Goal: Task Accomplishment & Management: Complete application form

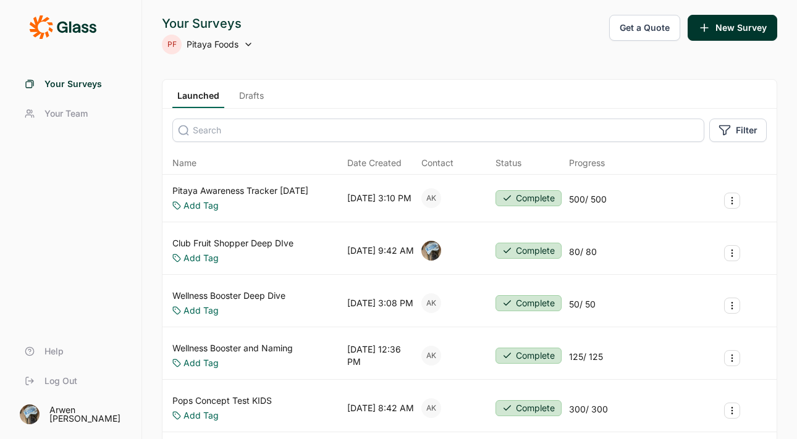
click at [191, 40] on span "Pitaya Foods" at bounding box center [213, 44] width 52 height 12
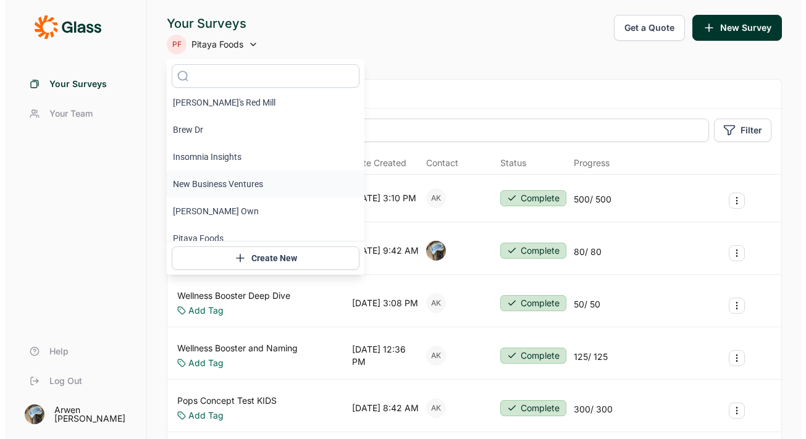
scroll to position [15, 0]
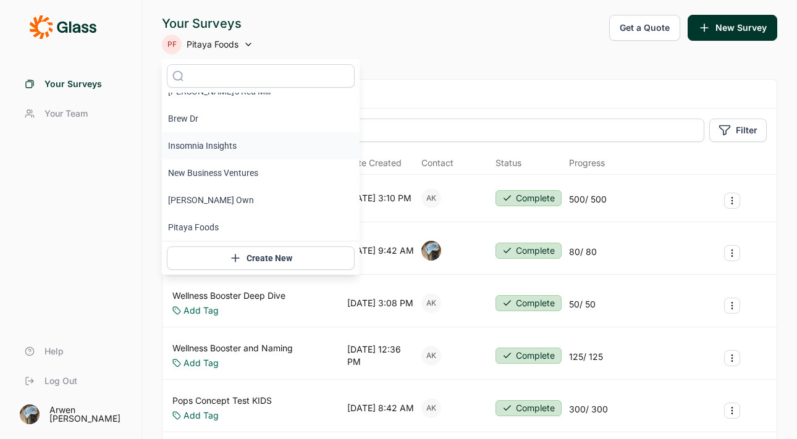
click at [223, 145] on li "Insomnia Insights" at bounding box center [261, 145] width 198 height 27
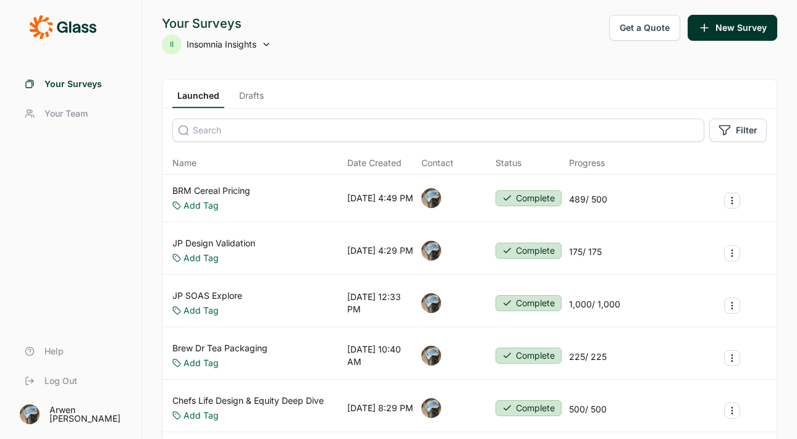
click at [253, 101] on link "Drafts" at bounding box center [251, 99] width 35 height 19
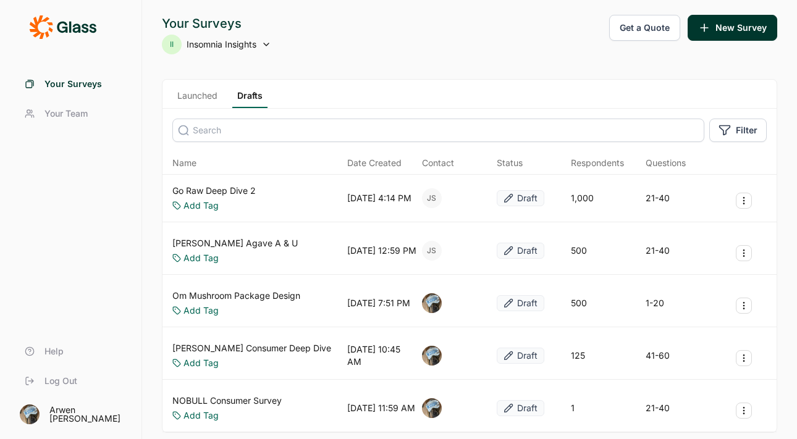
click at [227, 185] on link "Go Raw Deep Dive 2" at bounding box center [213, 191] width 83 height 12
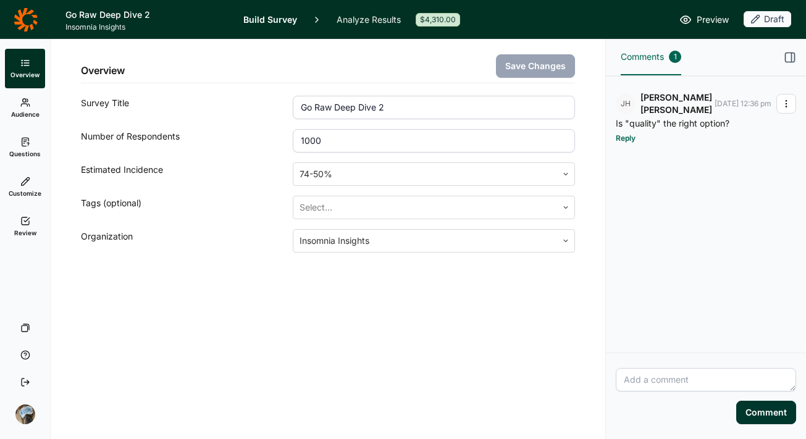
click at [22, 145] on use at bounding box center [25, 142] width 7 height 8
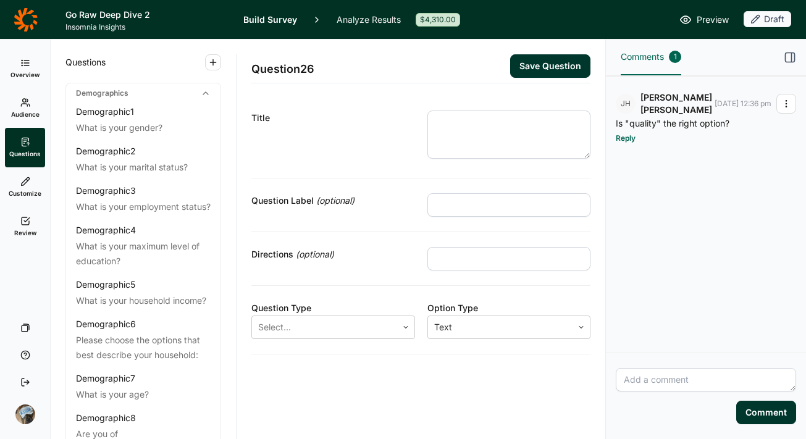
click at [790, 58] on icon "button" at bounding box center [790, 57] width 12 height 12
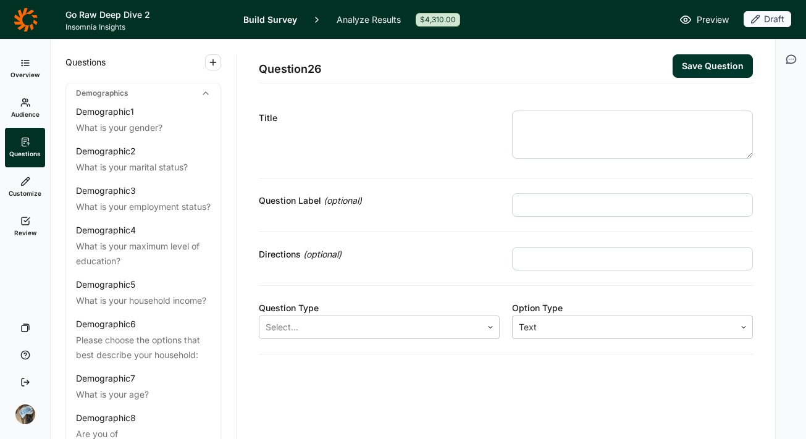
click at [790, 56] on icon "button" at bounding box center [791, 59] width 12 height 12
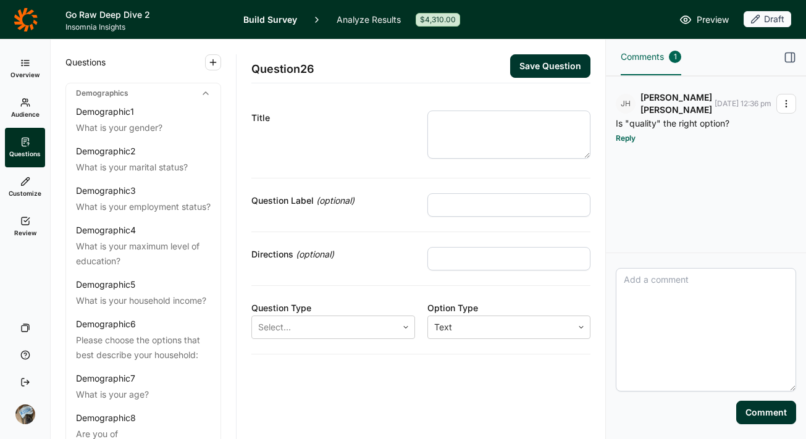
click at [781, 103] on button "button" at bounding box center [787, 104] width 20 height 20
click at [676, 199] on div "[PERSON_NAME] [DATE] 12:36 pm Is "quality" the right option? Reply" at bounding box center [706, 164] width 200 height 177
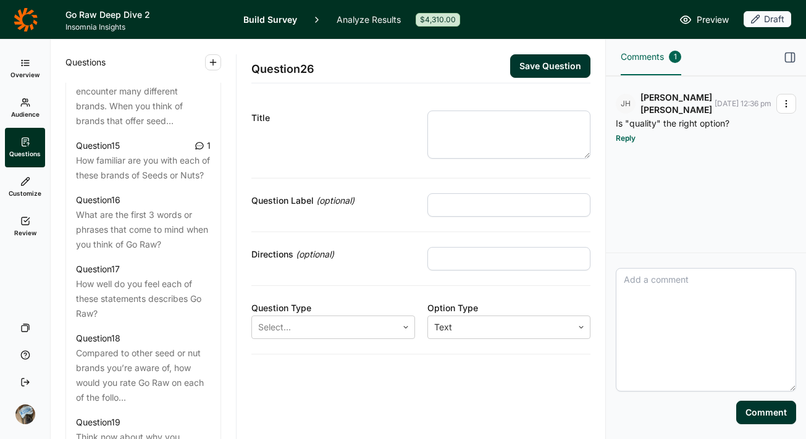
scroll to position [1505, 0]
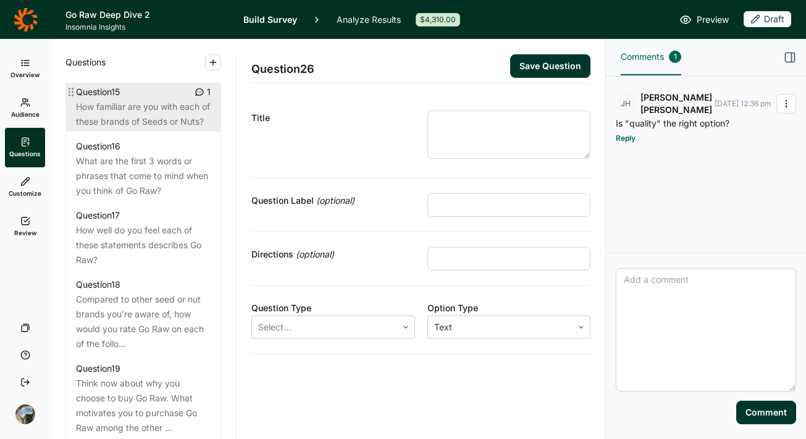
click at [152, 129] on div "How familiar are you with each of these brands of Seeds or Nuts?" at bounding box center [143, 114] width 135 height 30
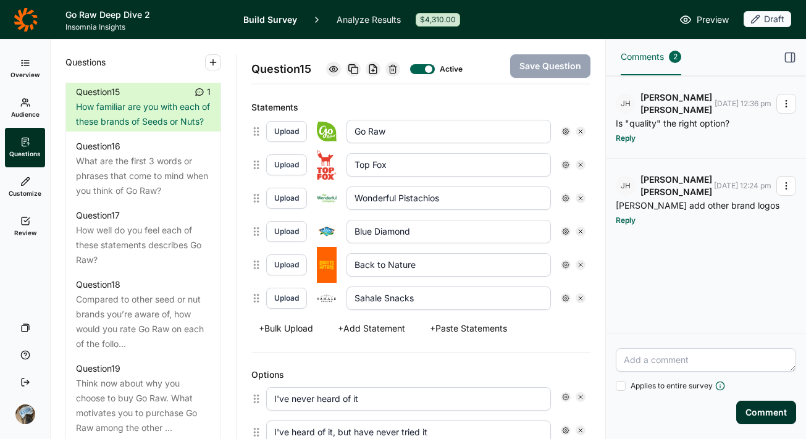
scroll to position [326, 0]
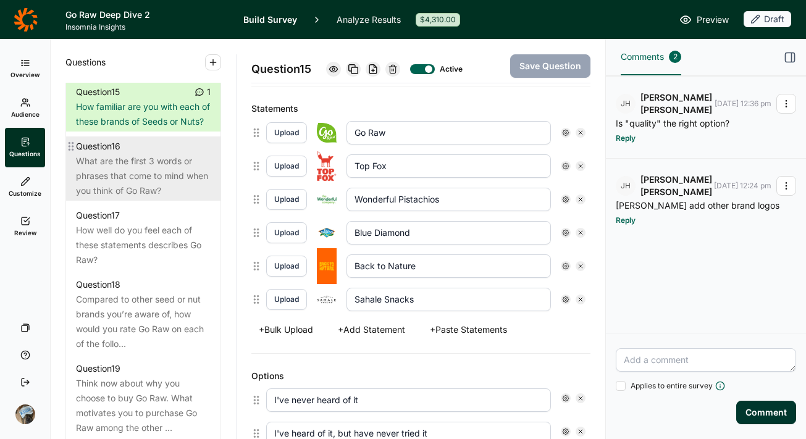
click at [124, 198] on div "What are the first 3 words or phrases that come to mind when you think of Go Ra…" at bounding box center [143, 176] width 135 height 44
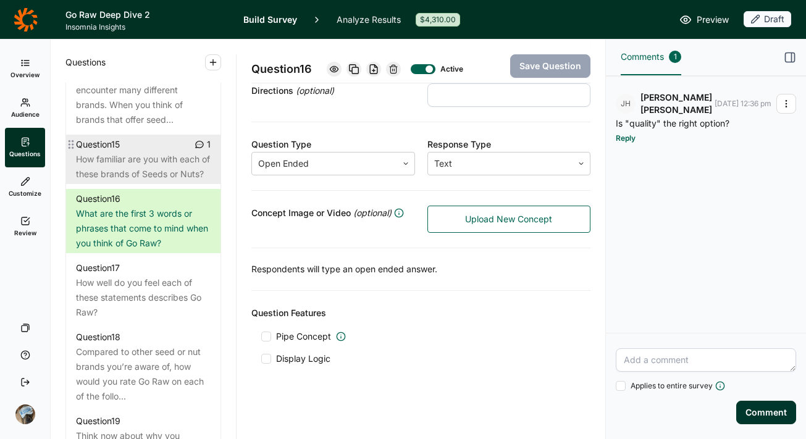
scroll to position [1449, 0]
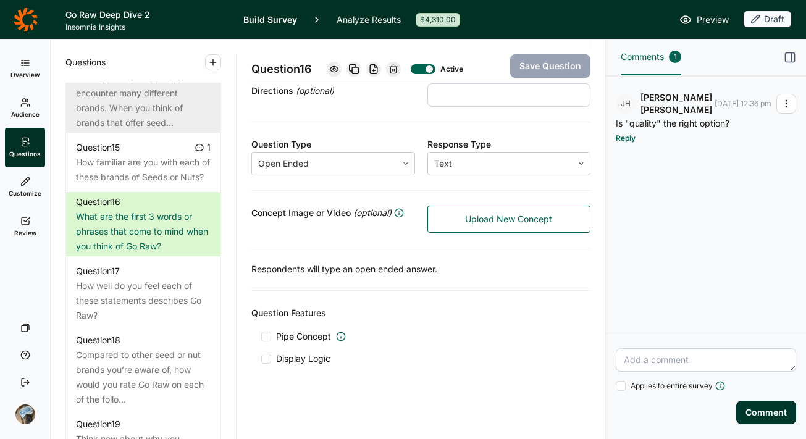
click at [137, 130] on div "When grocery shopping, you encounter many different brands. When you think of b…" at bounding box center [143, 100] width 135 height 59
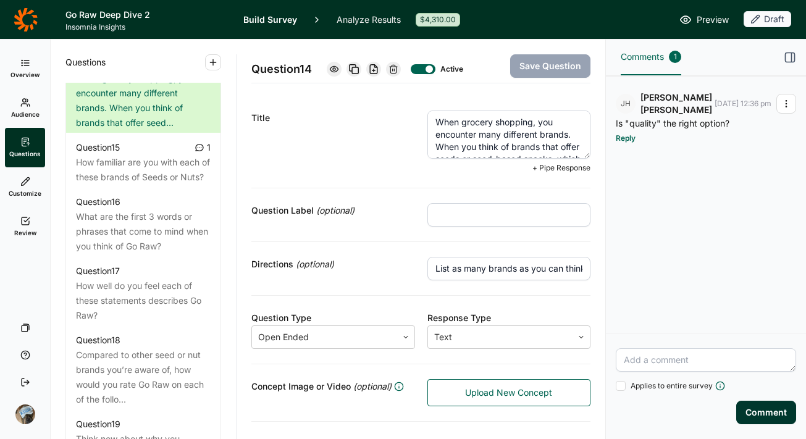
click at [541, 143] on textarea "When grocery shopping, you encounter many different brands. When you think of b…" at bounding box center [510, 135] width 164 height 48
click at [639, 52] on span "Comments" at bounding box center [642, 56] width 43 height 15
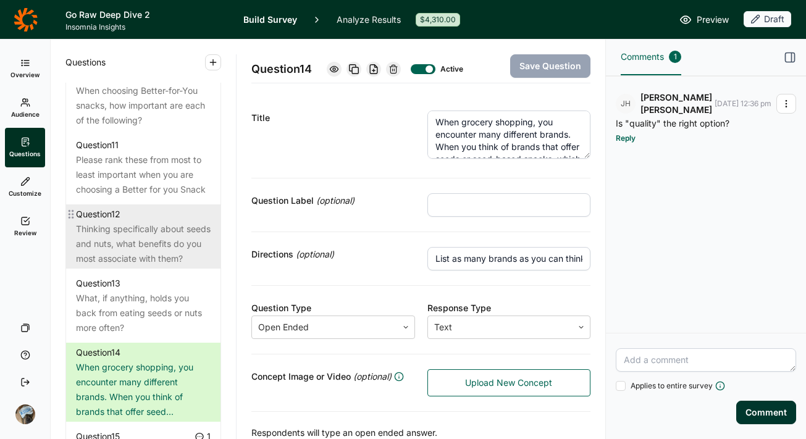
scroll to position [1048, 0]
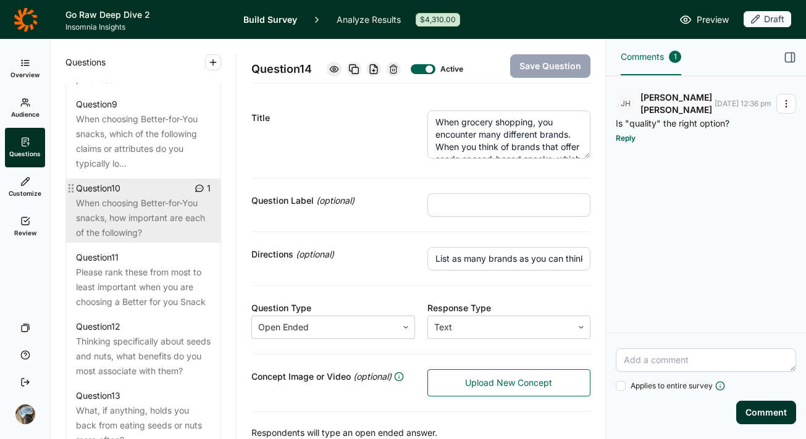
click at [137, 236] on div "When choosing Better-for-You snacks, how important are each of the following?" at bounding box center [143, 218] width 135 height 44
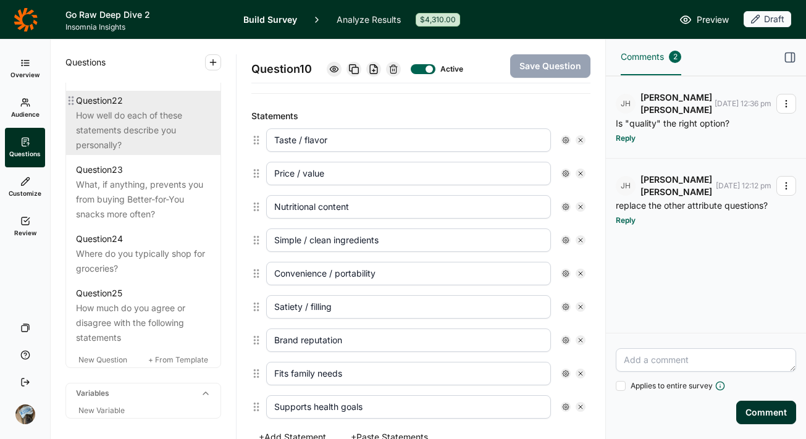
scroll to position [2158, 0]
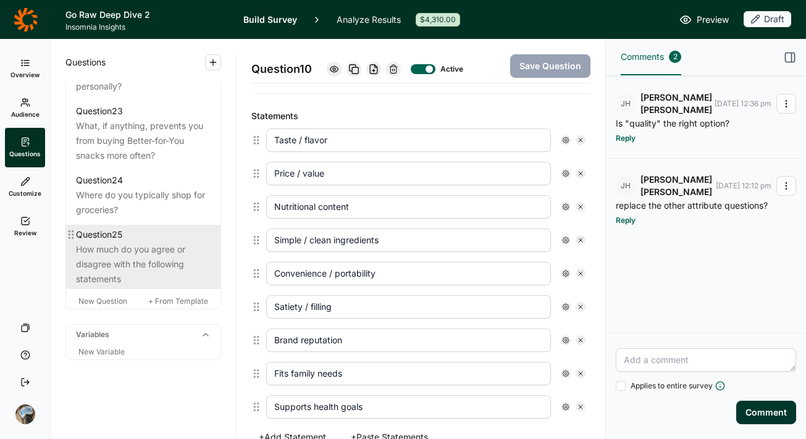
click at [135, 261] on div "How much do you agree or disagree with the following statements" at bounding box center [143, 264] width 135 height 44
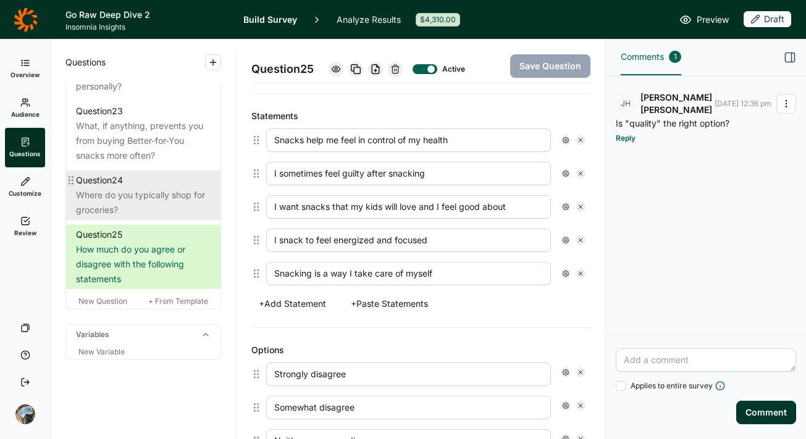
click at [137, 200] on div "Where do you typically shop for groceries?" at bounding box center [143, 203] width 135 height 30
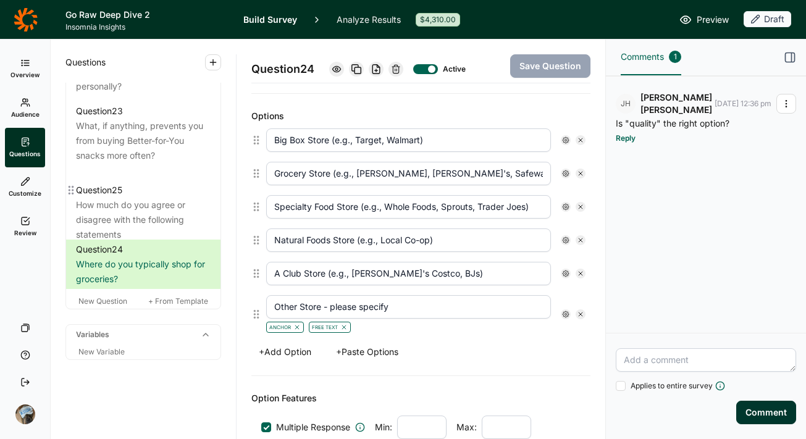
drag, startPoint x: 71, startPoint y: 238, endPoint x: 71, endPoint y: 190, distance: 47.6
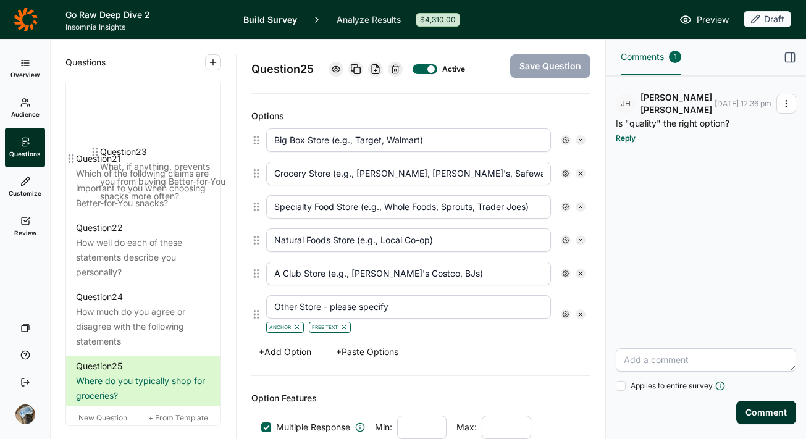
scroll to position [1938, 0]
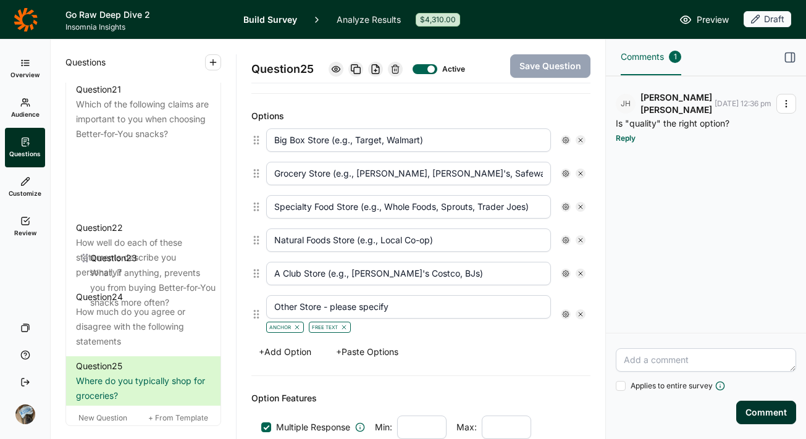
drag, startPoint x: 70, startPoint y: 198, endPoint x: 88, endPoint y: 258, distance: 62.6
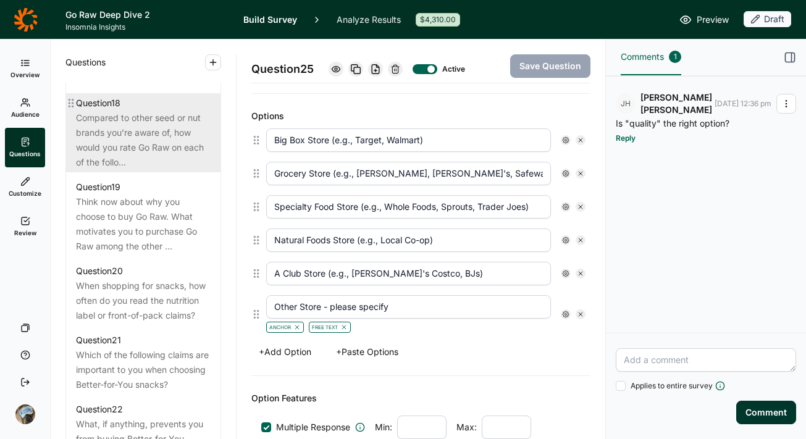
scroll to position [1689, 0]
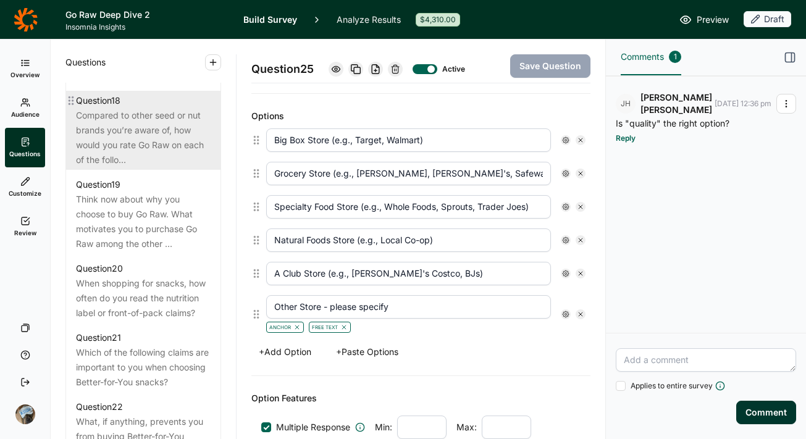
click at [108, 167] on div "Compared to other seed or nut brands you’re aware of, how would you rate Go Raw…" at bounding box center [143, 137] width 135 height 59
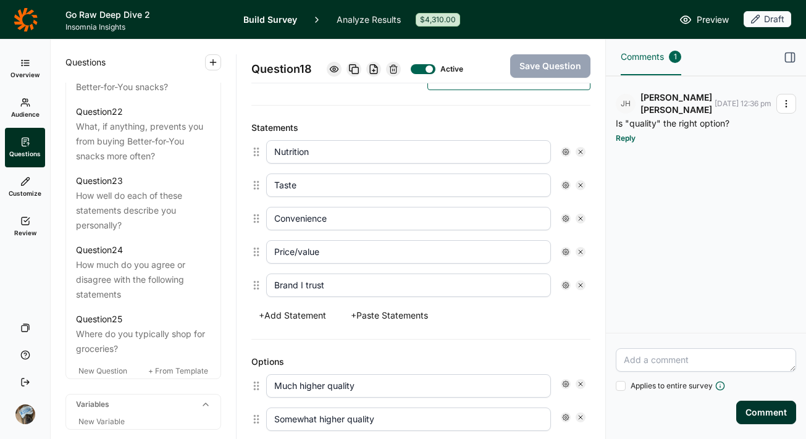
scroll to position [2158, 0]
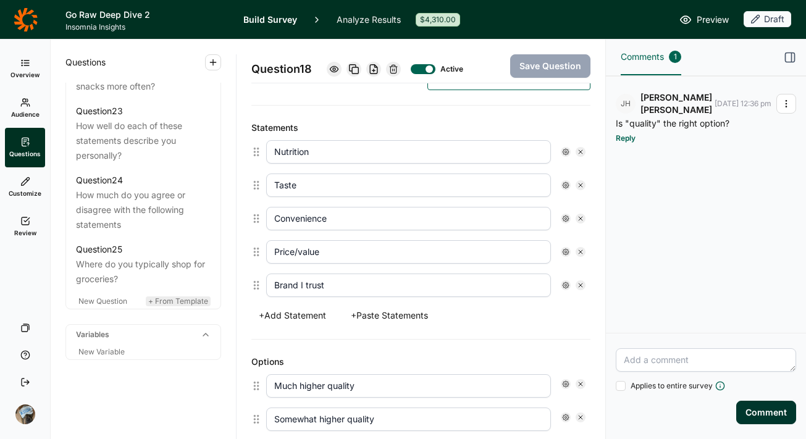
click at [175, 305] on span "+ From Template" at bounding box center [178, 301] width 60 height 9
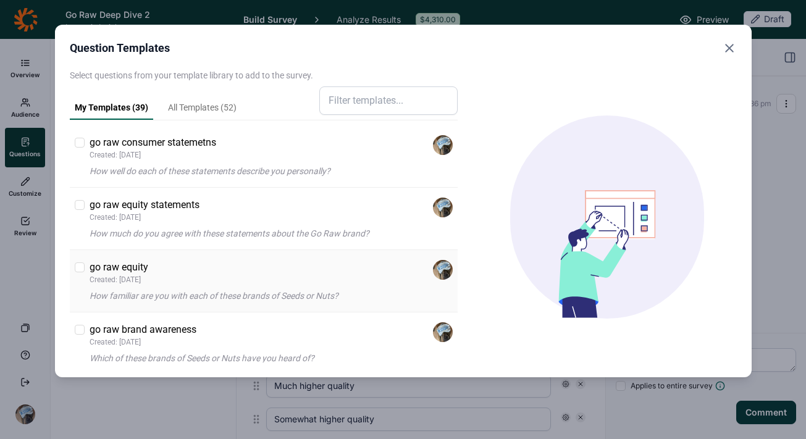
click at [80, 266] on div at bounding box center [80, 268] width 10 height 10
click at [75, 268] on input "checkbox" at bounding box center [75, 268] width 0 height 0
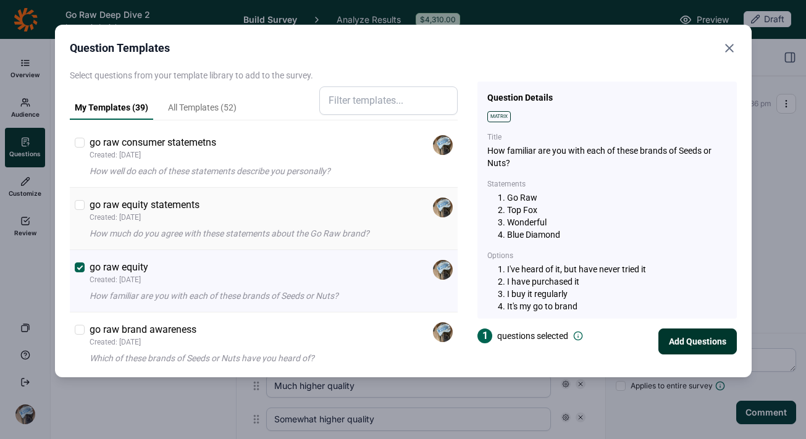
click at [80, 206] on div at bounding box center [80, 205] width 10 height 10
click at [75, 205] on input "checkbox" at bounding box center [75, 205] width 0 height 0
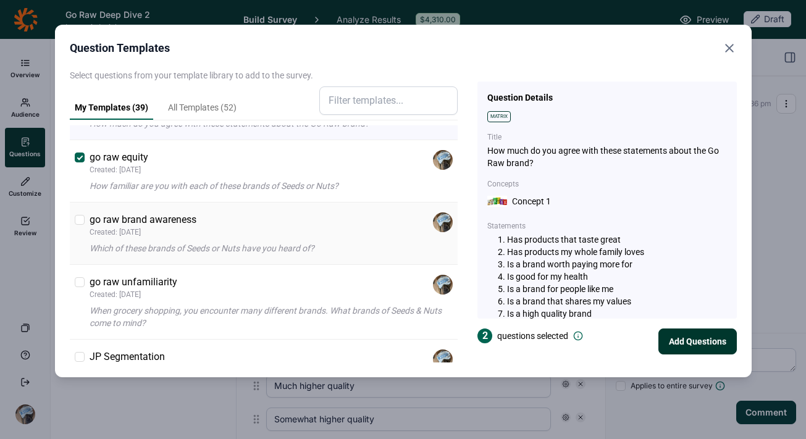
scroll to position [119, 0]
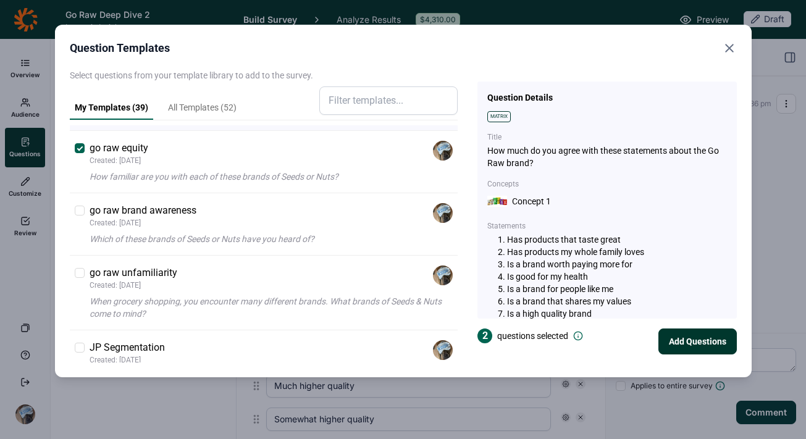
click at [689, 337] on button "Add Questions" at bounding box center [698, 342] width 78 height 26
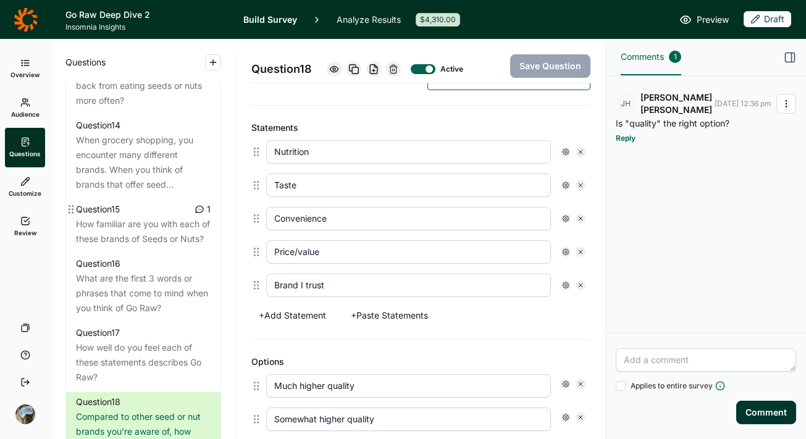
scroll to position [1376, 0]
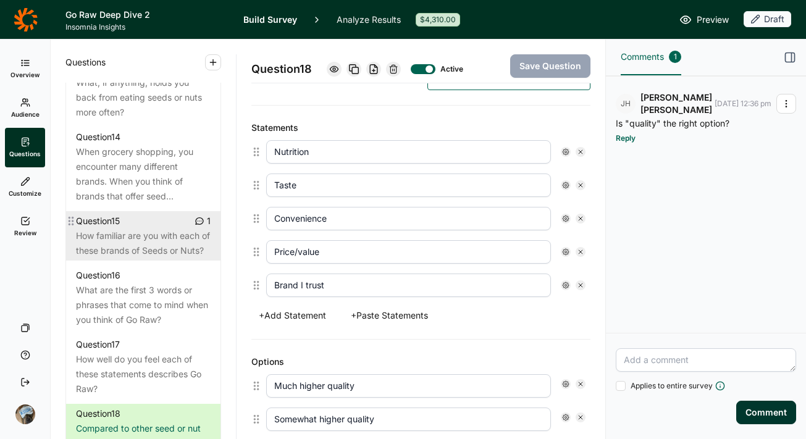
click at [117, 258] on div "How familiar are you with each of these brands of Seeds or Nuts?" at bounding box center [143, 244] width 135 height 30
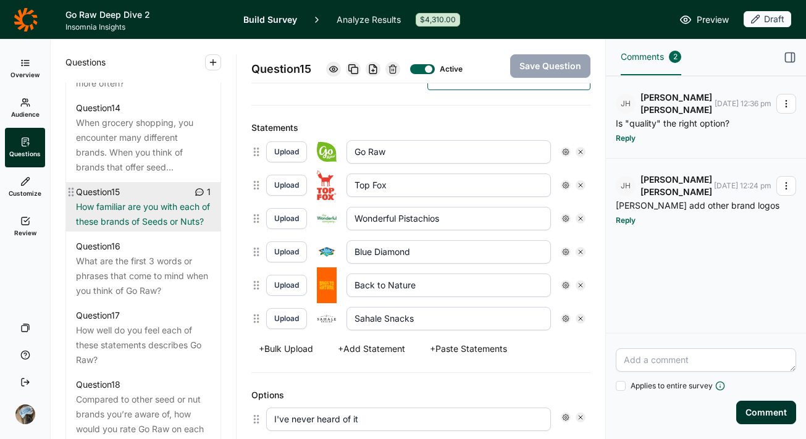
scroll to position [1378, 0]
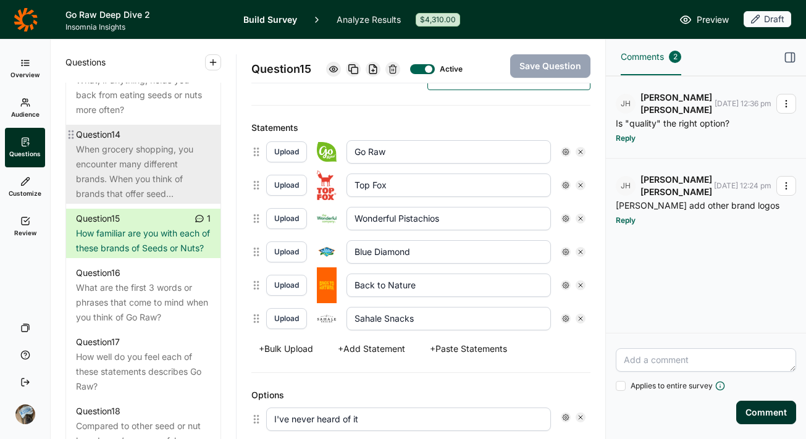
click at [155, 201] on div "When grocery shopping, you encounter many different brands. When you think of b…" at bounding box center [143, 171] width 135 height 59
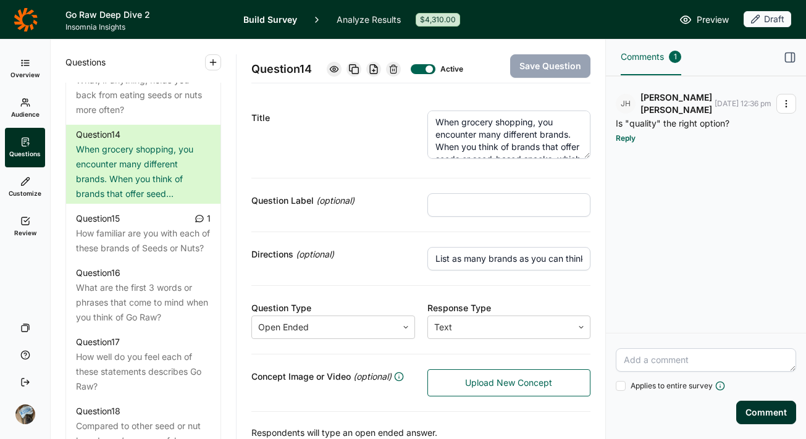
click at [500, 137] on textarea "When grocery shopping, you encounter many different brands. When you think of b…" at bounding box center [510, 135] width 164 height 48
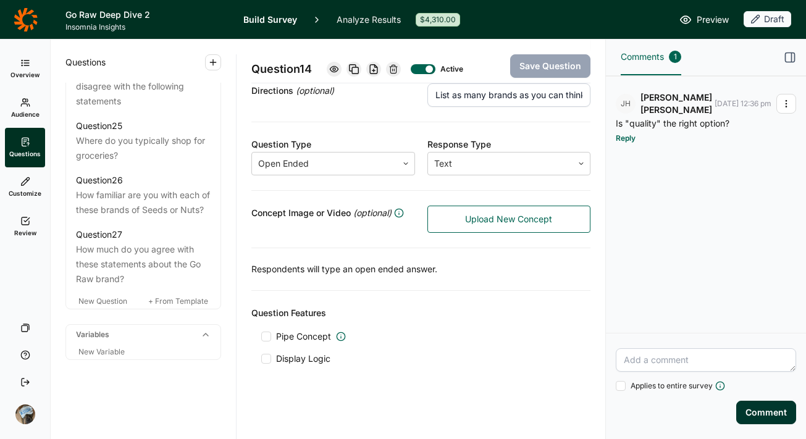
scroll to position [2296, 0]
click at [173, 304] on span "+ From Template" at bounding box center [178, 301] width 60 height 9
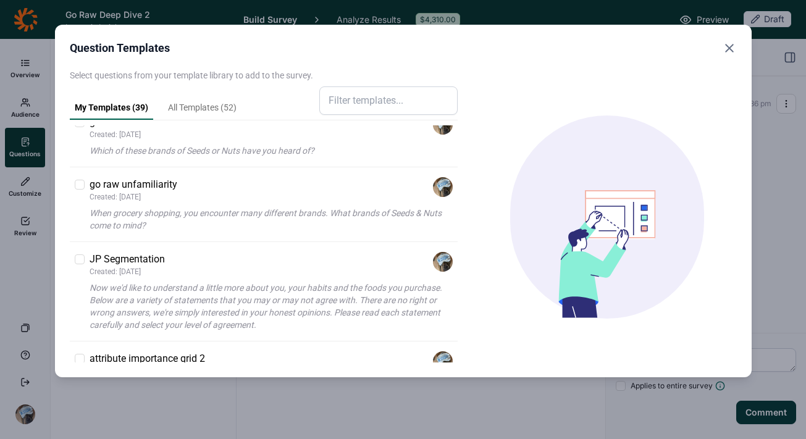
scroll to position [203, 0]
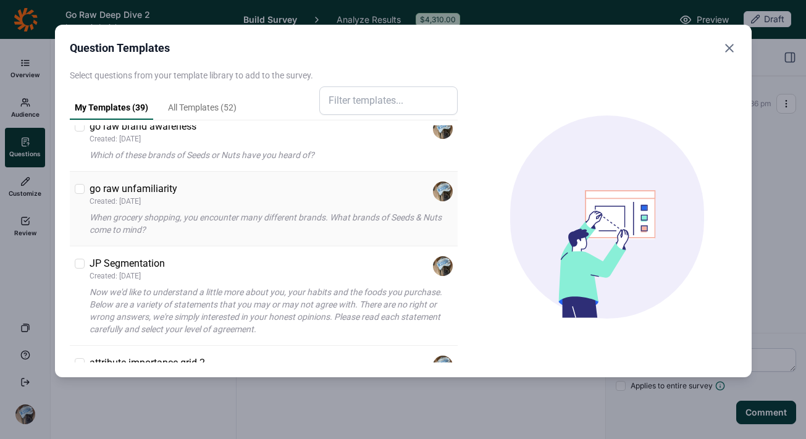
click at [239, 209] on div "go raw unfamiliarity Created: [DATE] When grocery shopping, you encounter many …" at bounding box center [272, 209] width 364 height 54
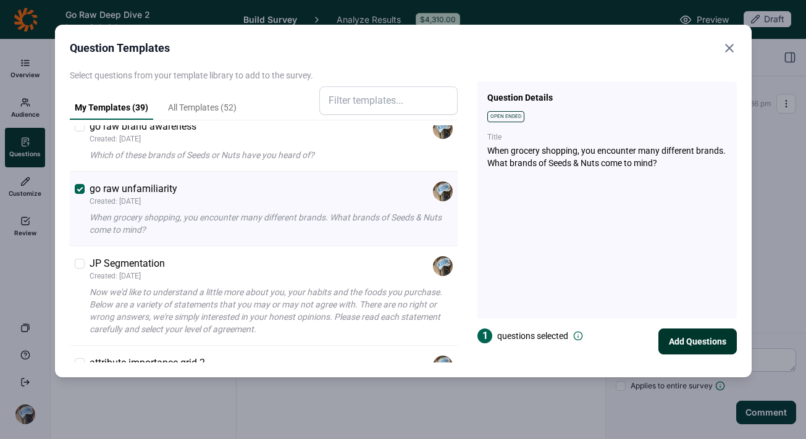
click at [675, 340] on button "Add Questions" at bounding box center [698, 342] width 78 height 26
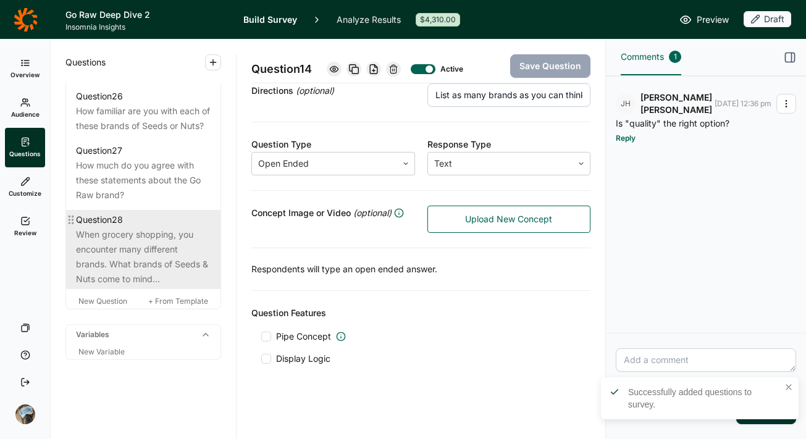
scroll to position [2329, 0]
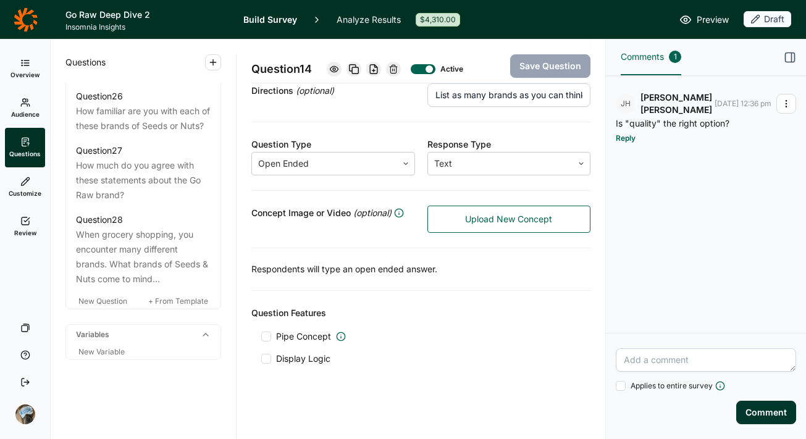
click at [784, 99] on icon "button" at bounding box center [787, 104] width 10 height 10
click at [641, 186] on div "[PERSON_NAME] [DATE] 12:36 pm Is "quality" the right option? Reply" at bounding box center [706, 204] width 200 height 257
click at [658, 368] on textarea at bounding box center [706, 359] width 180 height 23
click at [667, 82] on div "[PERSON_NAME] [DATE] 12:36 pm Is "quality" the right option? Reply" at bounding box center [706, 117] width 200 height 82
click at [666, 122] on p "Is "quality" the right option?" at bounding box center [706, 124] width 180 height 10
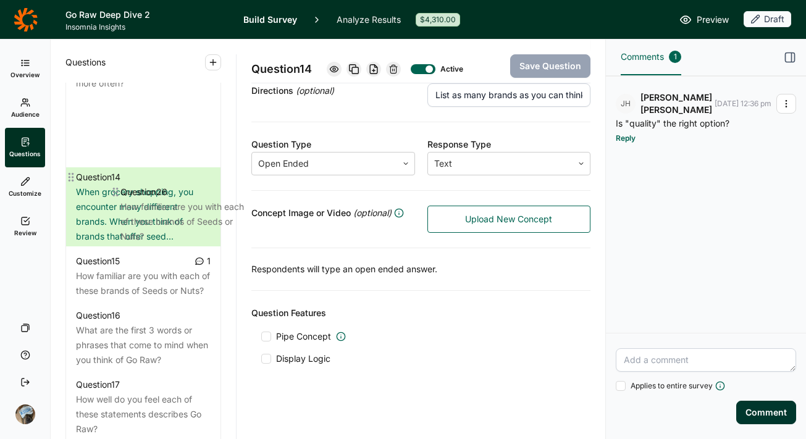
scroll to position [1393, 0]
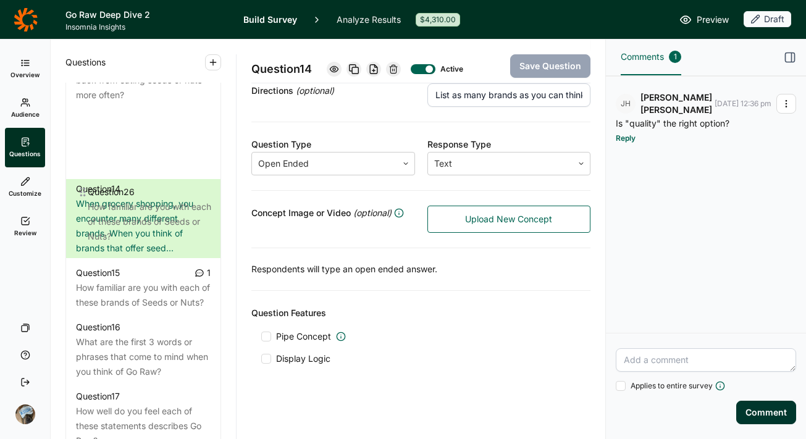
drag, startPoint x: 72, startPoint y: 194, endPoint x: 88, endPoint y: 192, distance: 16.3
click at [88, 192] on div "Question 1 How would you describe your neighborhood? Question 2 Which of the fo…" at bounding box center [143, 221] width 154 height 1903
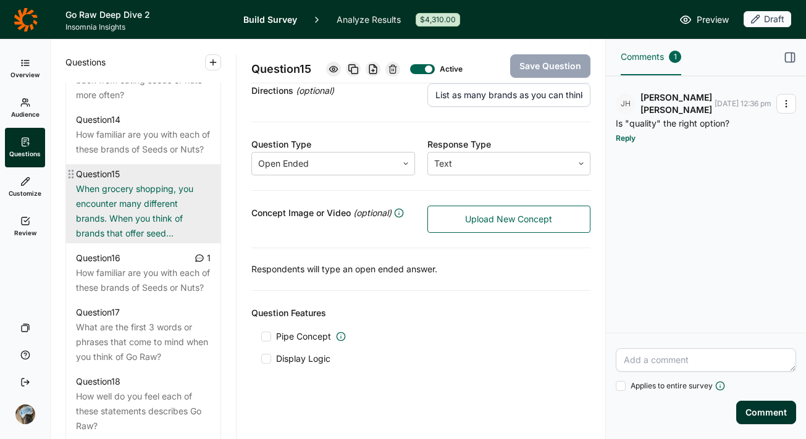
click at [117, 241] on div "When grocery shopping, you encounter many different brands. When you think of b…" at bounding box center [143, 211] width 135 height 59
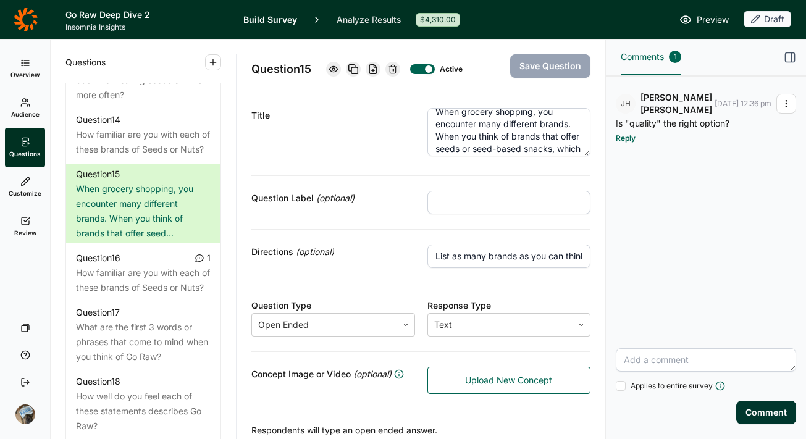
scroll to position [0, 0]
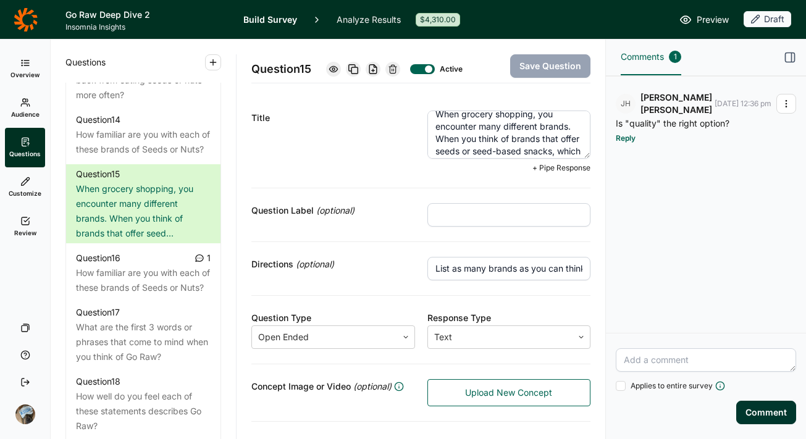
click at [512, 145] on textarea "When grocery shopping, you encounter many different brands. When you think of b…" at bounding box center [510, 135] width 164 height 48
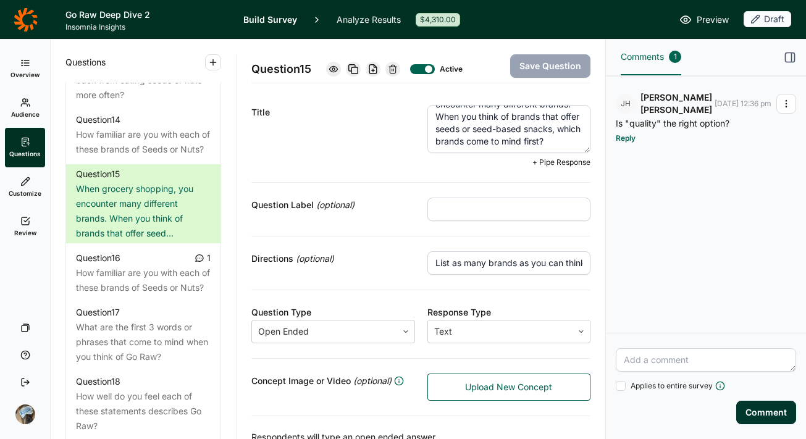
scroll to position [8, 0]
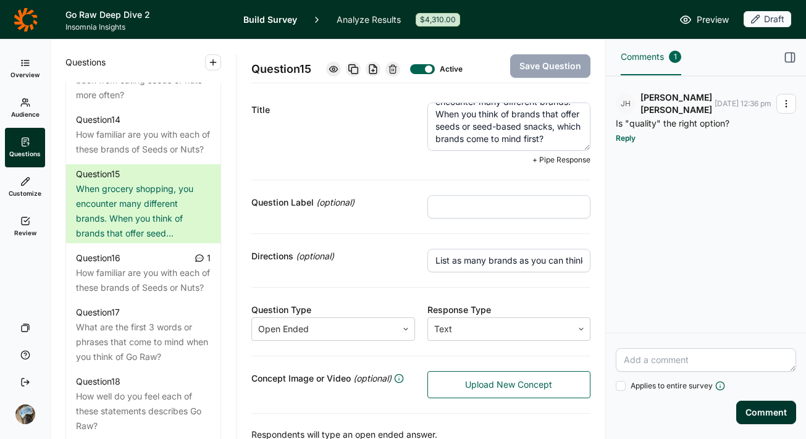
click at [395, 68] on icon at bounding box center [393, 69] width 10 height 10
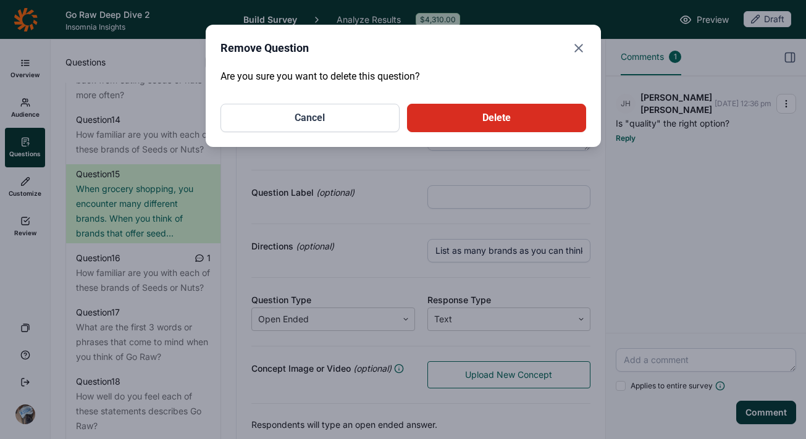
click at [472, 117] on button "Delete" at bounding box center [496, 118] width 179 height 28
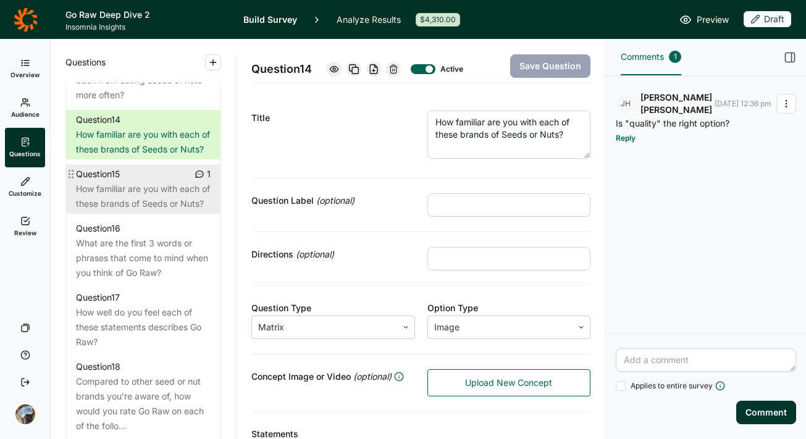
click at [142, 211] on div "How familiar are you with each of these brands of Seeds or Nuts?" at bounding box center [143, 197] width 135 height 30
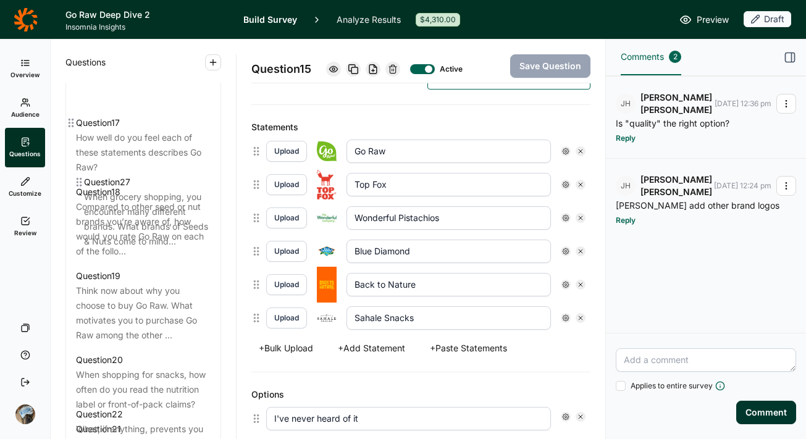
scroll to position [1371, 0]
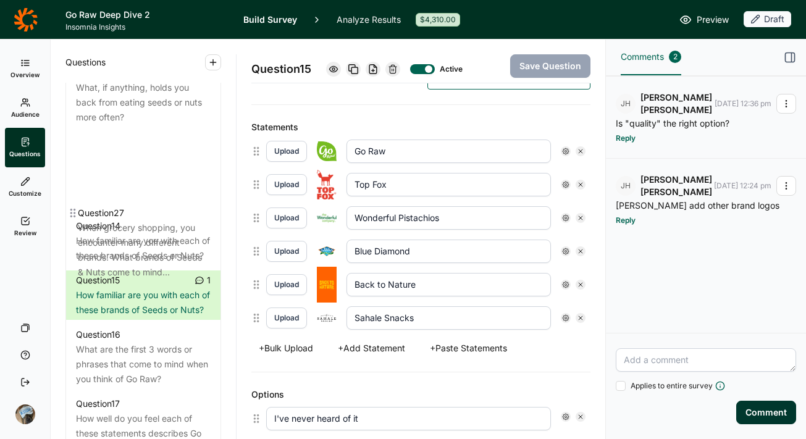
drag, startPoint x: 74, startPoint y: 258, endPoint x: 78, endPoint y: 208, distance: 50.3
click at [78, 208] on div "Question 1 How would you describe your neighborhood? Question 2 Which of the fo…" at bounding box center [143, 194] width 154 height 1804
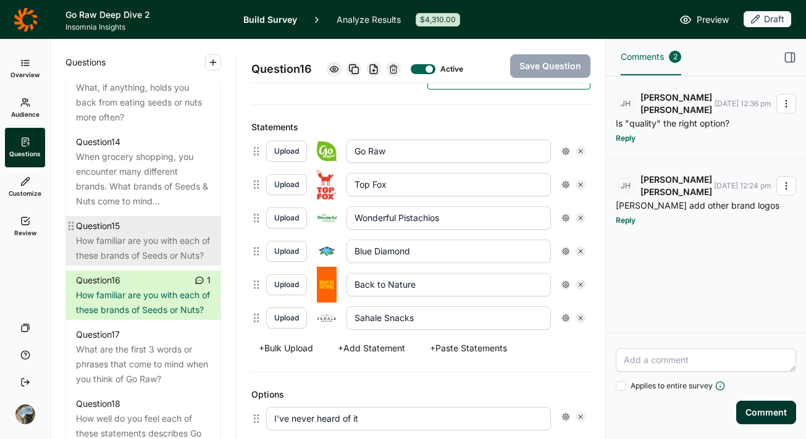
click at [140, 263] on div "How familiar are you with each of these brands of Seeds or Nuts?" at bounding box center [143, 249] width 135 height 30
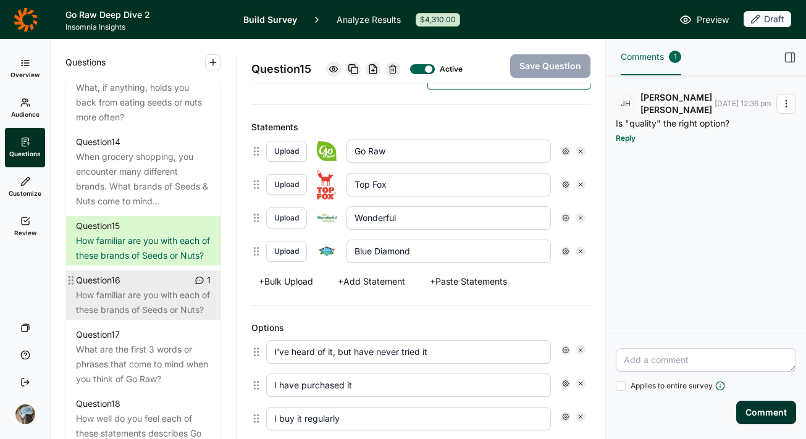
click at [120, 318] on div "How familiar are you with each of these brands of Seeds or Nuts?" at bounding box center [143, 303] width 135 height 30
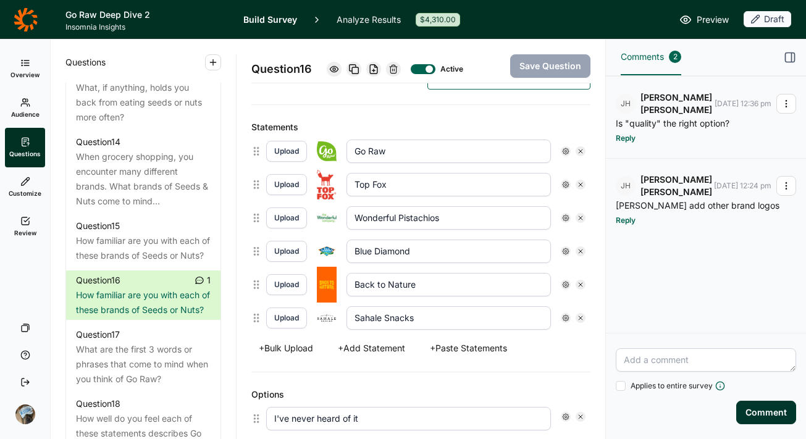
click at [397, 68] on icon at bounding box center [394, 69] width 10 height 10
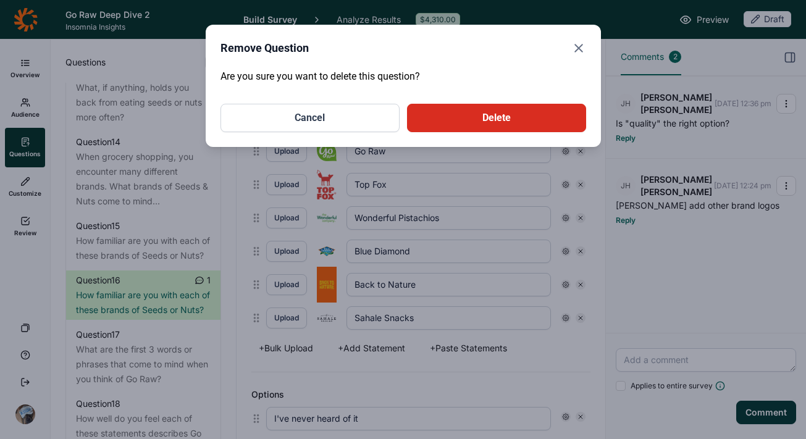
click at [327, 126] on button "Cancel" at bounding box center [310, 118] width 179 height 28
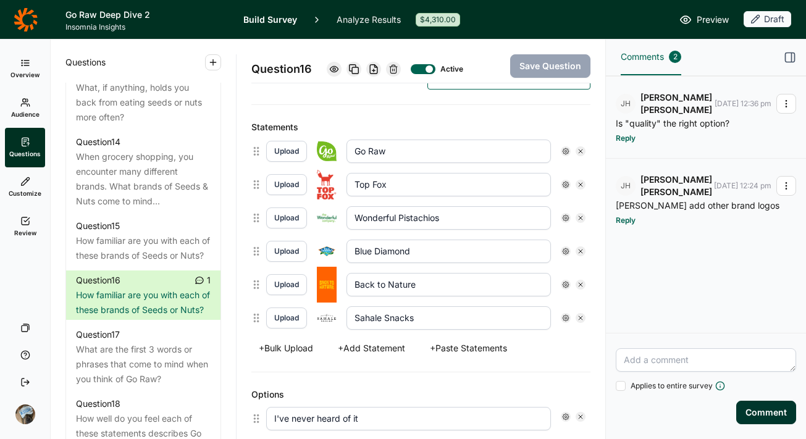
click at [395, 68] on icon at bounding box center [394, 69] width 10 height 10
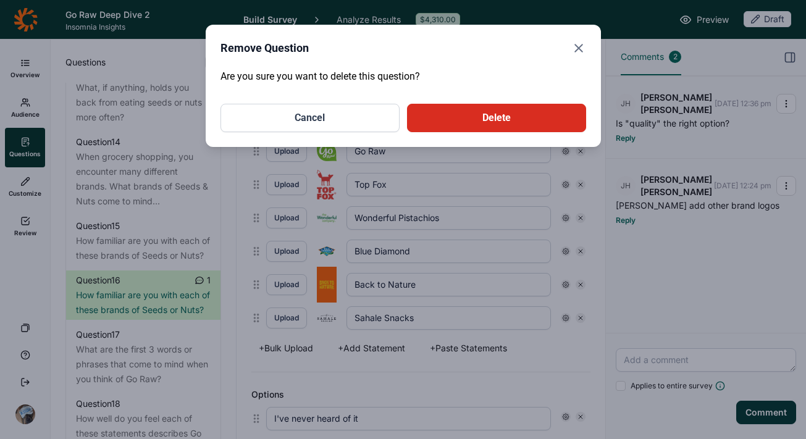
click at [454, 116] on button "Delete" at bounding box center [496, 118] width 179 height 28
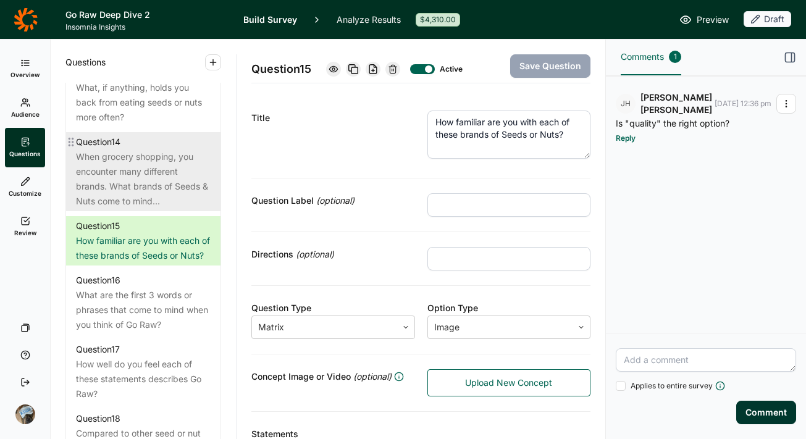
click at [125, 209] on div "When grocery shopping, you encounter many different brands. What brands of Seed…" at bounding box center [143, 179] width 135 height 59
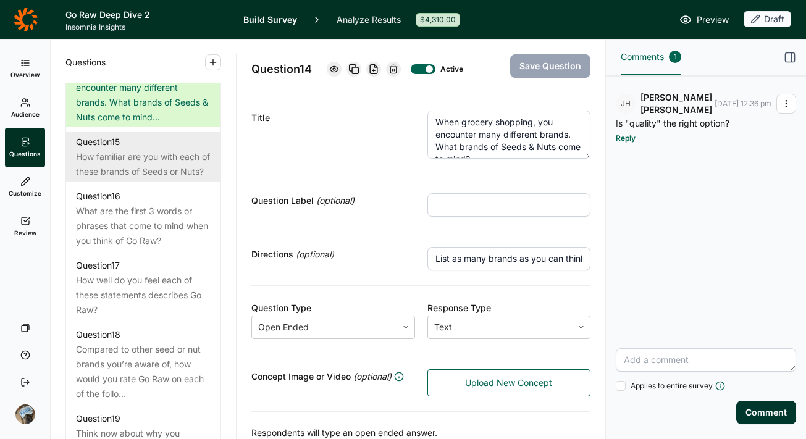
scroll to position [1455, 0]
click at [135, 179] on div "How familiar are you with each of these brands of Seeds or Nuts?" at bounding box center [143, 165] width 135 height 30
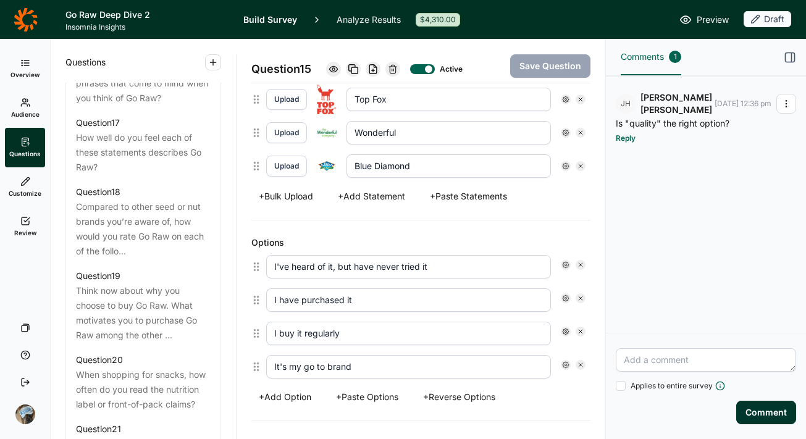
scroll to position [455, 0]
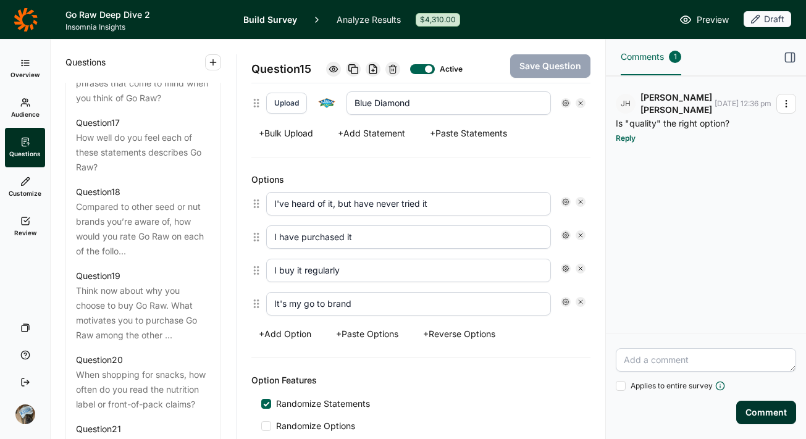
click at [282, 337] on button "+ Add Option" at bounding box center [284, 334] width 67 height 17
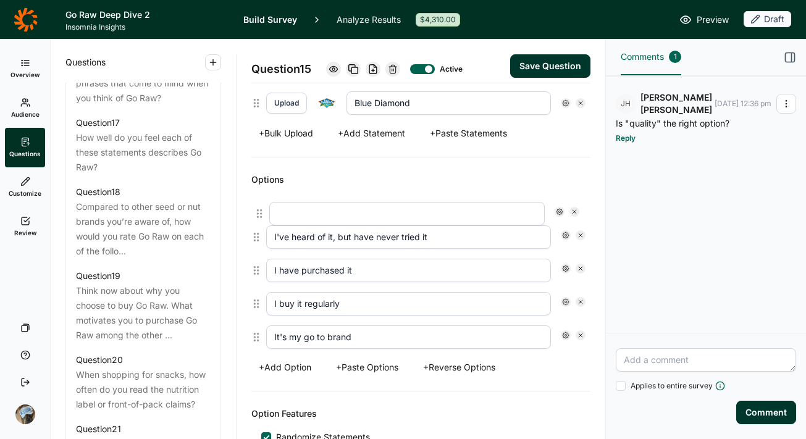
drag, startPoint x: 255, startPoint y: 340, endPoint x: 258, endPoint y: 211, distance: 129.2
click at [258, 211] on div "I've heard of it, but have never tried it I have purchased it I buy it regularl…" at bounding box center [420, 270] width 339 height 167
type input "I've heard of it, but have never tried it"
type input "I have purchased it"
type input "I buy it regularly"
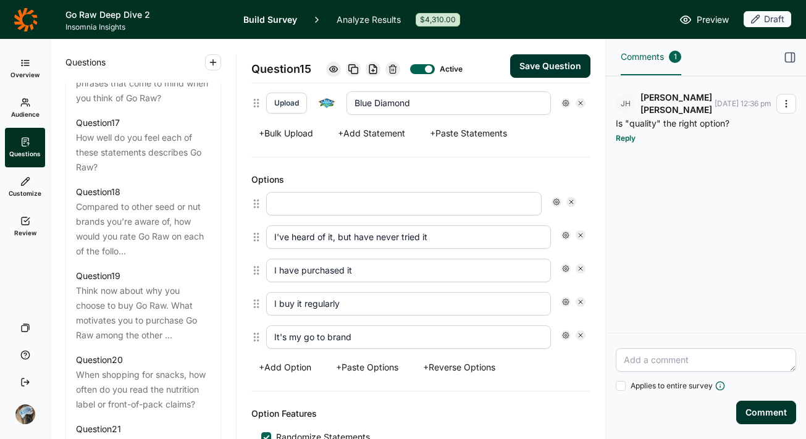
type input "It's my go to brand"
click at [300, 203] on input "text" at bounding box center [408, 203] width 285 height 23
type input "I've never heard of it"
click at [525, 65] on button "Save Question" at bounding box center [550, 65] width 80 height 23
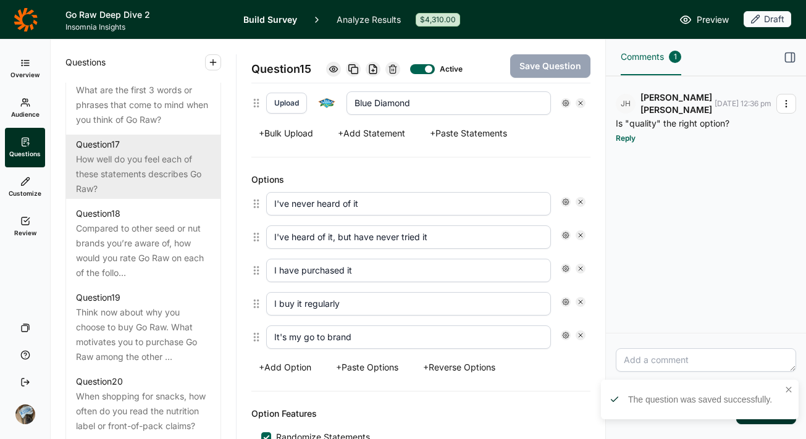
scroll to position [1577, 0]
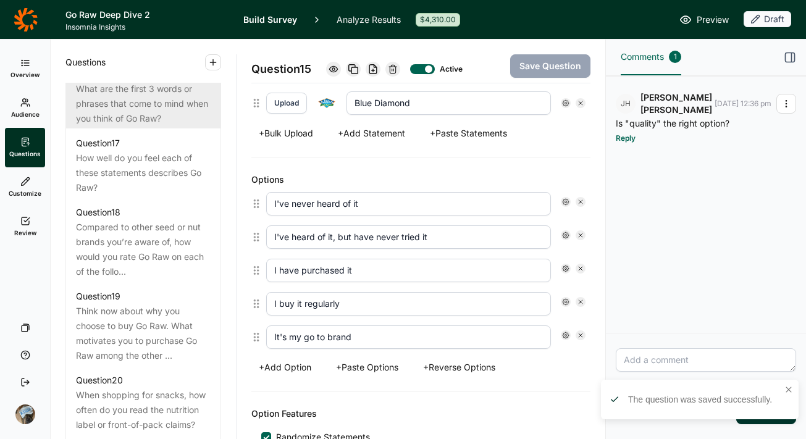
click at [140, 126] on div "What are the first 3 words or phrases that come to mind when you think of Go Ra…" at bounding box center [143, 104] width 135 height 44
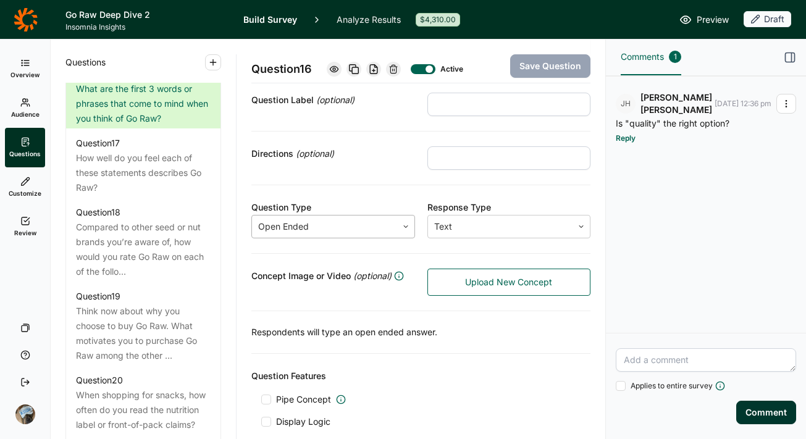
scroll to position [132, 0]
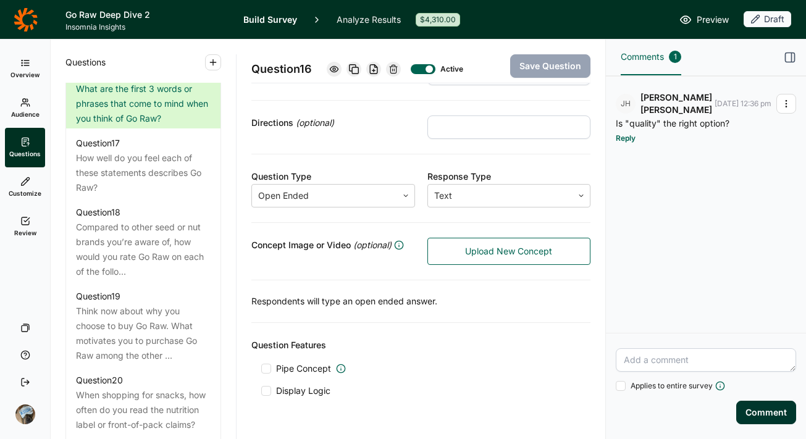
click at [287, 366] on span "Pipe Concept" at bounding box center [303, 369] width 55 height 12
click at [261, 369] on input "Pipe Concept" at bounding box center [261, 369] width 0 height 0
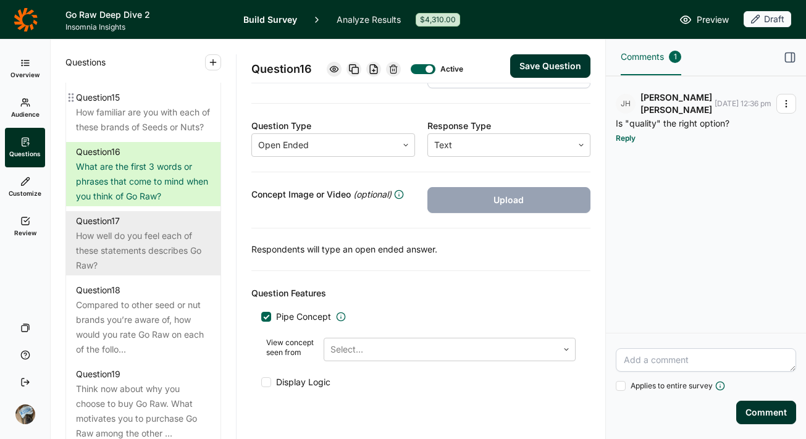
scroll to position [1544, 0]
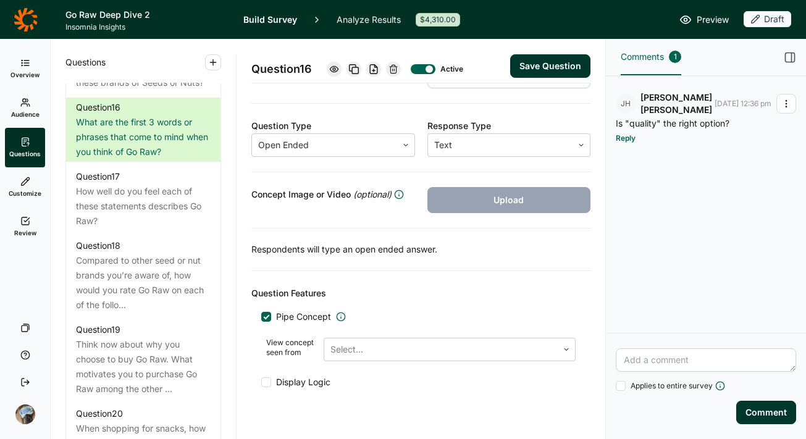
click at [390, 336] on div "View concept seen from Select..." at bounding box center [420, 349] width 319 height 33
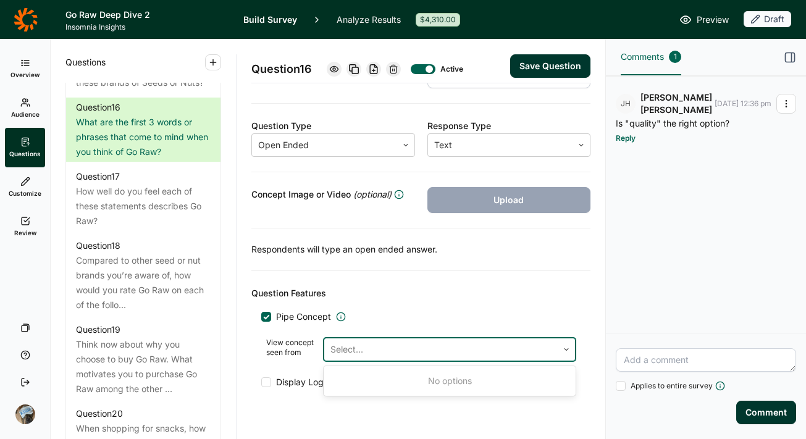
click at [393, 345] on div at bounding box center [441, 349] width 221 height 17
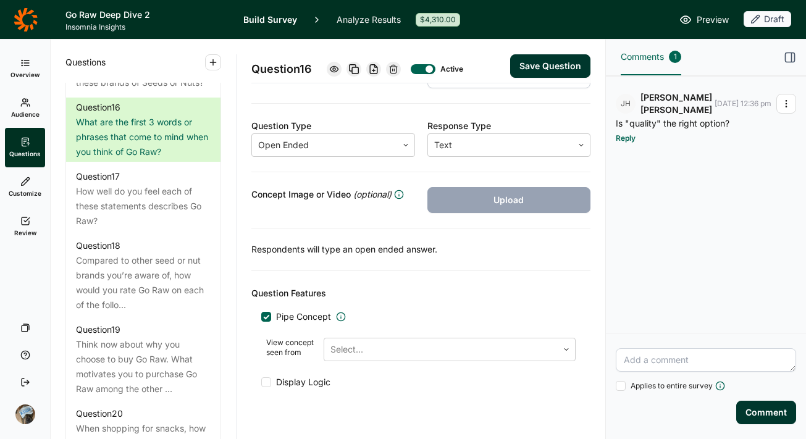
click at [267, 318] on div at bounding box center [267, 317] width 6 height 6
click at [261, 317] on input "Pipe Concept" at bounding box center [261, 317] width 0 height 0
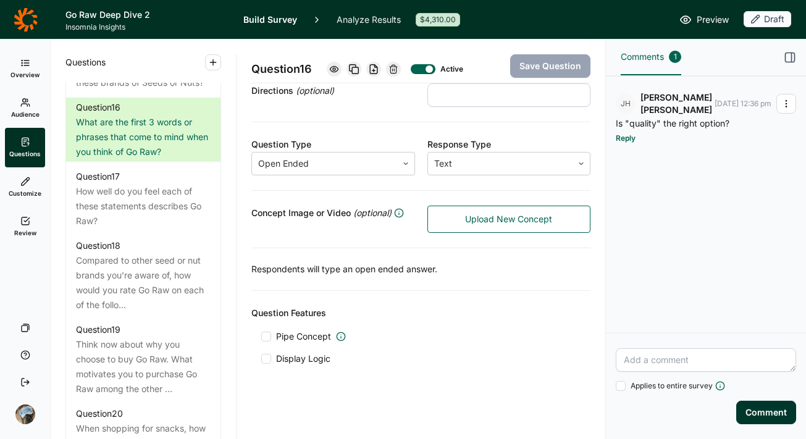
click at [465, 216] on span "Upload New Concept" at bounding box center [508, 219] width 87 height 12
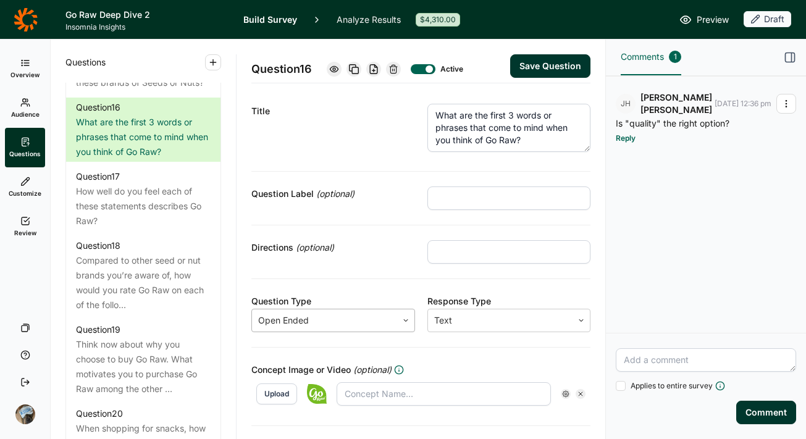
scroll to position [0, 0]
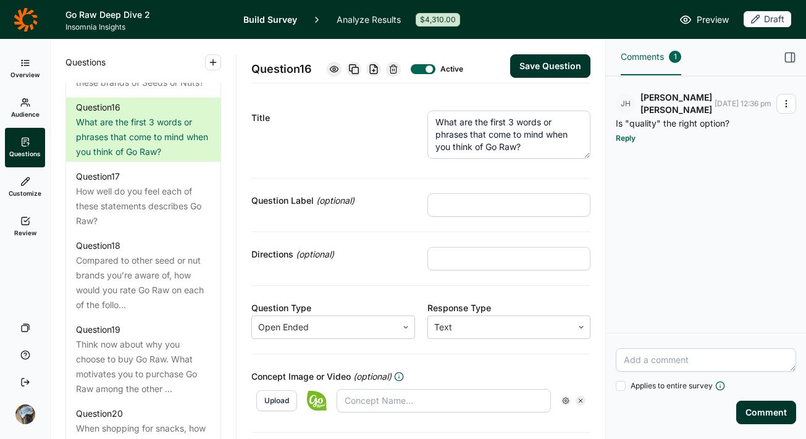
click at [528, 63] on button "Save Question" at bounding box center [550, 65] width 80 height 23
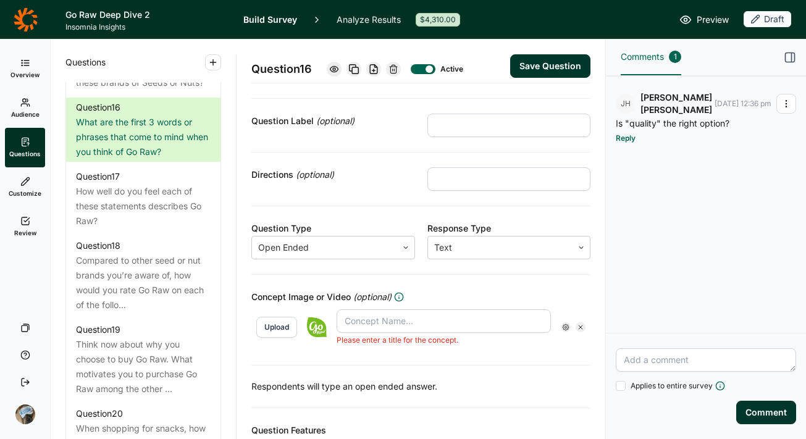
scroll to position [175, 0]
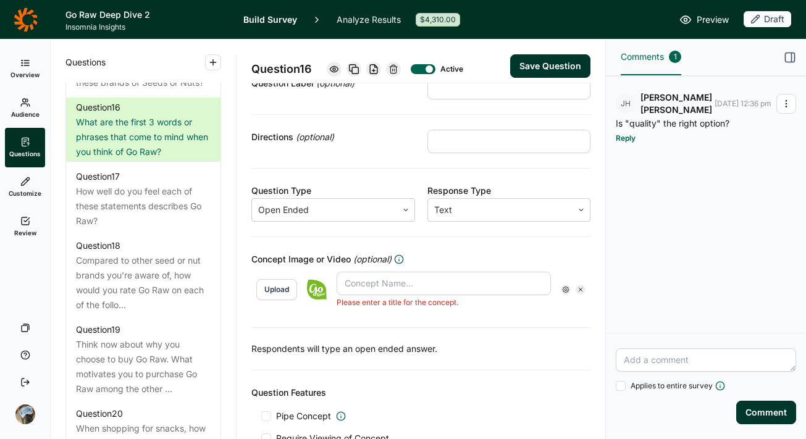
click at [389, 279] on input "text" at bounding box center [444, 283] width 214 height 23
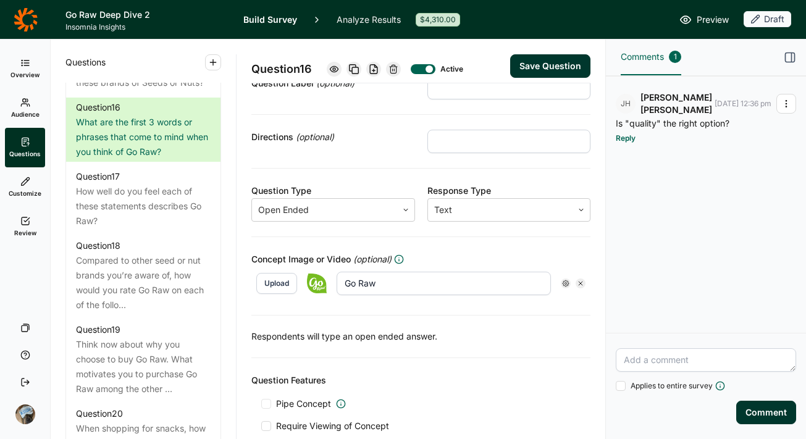
type input "Go Raw"
click at [542, 77] on button "Save Question" at bounding box center [550, 65] width 80 height 23
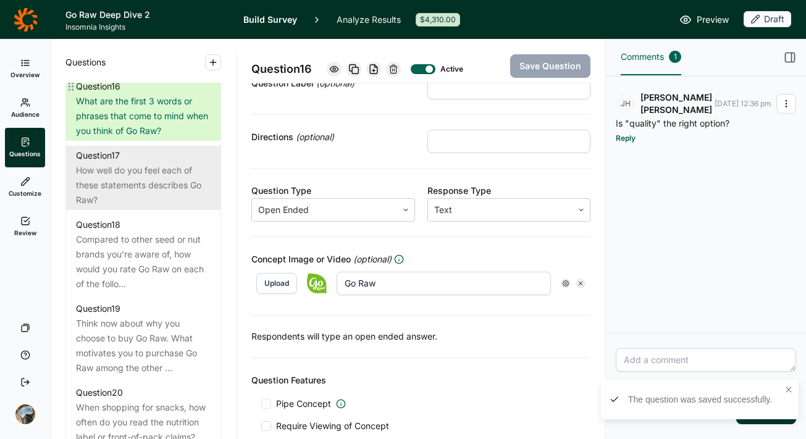
scroll to position [1596, 0]
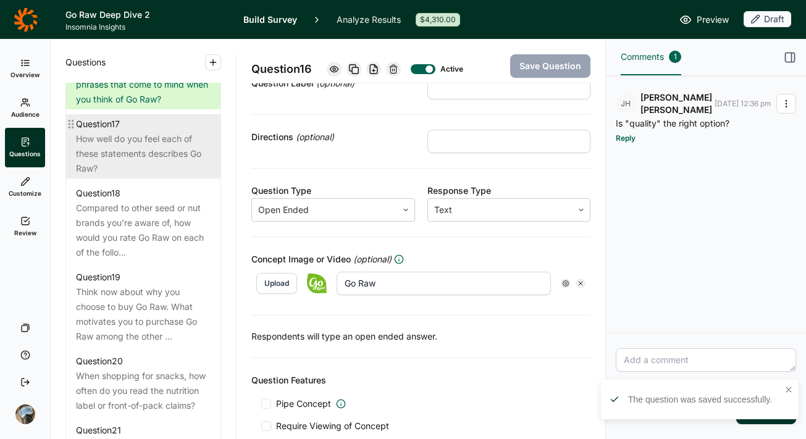
click at [151, 176] on div "How well do you feel each of these statements describes Go Raw?" at bounding box center [143, 154] width 135 height 44
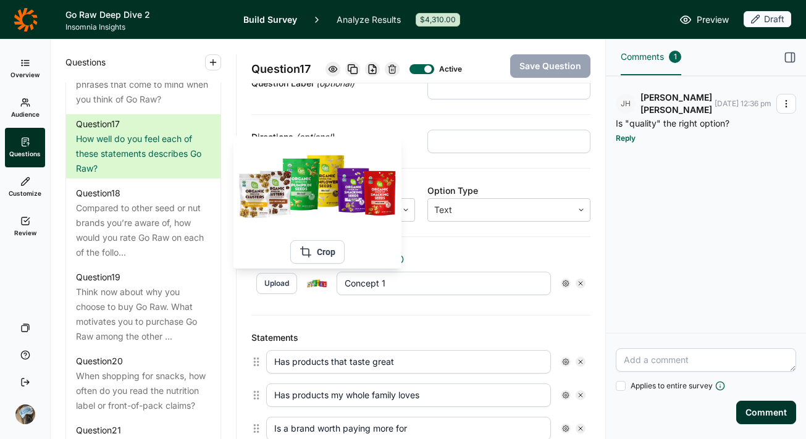
click at [321, 287] on img at bounding box center [317, 283] width 20 height 11
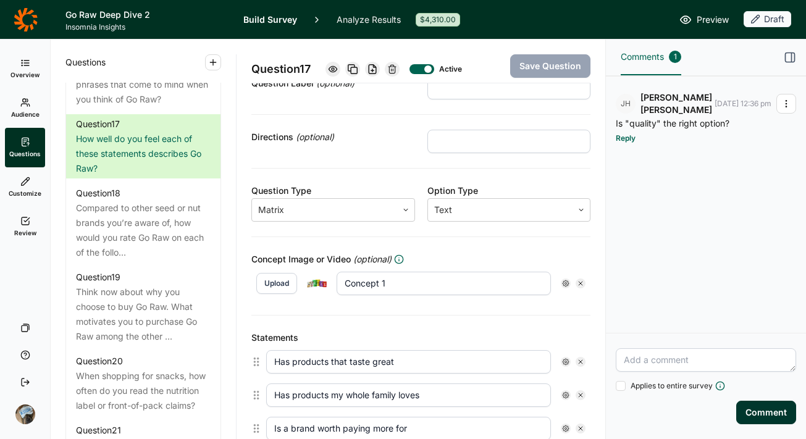
click at [317, 282] on img at bounding box center [317, 283] width 20 height 11
click at [122, 107] on div "What are the first 3 words or phrases that come to mind when you think of Go Ra…" at bounding box center [143, 84] width 135 height 44
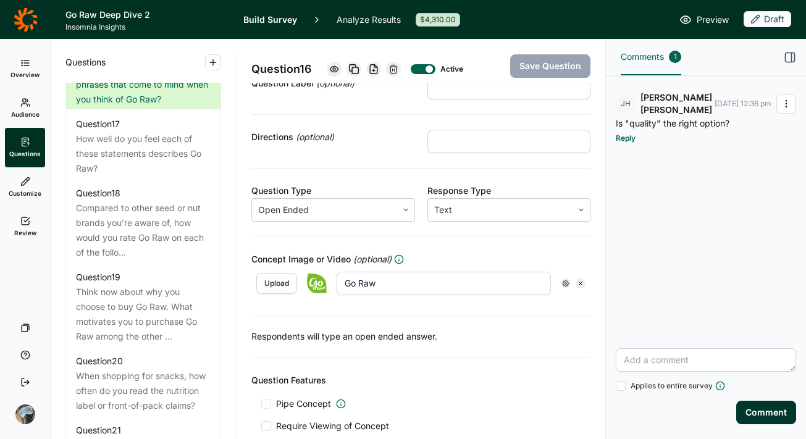
click at [286, 287] on button "Upload" at bounding box center [276, 283] width 41 height 21
click at [531, 65] on button "Save Question" at bounding box center [550, 65] width 80 height 23
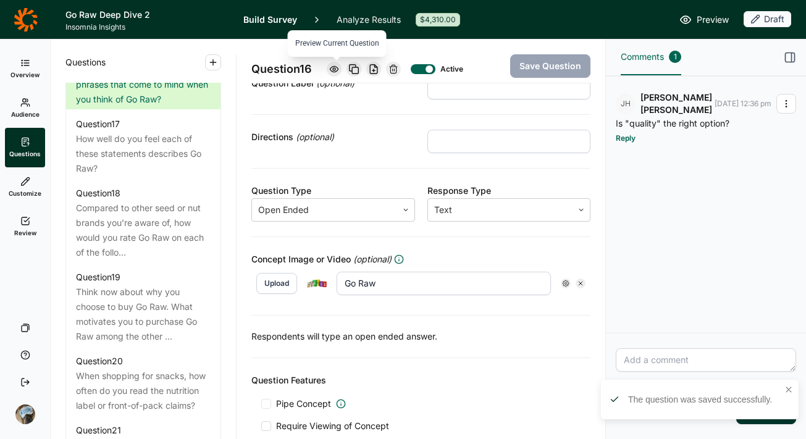
click at [336, 64] on icon at bounding box center [334, 69] width 10 height 10
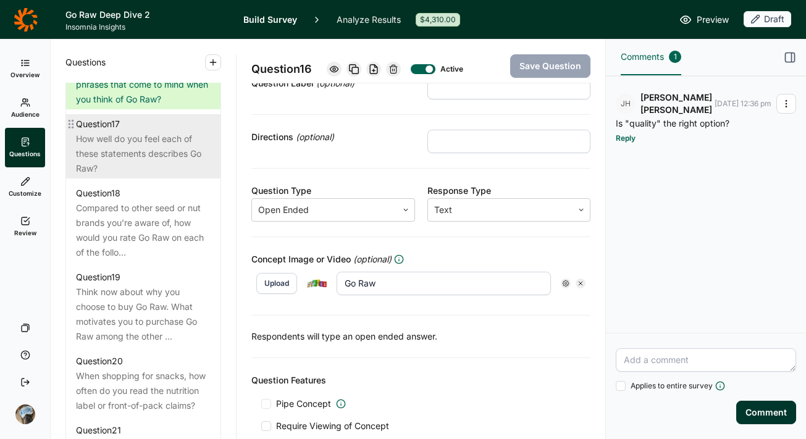
click at [122, 176] on div "How well do you feel each of these statements describes Go Raw?" at bounding box center [143, 154] width 135 height 44
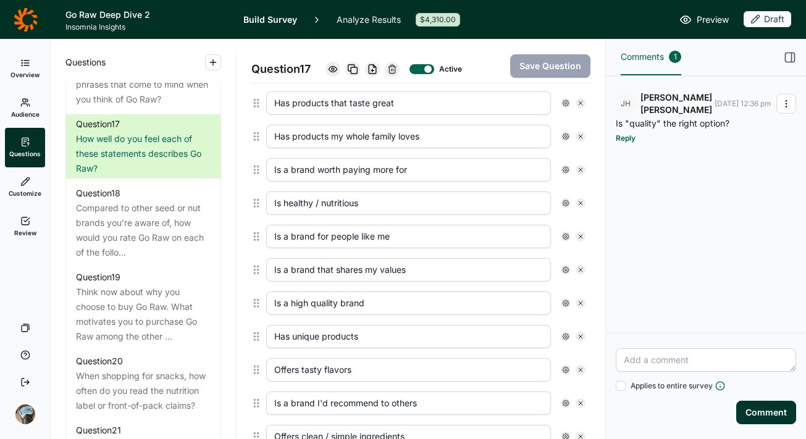
scroll to position [453, 0]
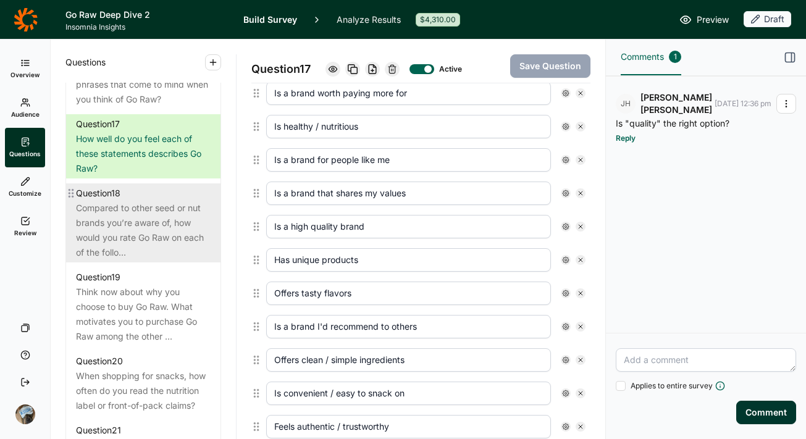
click at [129, 260] on div "Compared to other seed or nut brands you’re aware of, how would you rate Go Raw…" at bounding box center [143, 230] width 135 height 59
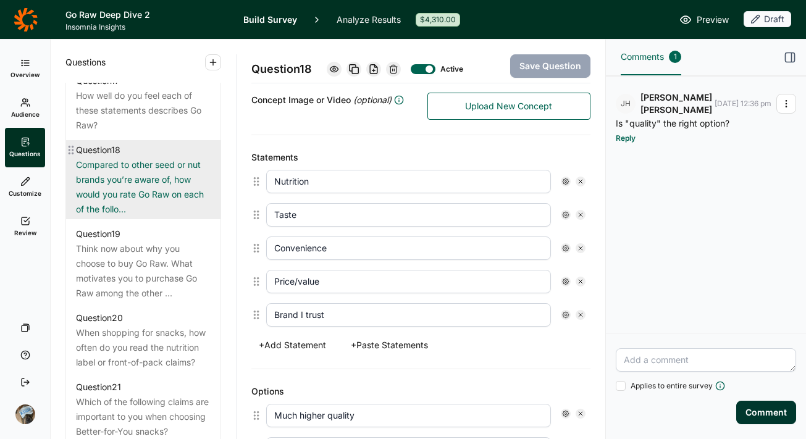
scroll to position [1669, 0]
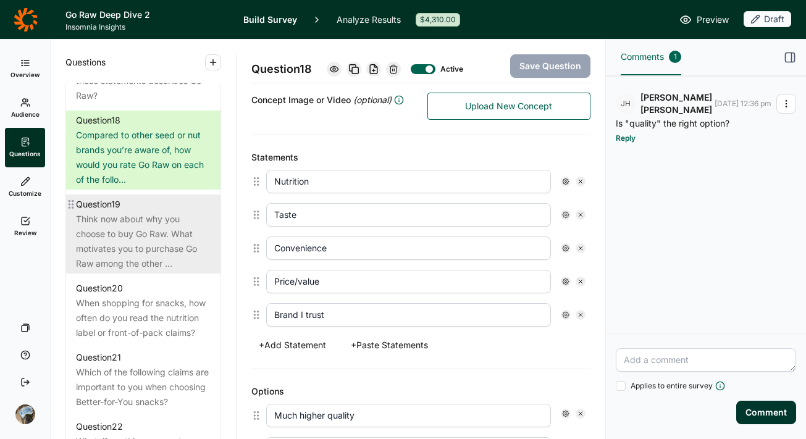
click at [143, 271] on div "Think now about why you choose to buy Go Raw. What motivates you to purchase Go…" at bounding box center [143, 241] width 135 height 59
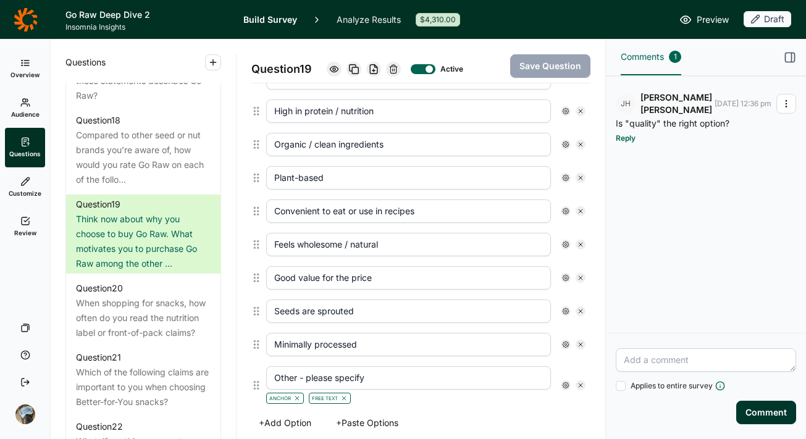
scroll to position [387, 0]
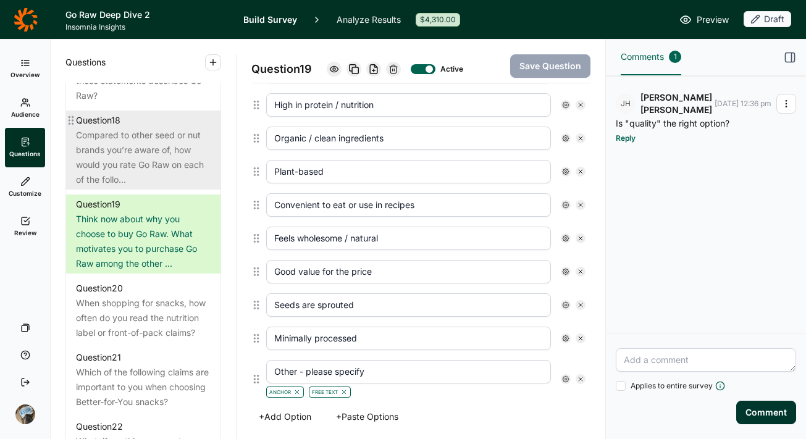
click at [123, 187] on div "Compared to other seed or nut brands you’re aware of, how would you rate Go Raw…" at bounding box center [143, 157] width 135 height 59
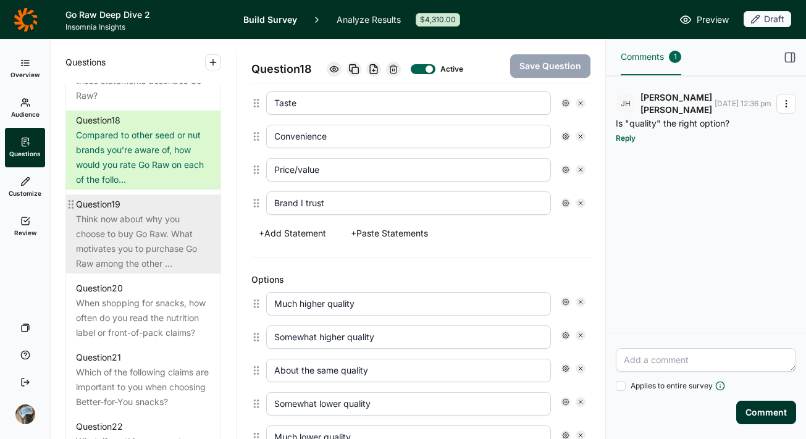
scroll to position [389, 0]
click at [159, 271] on div "Think now about why you choose to buy Go Raw. What motivates you to purchase Go…" at bounding box center [143, 241] width 135 height 59
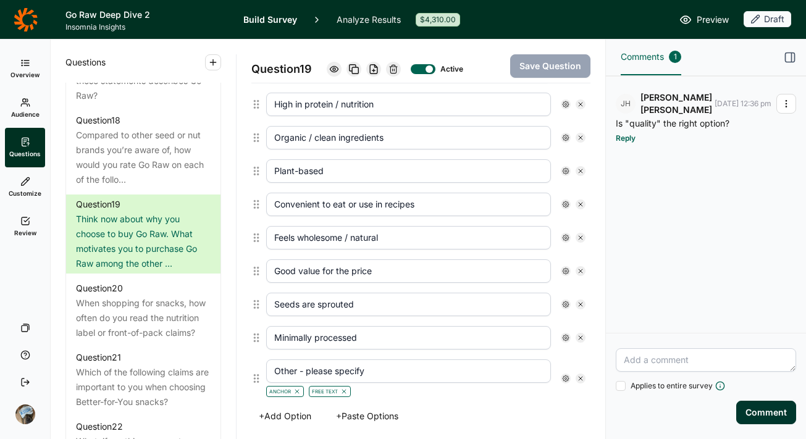
scroll to position [390, 0]
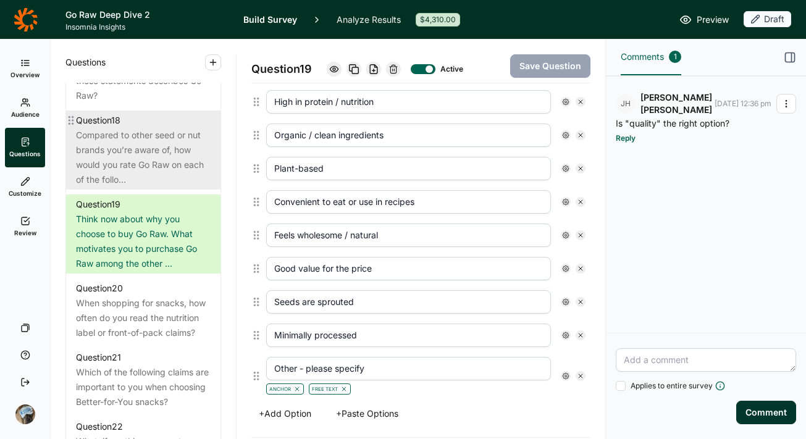
click at [114, 187] on div "Compared to other seed or nut brands you’re aware of, how would you rate Go Raw…" at bounding box center [143, 157] width 135 height 59
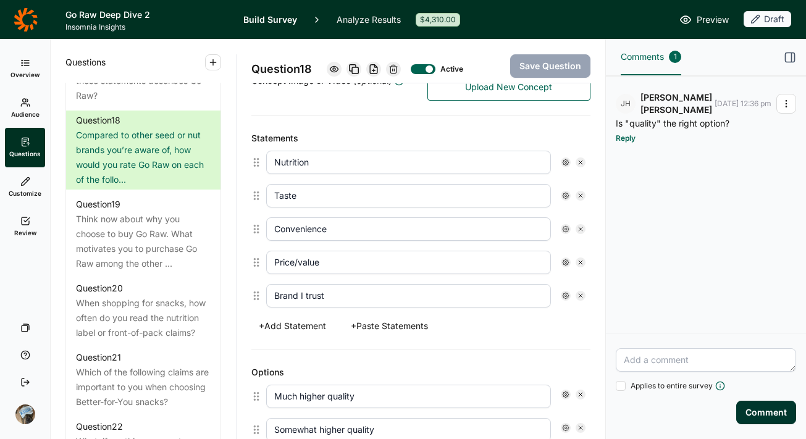
scroll to position [289, 0]
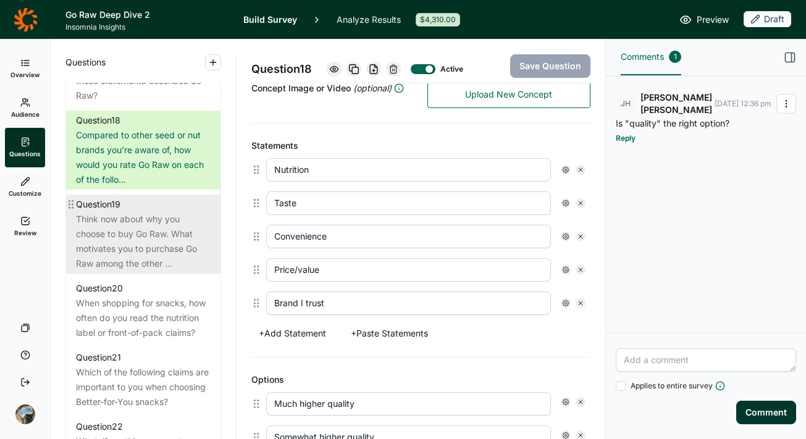
click at [90, 271] on div "Think now about why you choose to buy Go Raw. What motivates you to purchase Go…" at bounding box center [143, 241] width 135 height 59
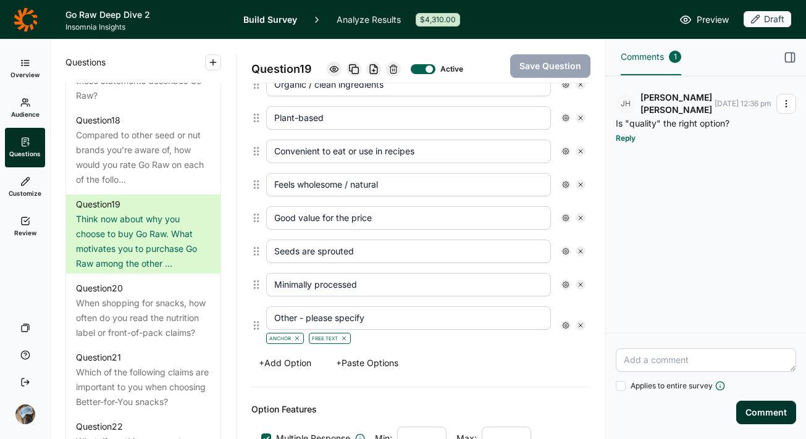
scroll to position [449, 0]
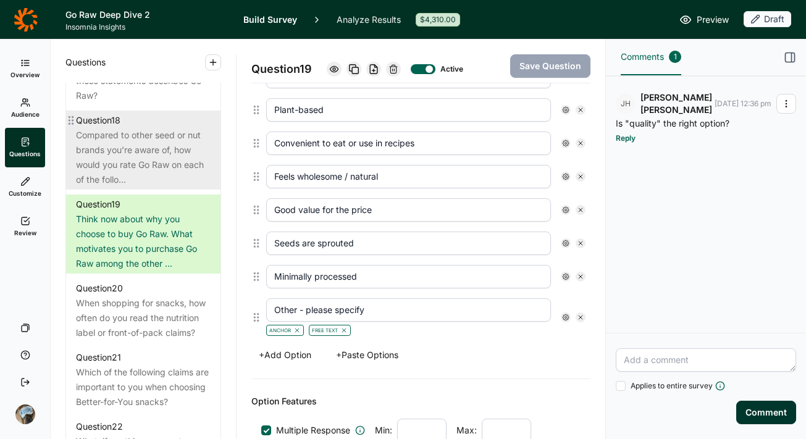
click at [117, 187] on div "Compared to other seed or nut brands you’re aware of, how would you rate Go Raw…" at bounding box center [143, 157] width 135 height 59
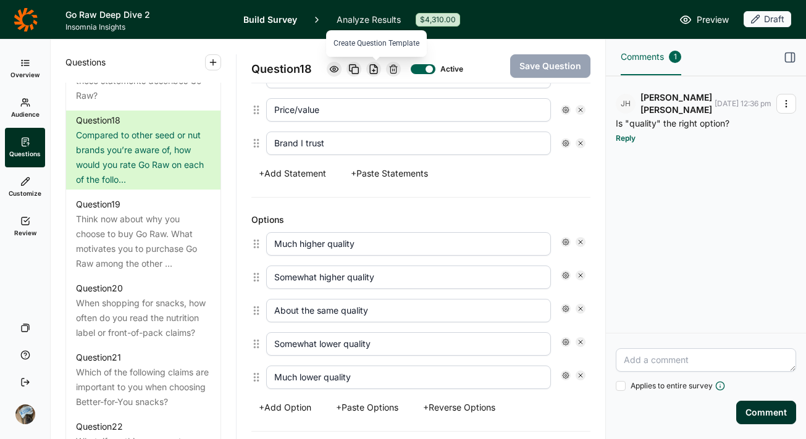
click at [374, 68] on icon at bounding box center [374, 69] width 10 height 10
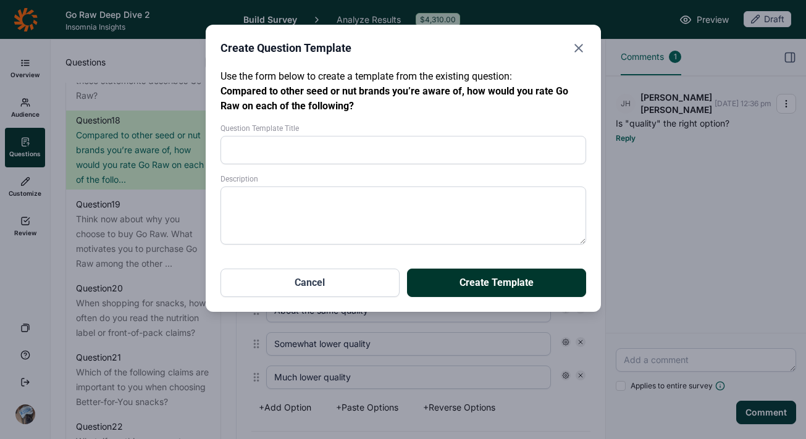
click at [376, 143] on input "Question Template Title" at bounding box center [404, 150] width 366 height 28
type input "GR brand comparison 2"
click at [407, 269] on button "Create Template" at bounding box center [496, 283] width 179 height 28
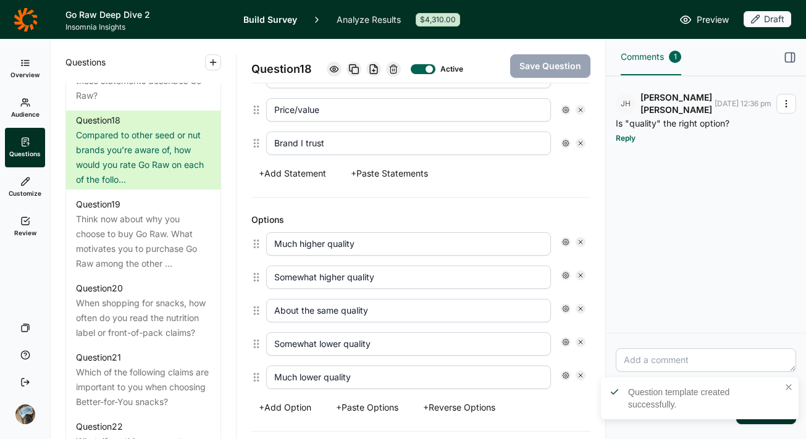
click at [395, 69] on use at bounding box center [393, 69] width 7 height 8
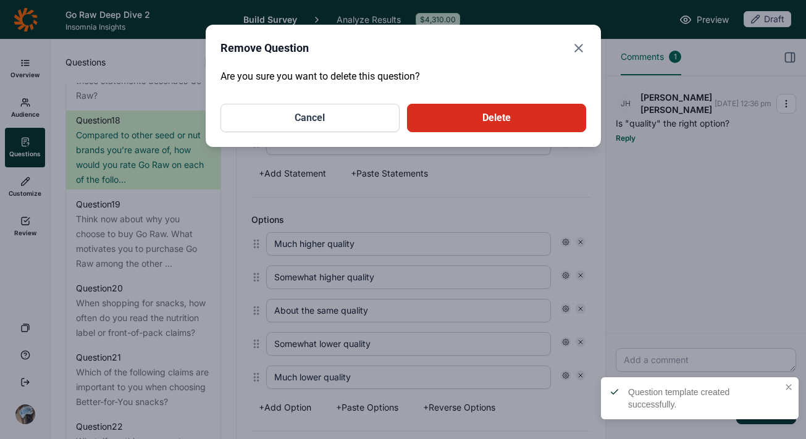
click at [450, 114] on button "Delete" at bounding box center [496, 118] width 179 height 28
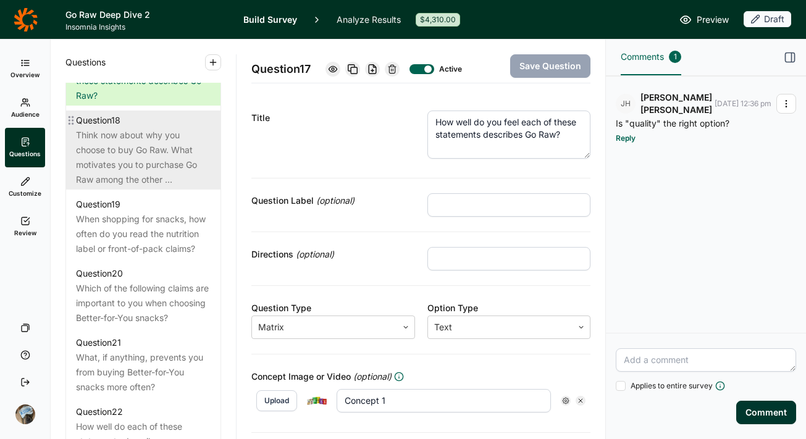
click at [158, 187] on div "Think now about why you choose to buy Go Raw. What motivates you to purchase Go…" at bounding box center [143, 157] width 135 height 59
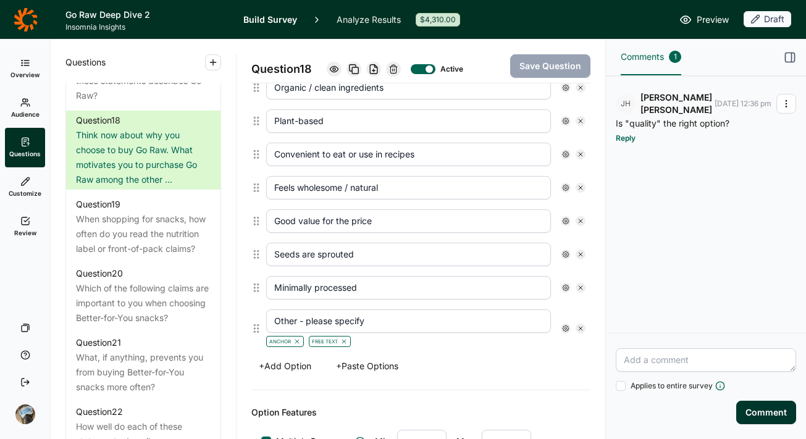
scroll to position [470, 0]
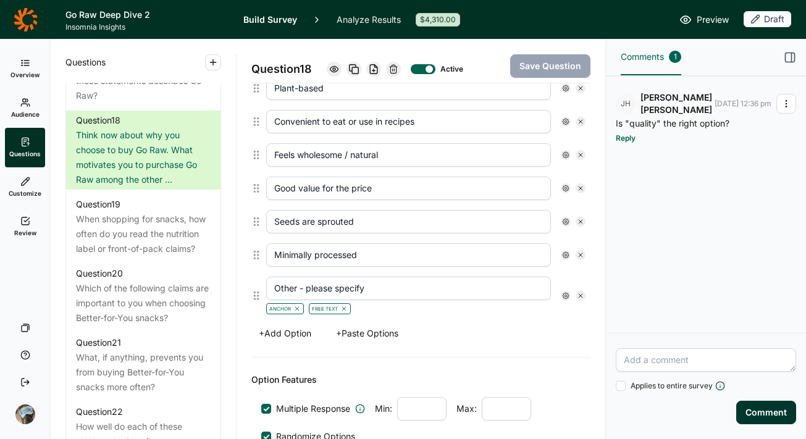
click at [284, 332] on button "+ Add Option" at bounding box center [284, 333] width 67 height 17
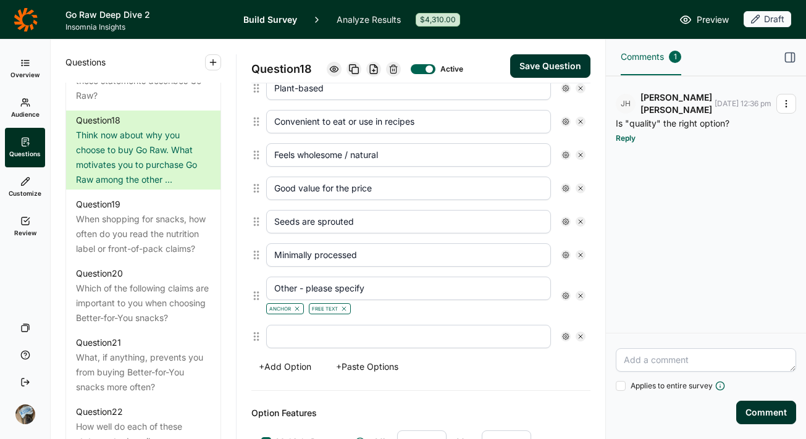
scroll to position [504, 0]
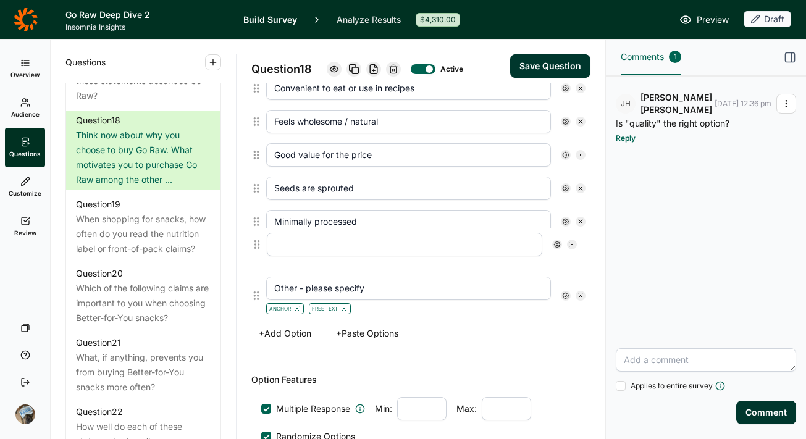
drag, startPoint x: 258, startPoint y: 304, endPoint x: 258, endPoint y: 247, distance: 57.5
click at [258, 245] on div "Tastes great High in protein / nutrition Organic / clean ingredients Plant-base…" at bounding box center [420, 129] width 339 height 382
type input "Other - please specify"
click at [335, 258] on input "text" at bounding box center [408, 254] width 285 height 23
type input "High quality ingredients"
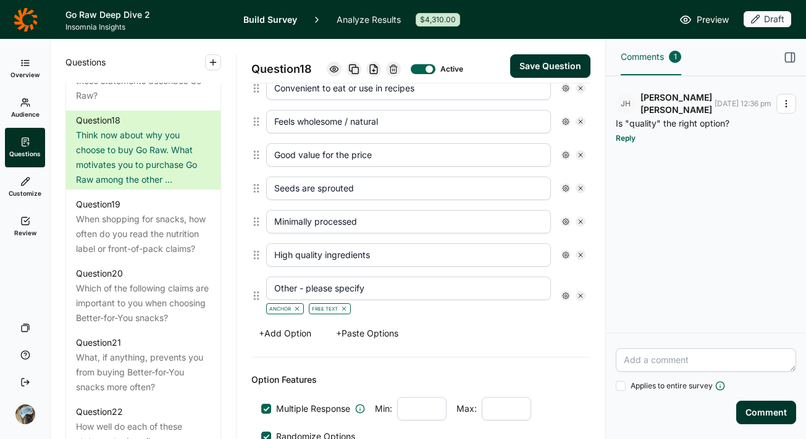
click at [541, 62] on button "Save Question" at bounding box center [550, 65] width 80 height 23
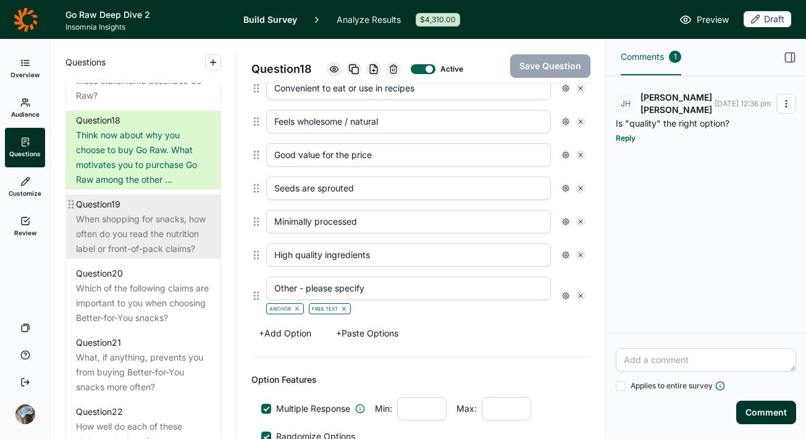
click at [142, 256] on div "When shopping for snacks, how often do you read the nutrition label or front-of…" at bounding box center [143, 234] width 135 height 44
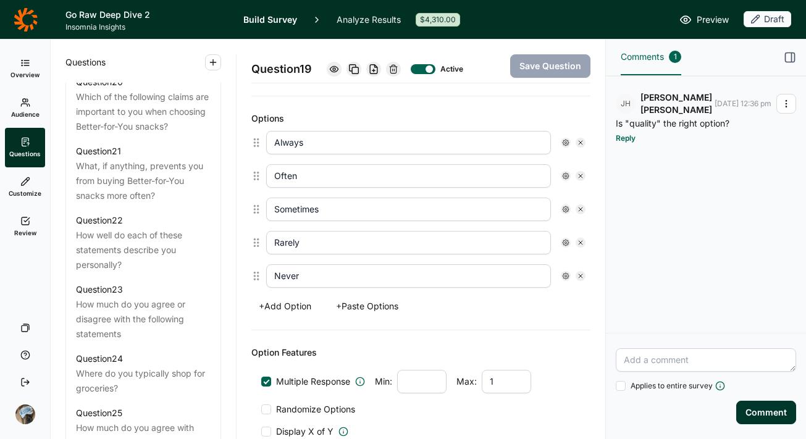
scroll to position [1865, 0]
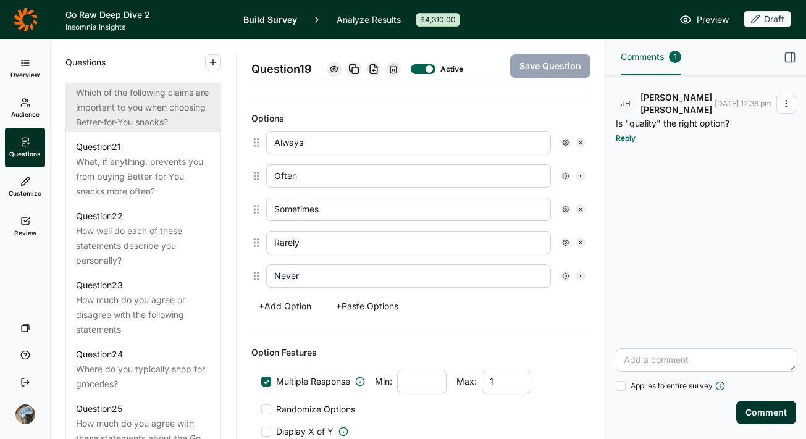
click at [164, 130] on div "Which of the following claims are important to you when choosing Better-for-You…" at bounding box center [143, 107] width 135 height 44
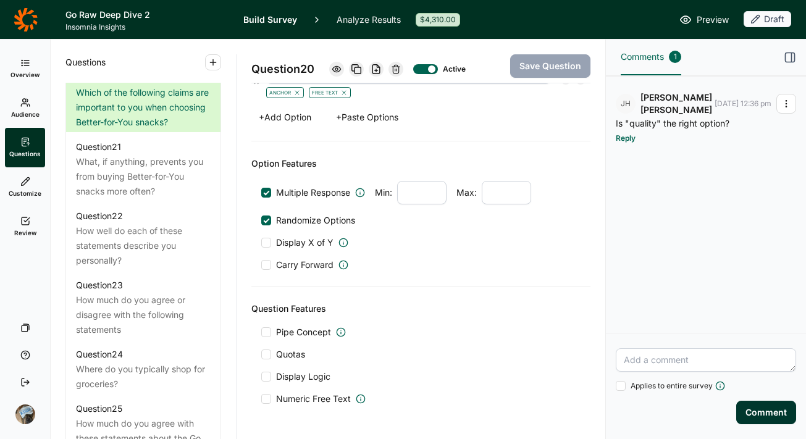
scroll to position [756, 0]
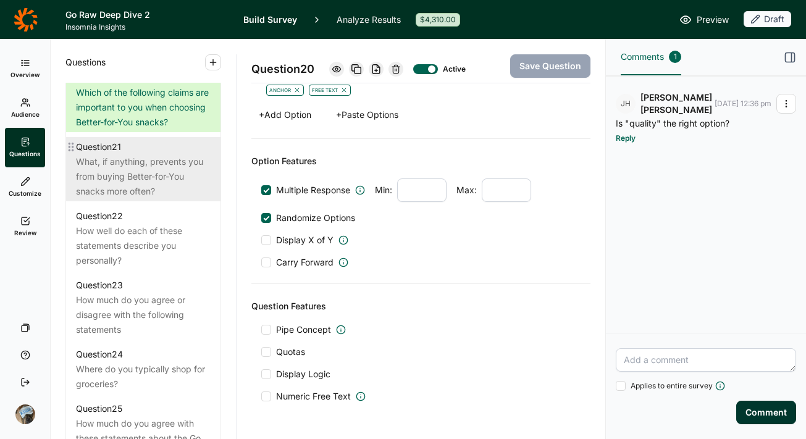
click at [129, 199] on div "What, if anything, prevents you from buying Better-for-You snacks more often?" at bounding box center [143, 176] width 135 height 44
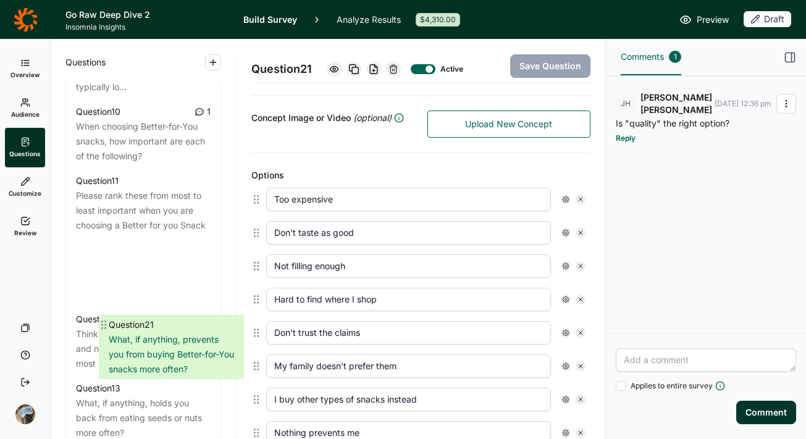
scroll to position [1130, 0]
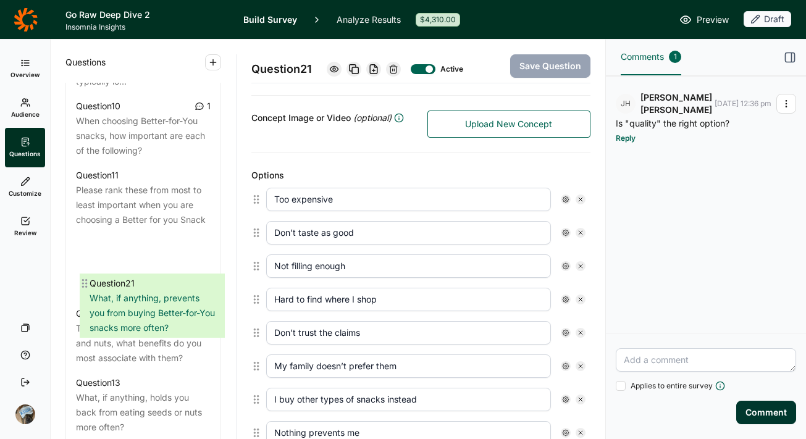
drag, startPoint x: 73, startPoint y: 251, endPoint x: 88, endPoint y: 279, distance: 31.5
click at [88, 279] on div "Question 1 How would you describe your neighborhood? Question 2 Which of the fo…" at bounding box center [143, 366] width 154 height 1666
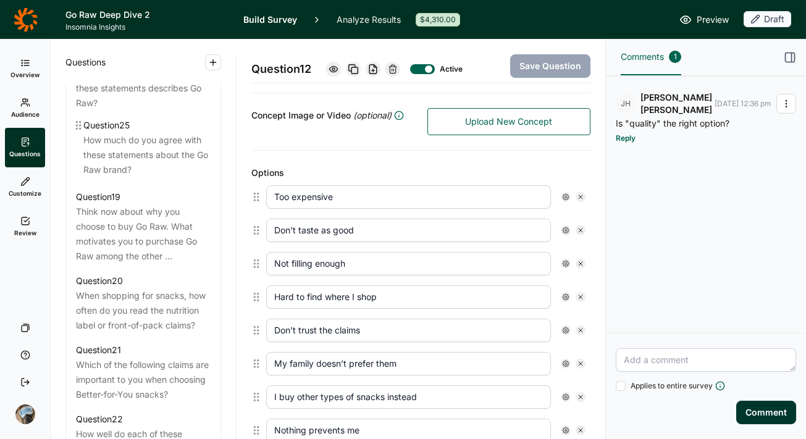
scroll to position [1723, 0]
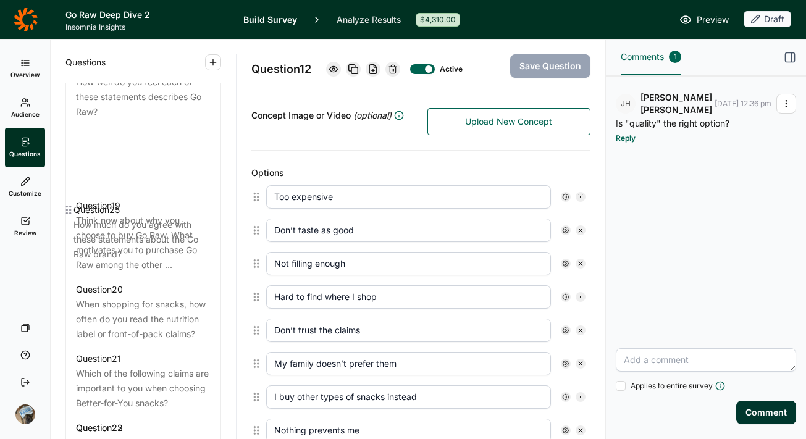
drag, startPoint x: 74, startPoint y: 239, endPoint x: 72, endPoint y: 211, distance: 27.9
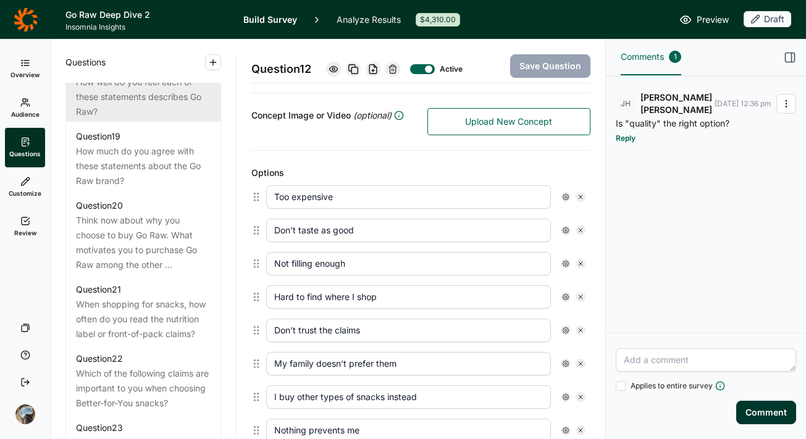
click at [127, 119] on div "How well do you feel each of these statements describes Go Raw?" at bounding box center [143, 97] width 135 height 44
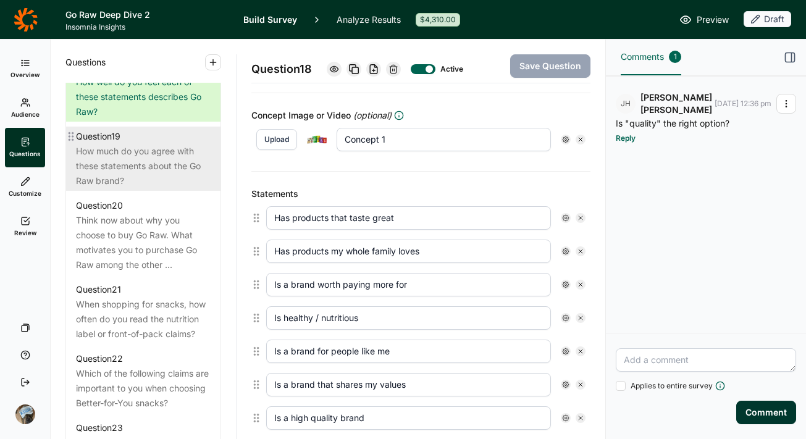
click at [127, 188] on div "How much do you agree with these statements about the Go Raw brand?" at bounding box center [143, 166] width 135 height 44
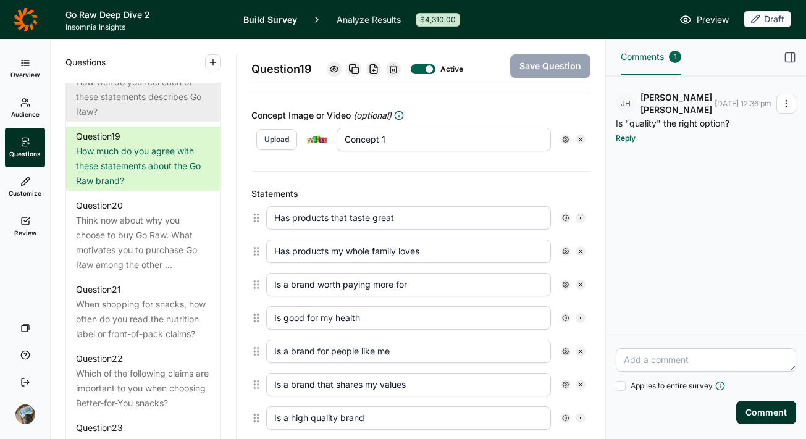
click at [145, 119] on div "How well do you feel each of these statements describes Go Raw?" at bounding box center [143, 97] width 135 height 44
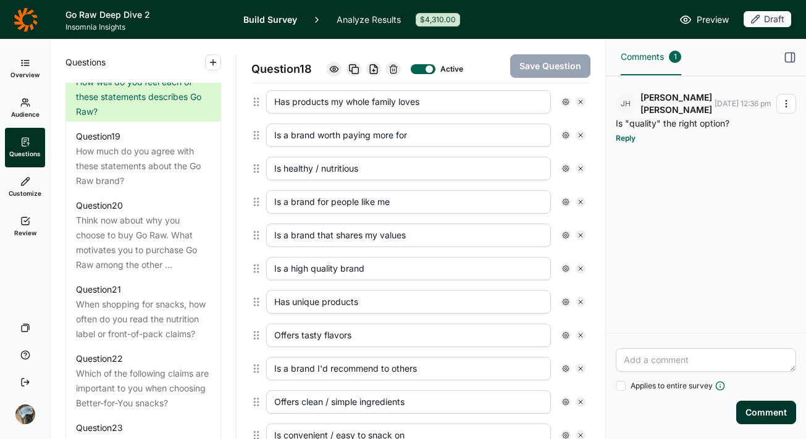
scroll to position [345, 0]
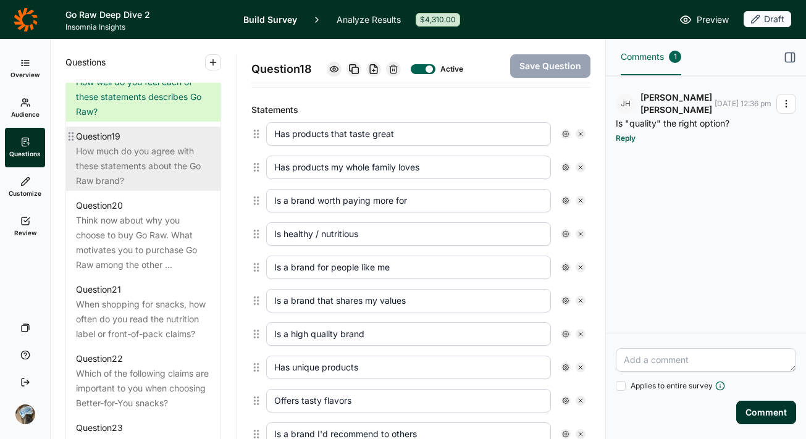
click at [121, 188] on div "How much do you agree with these statements about the Go Raw brand?" at bounding box center [143, 166] width 135 height 44
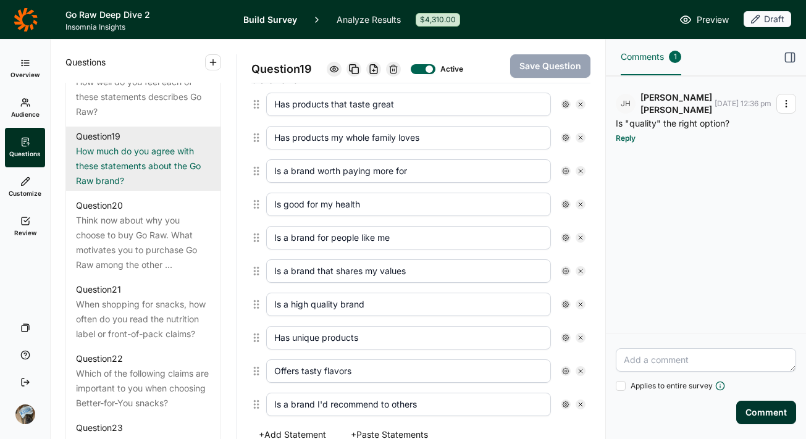
scroll to position [346, 0]
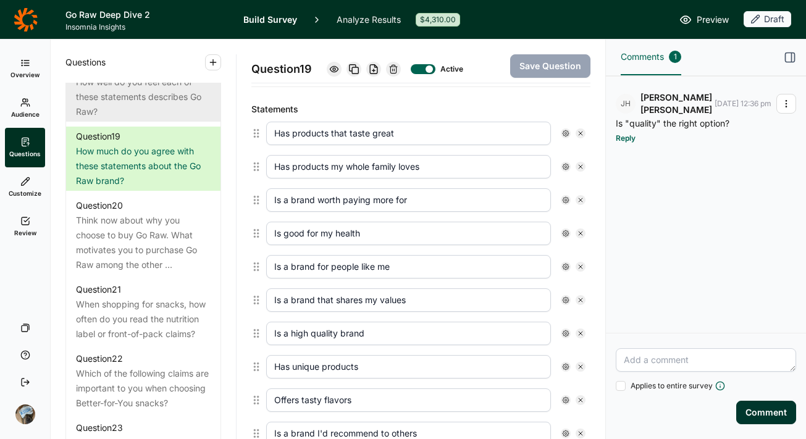
click at [125, 119] on div "How well do you feel each of these statements describes Go Raw?" at bounding box center [143, 97] width 135 height 44
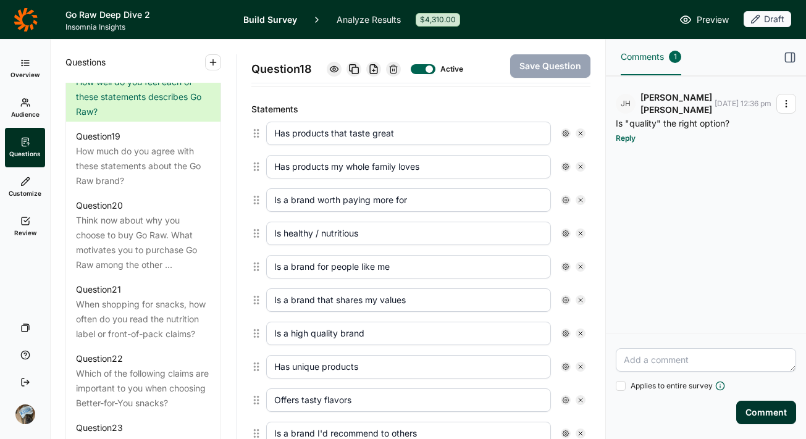
click at [396, 70] on icon at bounding box center [394, 69] width 10 height 10
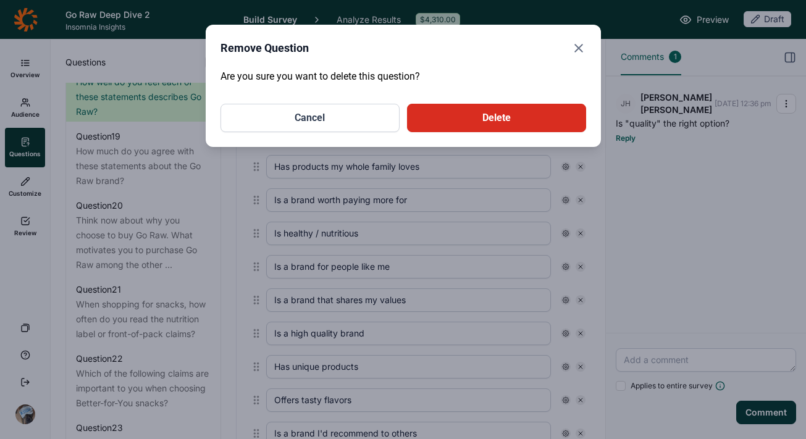
click at [454, 116] on button "Delete" at bounding box center [496, 118] width 179 height 28
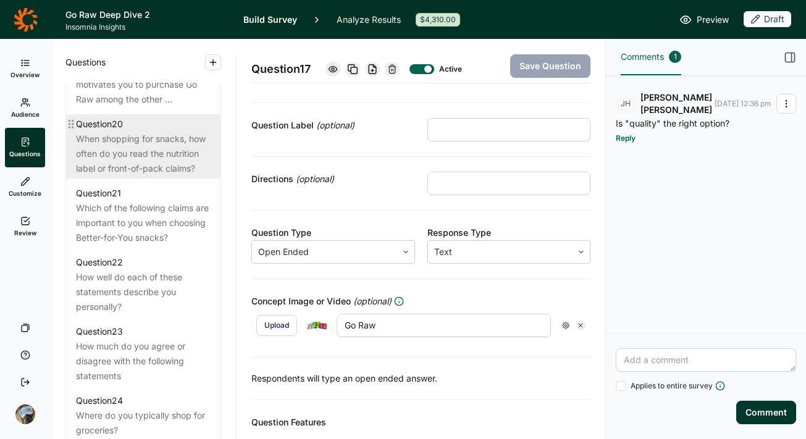
scroll to position [1829, 0]
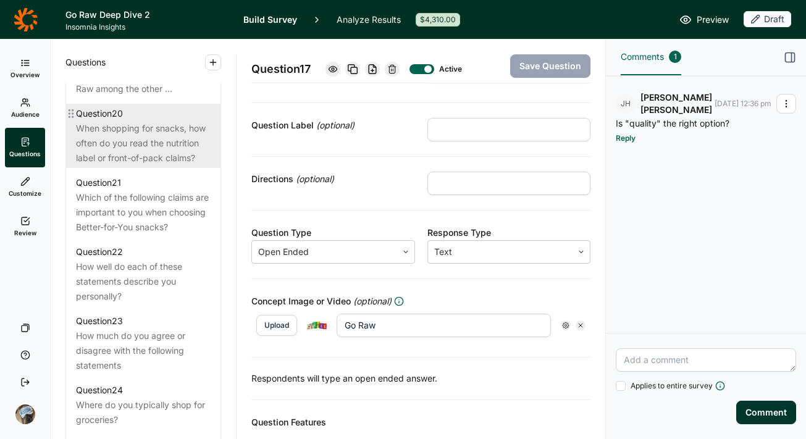
click at [119, 166] on div "When shopping for snacks, how often do you read the nutrition label or front-of…" at bounding box center [143, 143] width 135 height 44
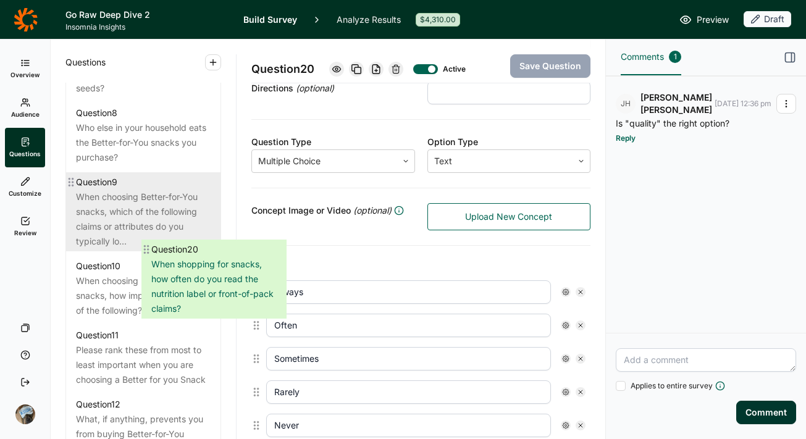
scroll to position [972, 0]
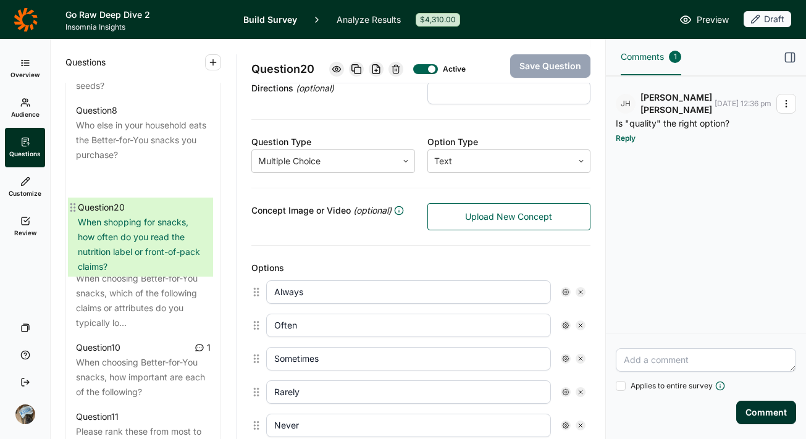
drag, startPoint x: 75, startPoint y: 217, endPoint x: 79, endPoint y: 204, distance: 13.5
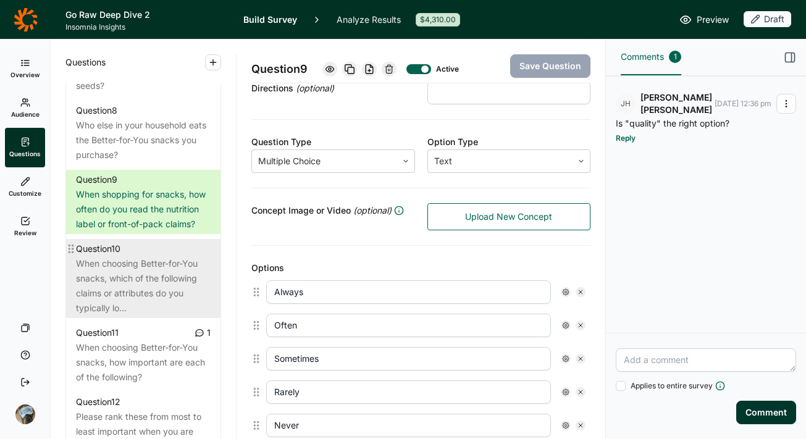
click at [137, 316] on div "When choosing Better-for-You snacks, which of the following claims or attribute…" at bounding box center [143, 285] width 135 height 59
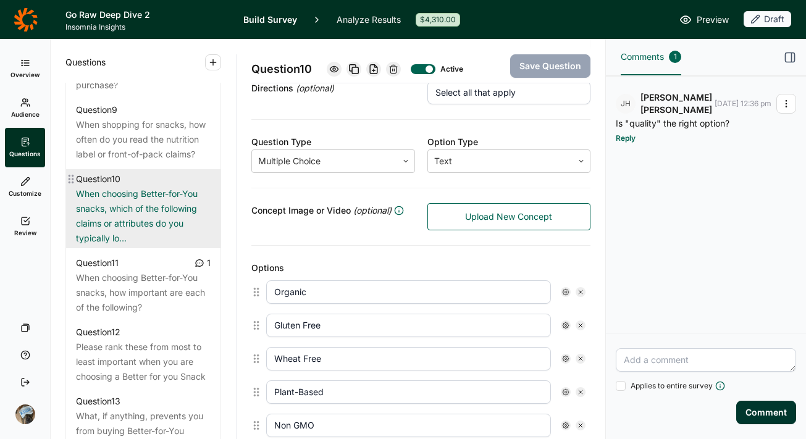
scroll to position [1044, 0]
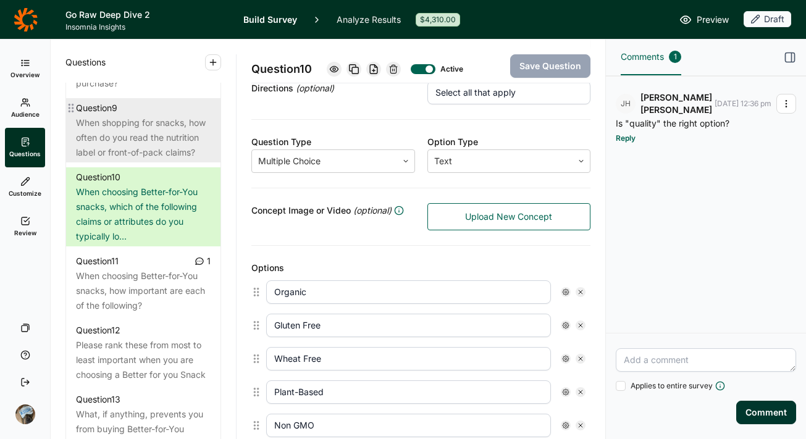
click at [133, 158] on div "When shopping for snacks, how often do you read the nutrition label or front-of…" at bounding box center [143, 138] width 135 height 44
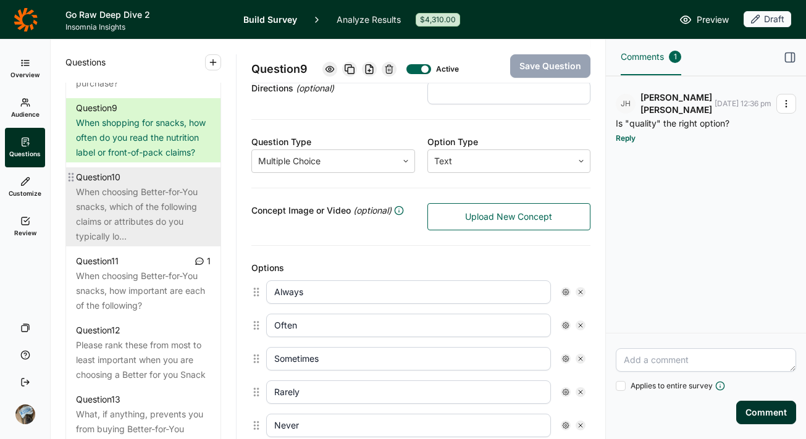
click at [130, 244] on div "When choosing Better-for-You snacks, which of the following claims or attribute…" at bounding box center [143, 214] width 135 height 59
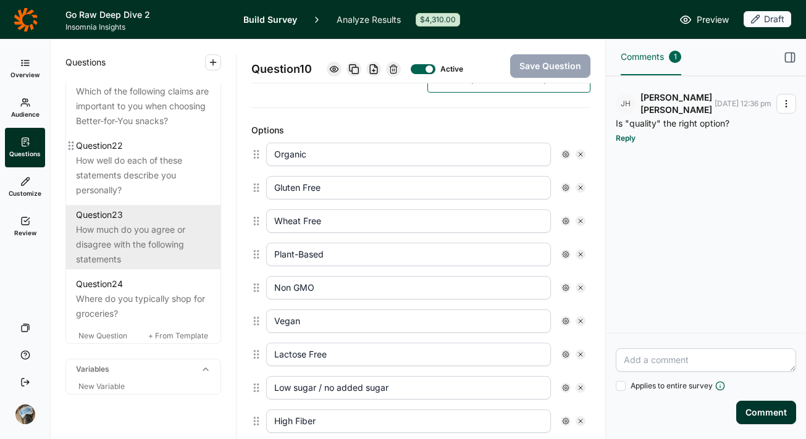
scroll to position [1898, 0]
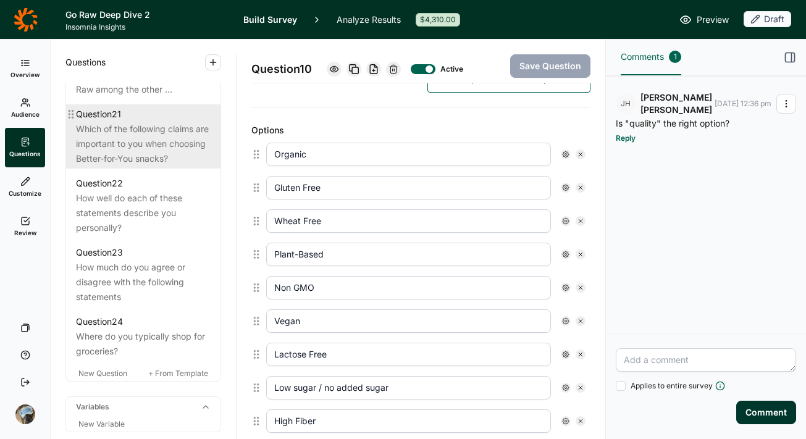
click at [131, 166] on div "Which of the following claims are important to you when choosing Better-for-You…" at bounding box center [143, 144] width 135 height 44
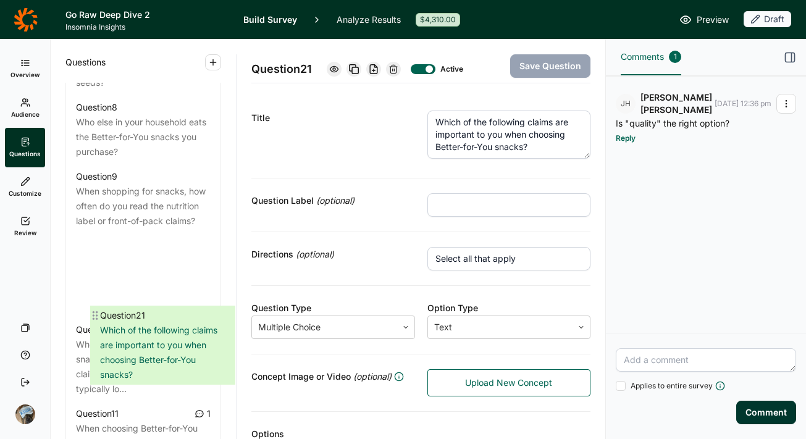
scroll to position [981, 0]
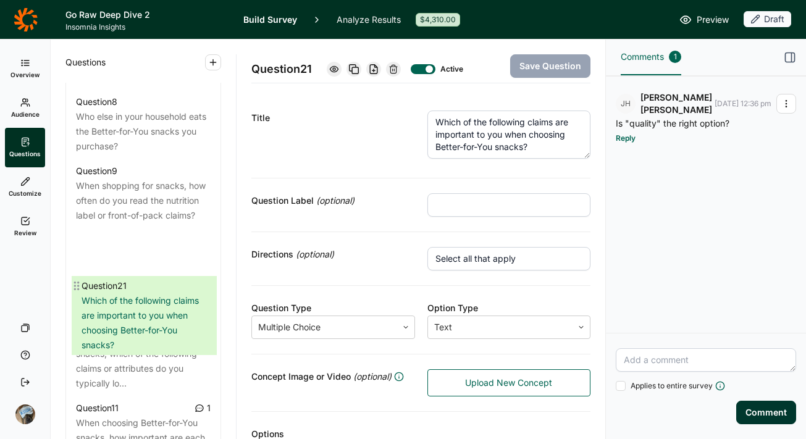
drag, startPoint x: 70, startPoint y: 200, endPoint x: 78, endPoint y: 282, distance: 82.6
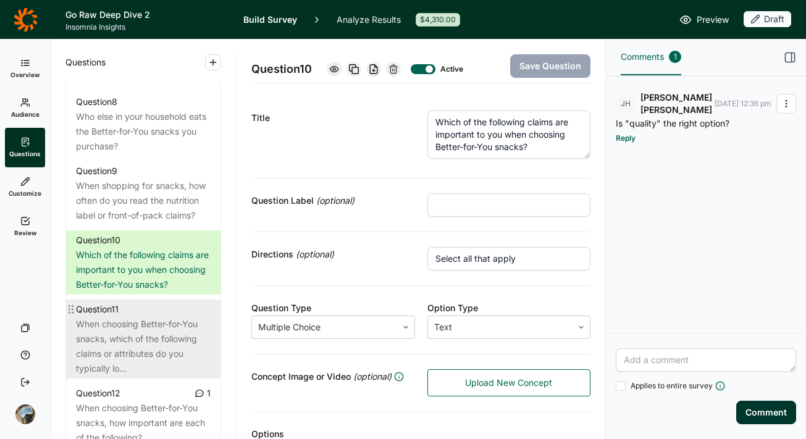
click at [153, 376] on div "When choosing Better-for-You snacks, which of the following claims or attribute…" at bounding box center [143, 346] width 135 height 59
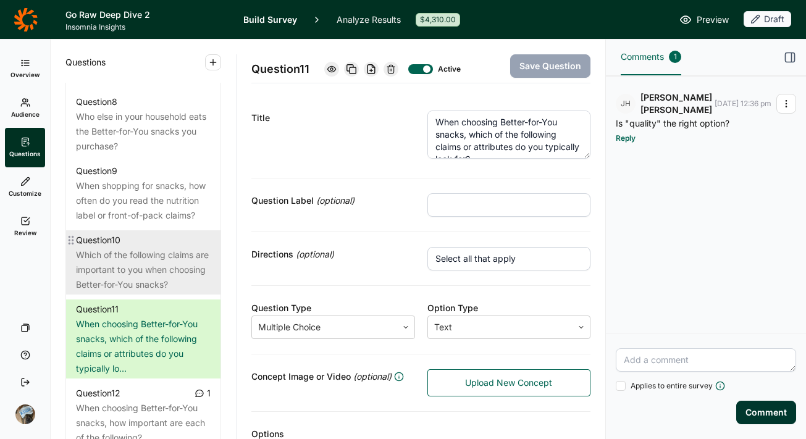
click at [144, 292] on div "Which of the following claims are important to you when choosing Better-for-You…" at bounding box center [143, 270] width 135 height 44
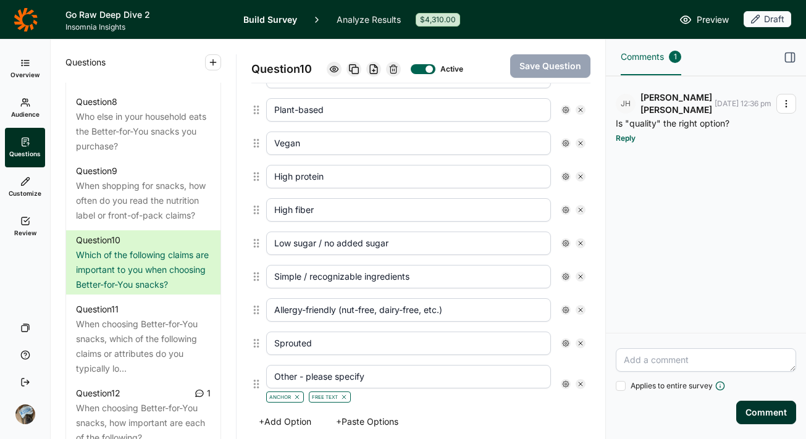
scroll to position [465, 0]
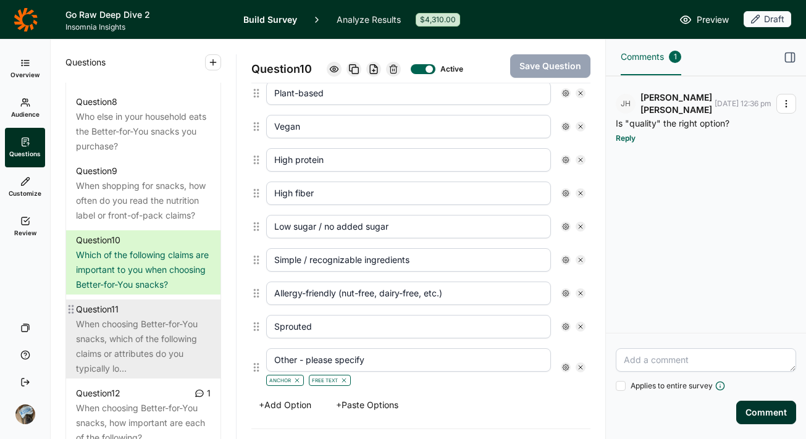
click at [114, 376] on div "When choosing Better-for-You snacks, which of the following claims or attribute…" at bounding box center [143, 346] width 135 height 59
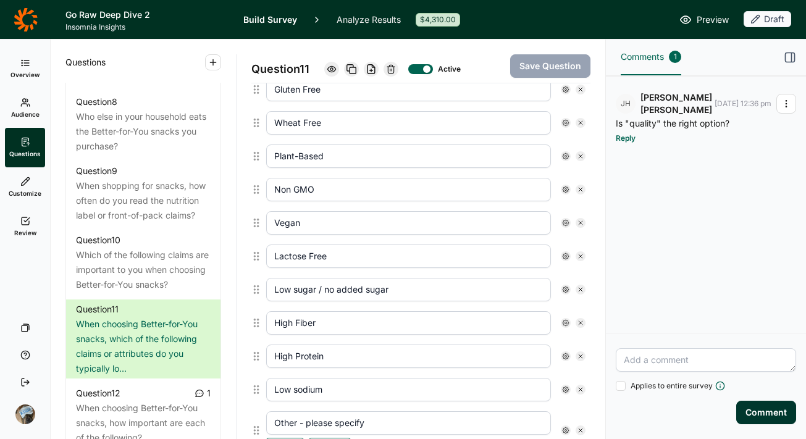
scroll to position [424, 0]
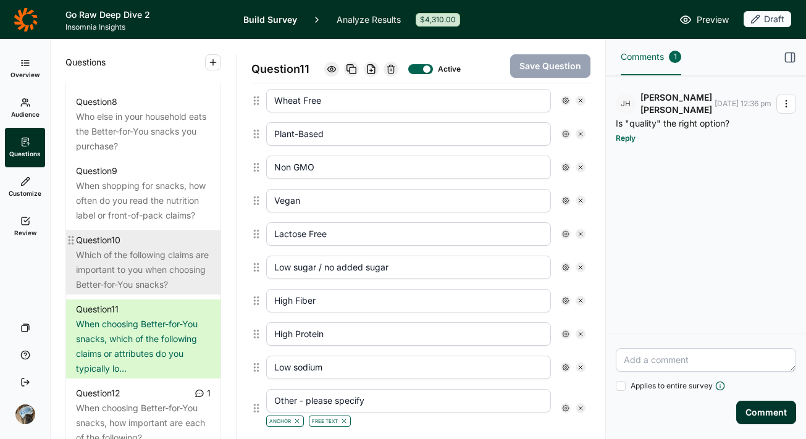
click at [139, 292] on div "Which of the following claims are important to you when choosing Better-for-You…" at bounding box center [143, 270] width 135 height 44
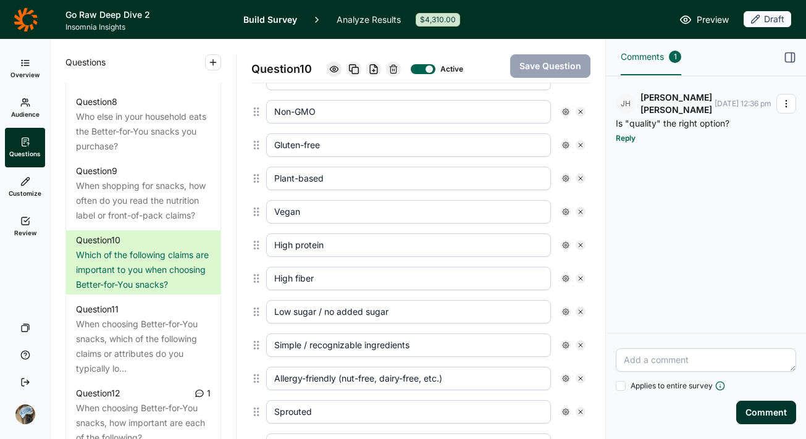
scroll to position [418, 0]
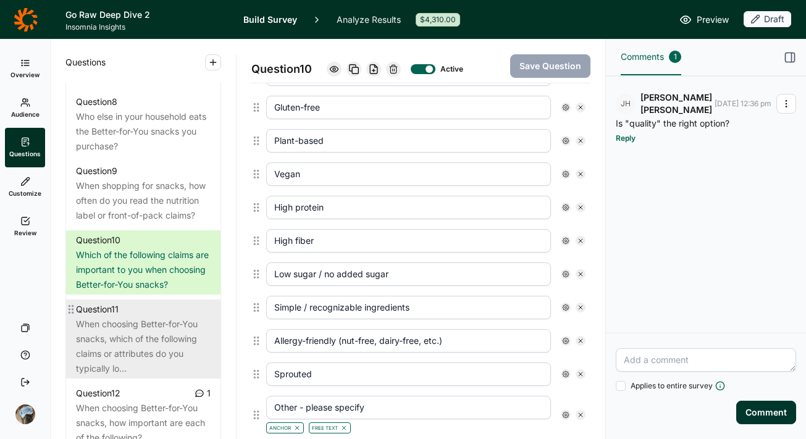
click at [92, 376] on div "When choosing Better-for-You snacks, which of the following claims or attribute…" at bounding box center [143, 346] width 135 height 59
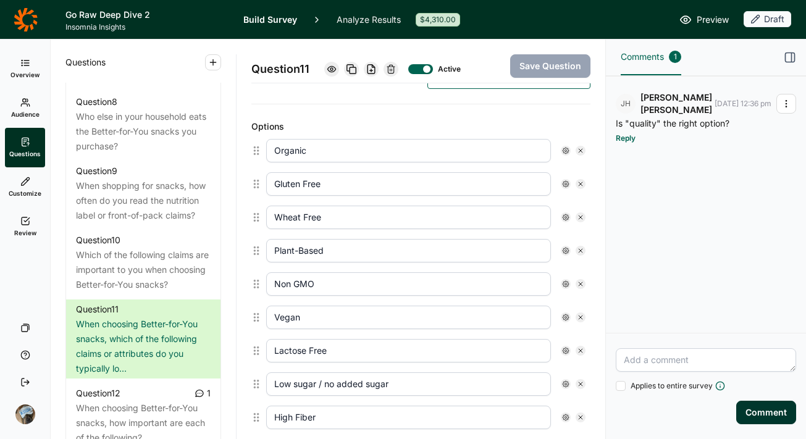
scroll to position [271, 0]
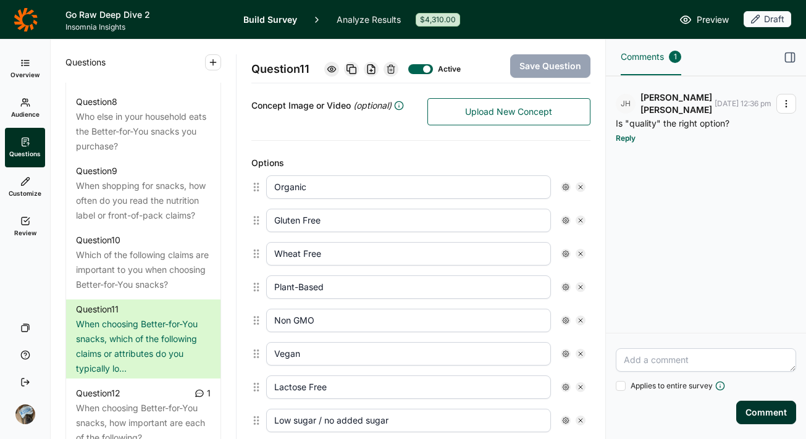
click at [390, 70] on icon at bounding box center [391, 69] width 10 height 10
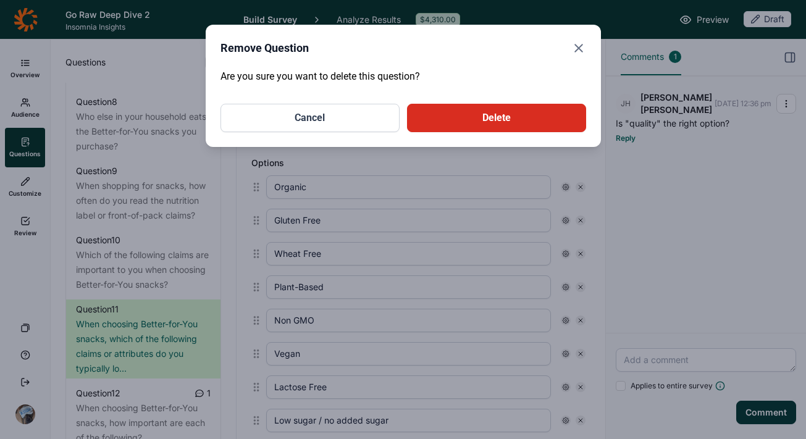
click at [470, 108] on button "Delete" at bounding box center [496, 118] width 179 height 28
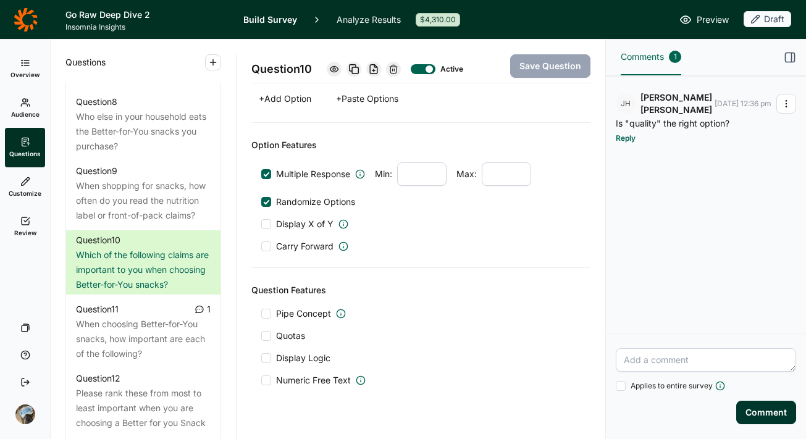
scroll to position [793, 0]
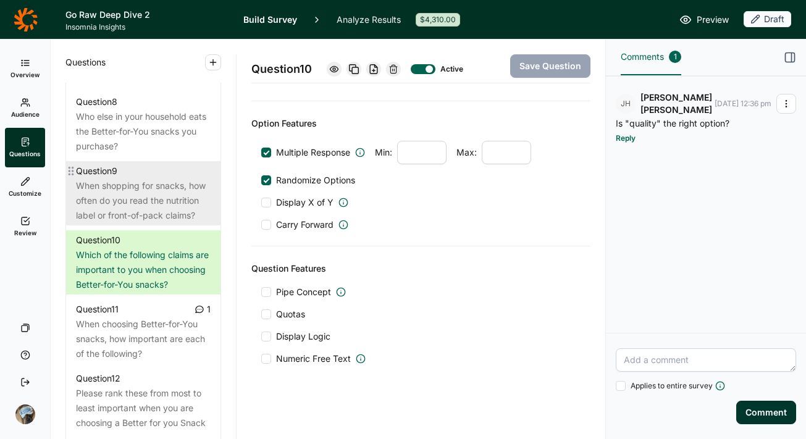
click at [106, 219] on div "When shopping for snacks, how often do you read the nutrition label or front-of…" at bounding box center [143, 201] width 135 height 44
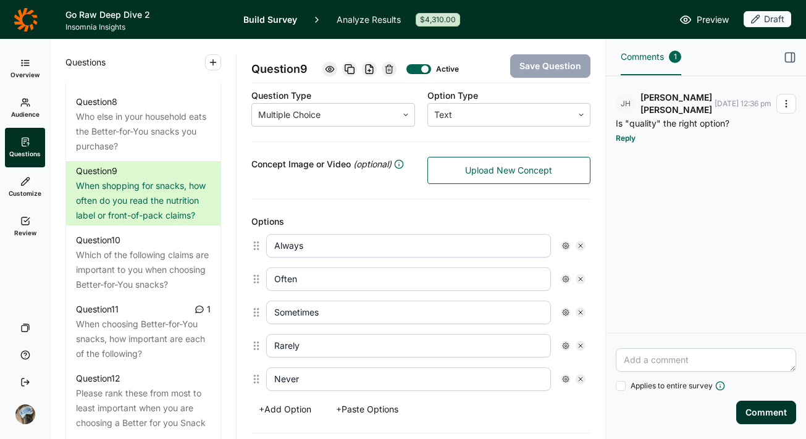
scroll to position [260, 0]
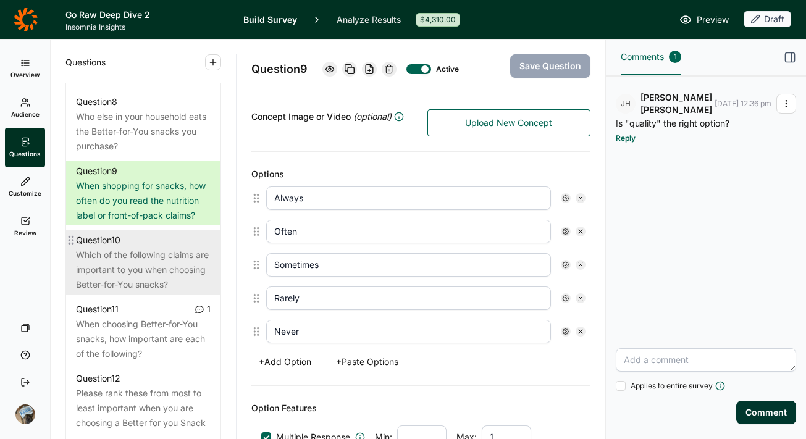
click at [115, 292] on div "Which of the following claims are important to you when choosing Better-for-You…" at bounding box center [143, 270] width 135 height 44
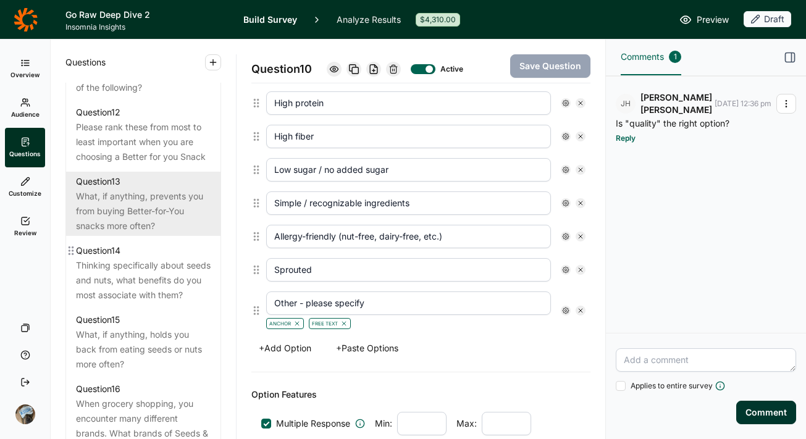
scroll to position [1216, 0]
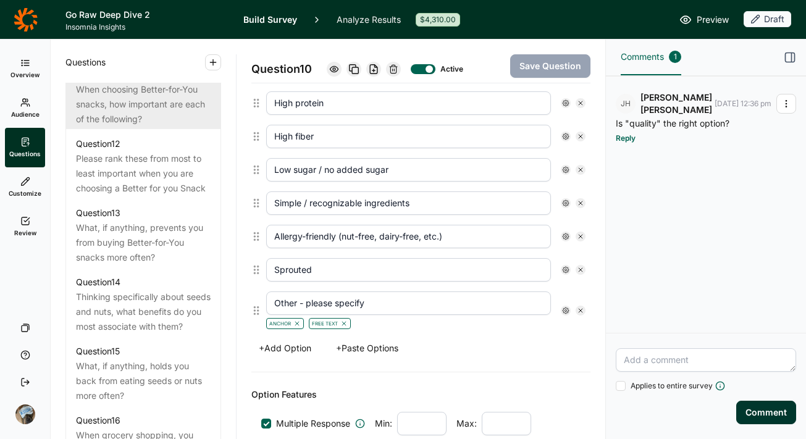
click at [132, 127] on div "When choosing Better-for-You snacks, how important are each of the following?" at bounding box center [143, 104] width 135 height 44
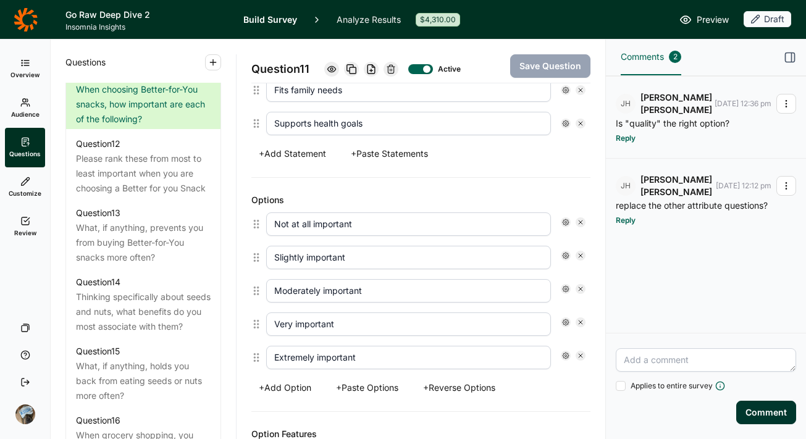
scroll to position [602, 0]
click at [469, 391] on button "+ Reverse Options" at bounding box center [459, 387] width 87 height 17
type input "Extremely important"
type input "Very important"
type input "Slightly important"
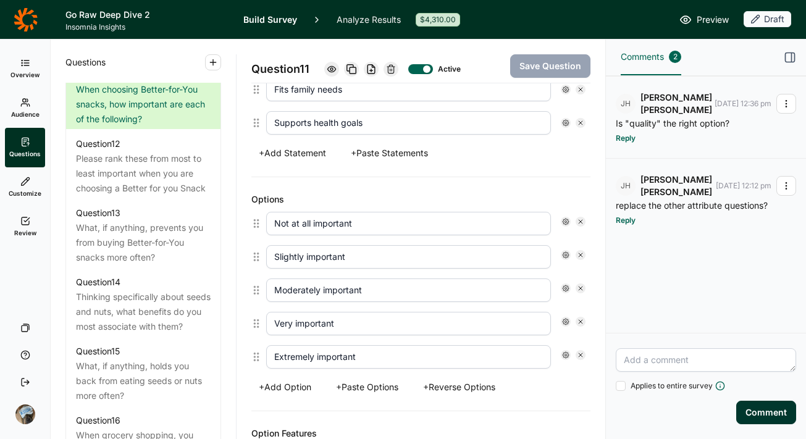
type input "Not at all important"
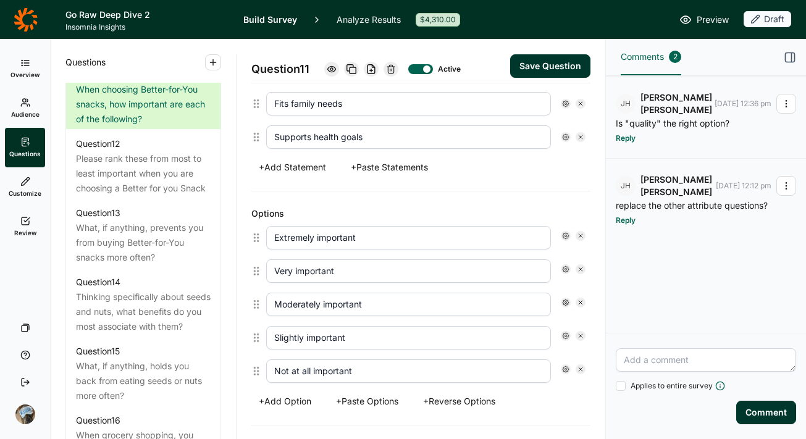
scroll to position [588, 0]
click at [551, 61] on button "Save Question" at bounding box center [550, 65] width 80 height 23
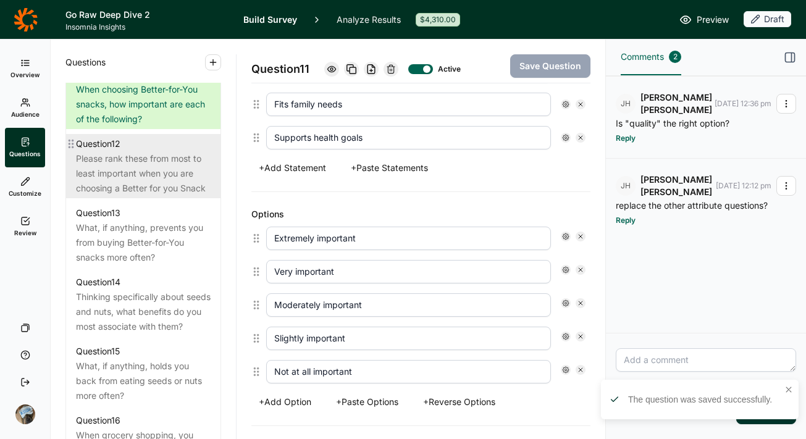
click at [140, 196] on div "Please rank these from most to least important when you are choosing a Better f…" at bounding box center [143, 173] width 135 height 44
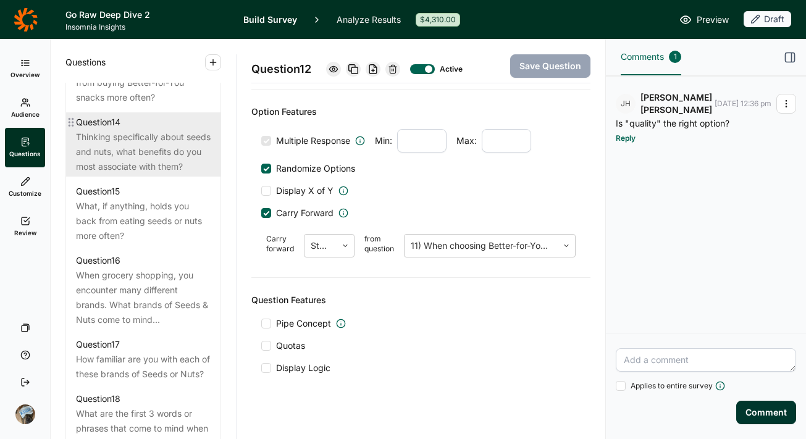
scroll to position [1382, 0]
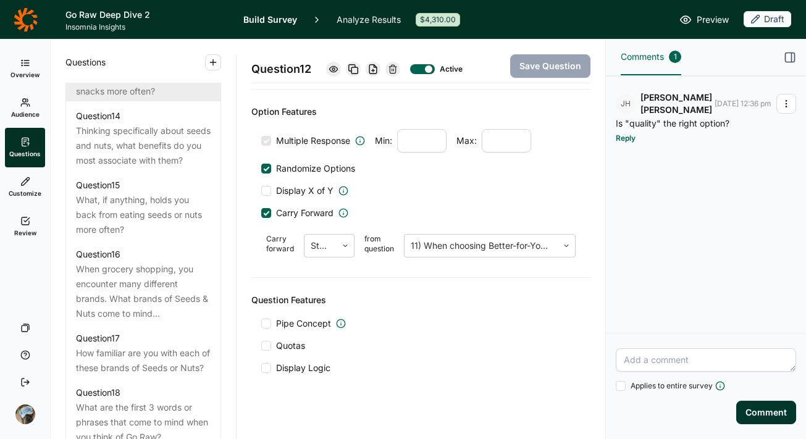
click at [137, 99] on div "What, if anything, prevents you from buying Better-for-You snacks more often?" at bounding box center [143, 76] width 135 height 44
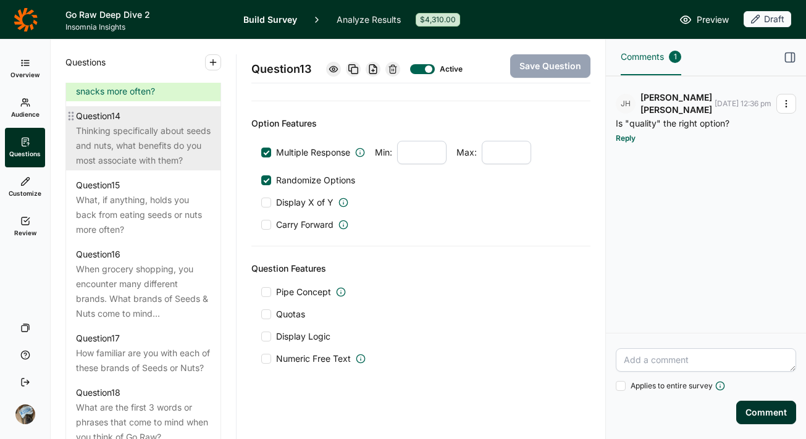
click at [143, 168] on div "Thinking specifically about seeds and nuts, what benefits do you most associate…" at bounding box center [143, 146] width 135 height 44
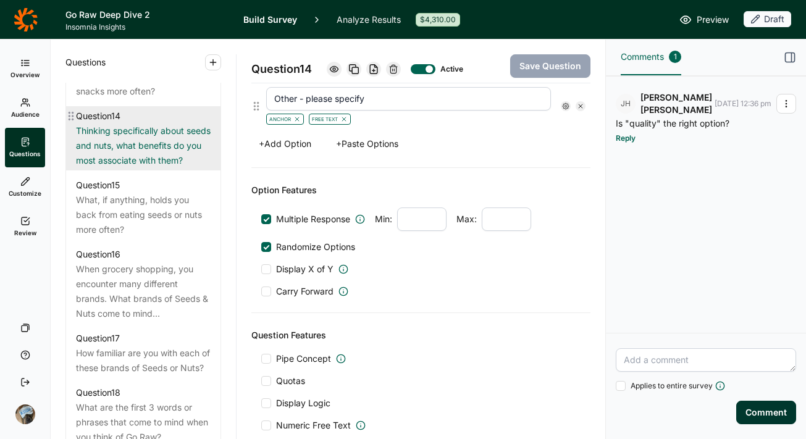
scroll to position [760, 0]
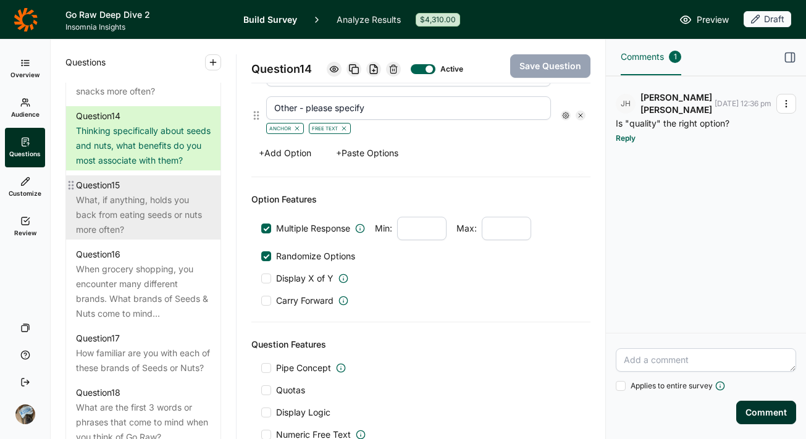
click at [130, 237] on div "What, if anything, holds you back from eating seeds or nuts more often?" at bounding box center [143, 215] width 135 height 44
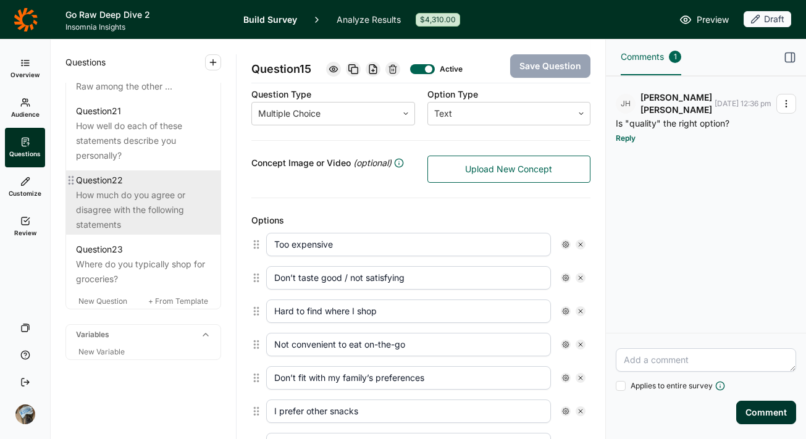
scroll to position [1989, 0]
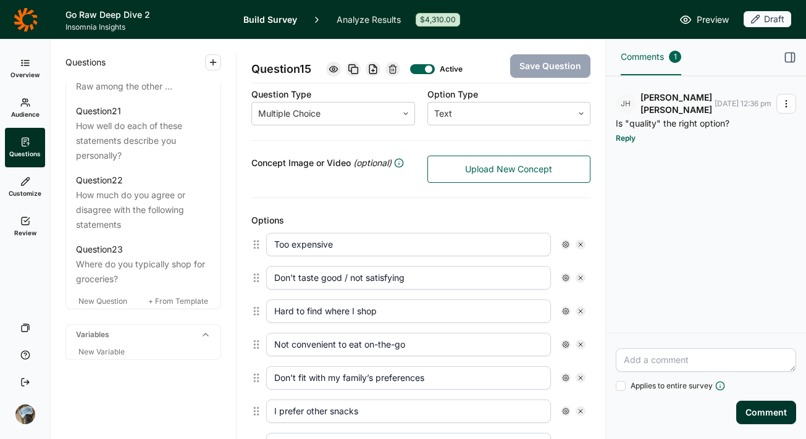
click at [666, 119] on p "Is "quality" the right option?" at bounding box center [706, 124] width 180 height 10
click at [787, 103] on icon "button" at bounding box center [787, 104] width 10 height 10
click at [618, 164] on div "[PERSON_NAME] [DATE] 12:36 pm Is "quality" the right option? Reply" at bounding box center [706, 204] width 200 height 257
click at [670, 359] on textarea at bounding box center [706, 359] width 180 height 23
type textarea "not sure what question this belongs to!"
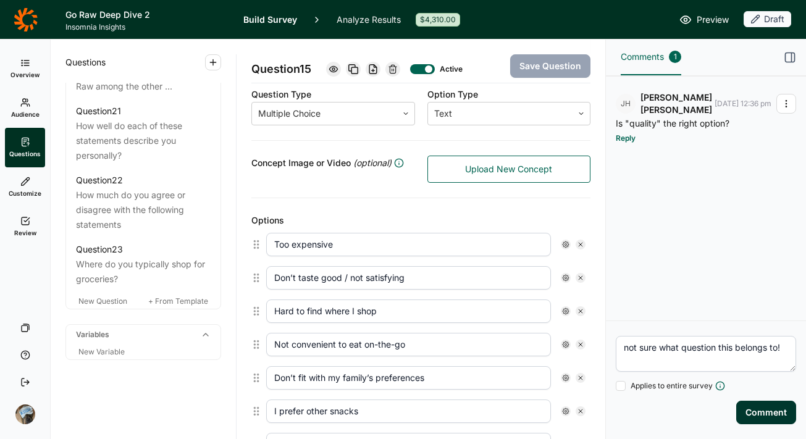
click at [756, 412] on button "Comment" at bounding box center [766, 412] width 60 height 23
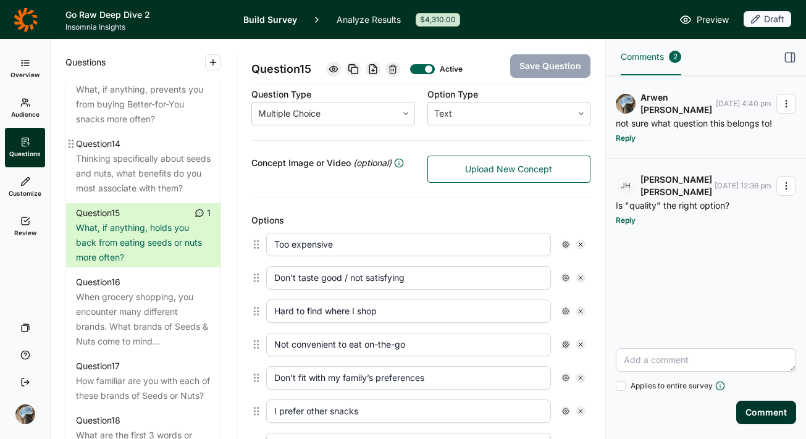
scroll to position [1343, 0]
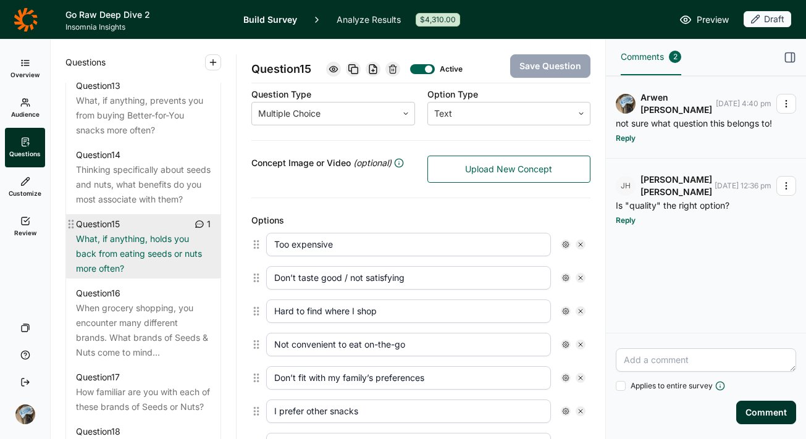
click at [137, 276] on div "What, if anything, holds you back from eating seeds or nuts more often?" at bounding box center [143, 254] width 135 height 44
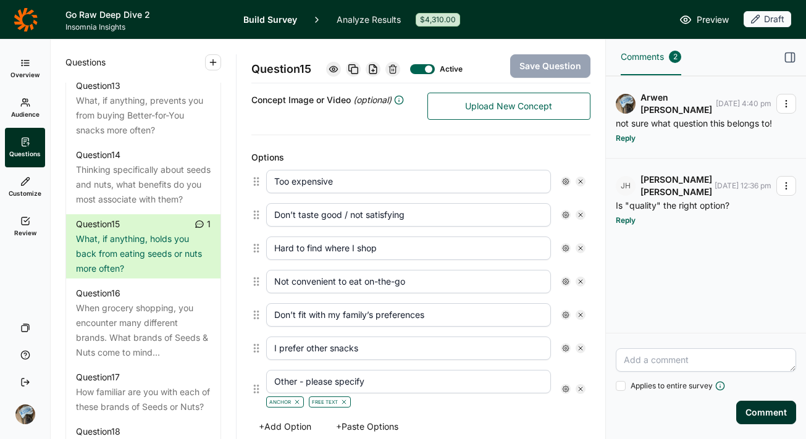
scroll to position [275, 0]
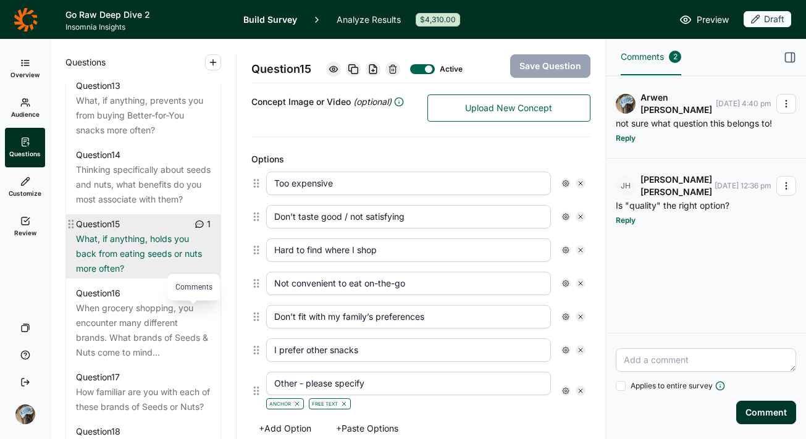
click at [195, 229] on icon at bounding box center [200, 224] width 10 height 10
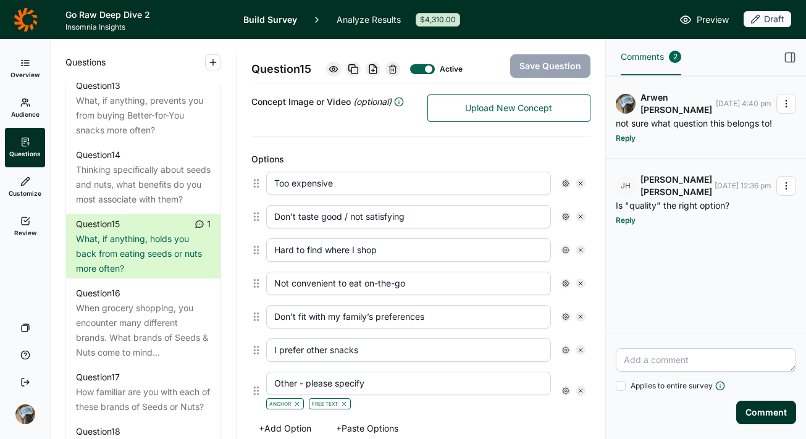
click at [782, 107] on icon "button" at bounding box center [787, 104] width 10 height 10
click at [664, 176] on link "Delete" at bounding box center [717, 175] width 158 height 23
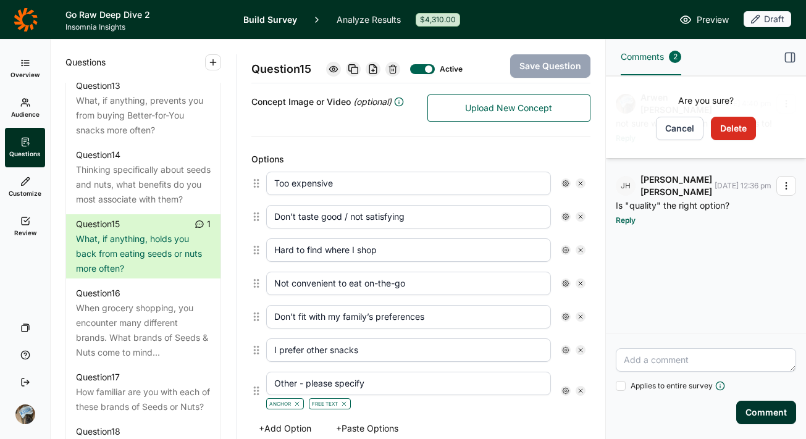
click at [732, 127] on button "Delete" at bounding box center [733, 128] width 45 height 23
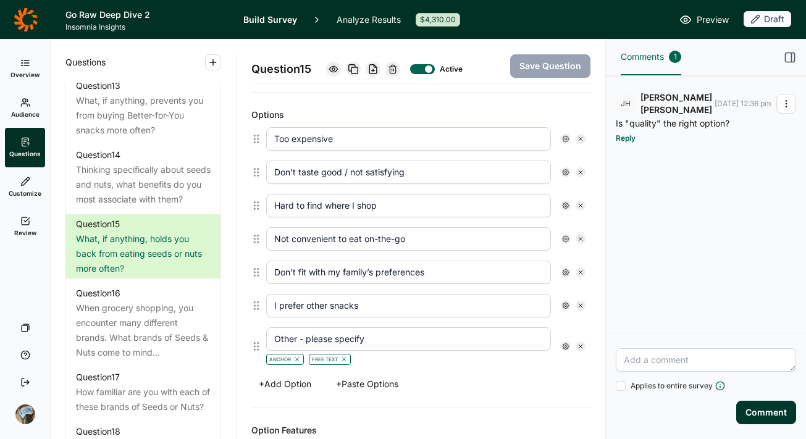
scroll to position [318, 0]
click at [787, 101] on icon "button" at bounding box center [787, 104] width 10 height 10
click at [662, 162] on div "[PERSON_NAME] [DATE] 12:36 pm Is "quality" the right option? Reply" at bounding box center [706, 204] width 200 height 257
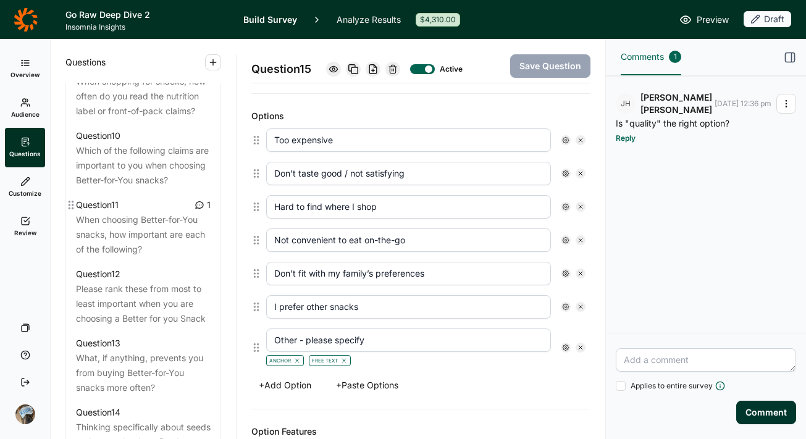
scroll to position [1083, 0]
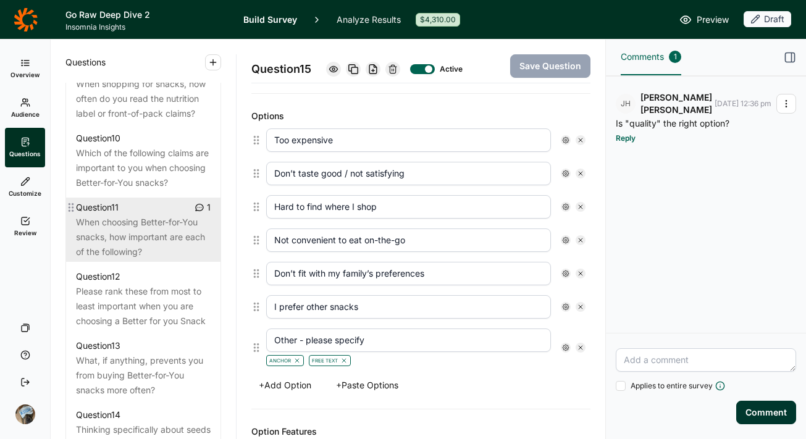
click at [140, 259] on div "When choosing Better-for-You snacks, how important are each of the following?" at bounding box center [143, 237] width 135 height 44
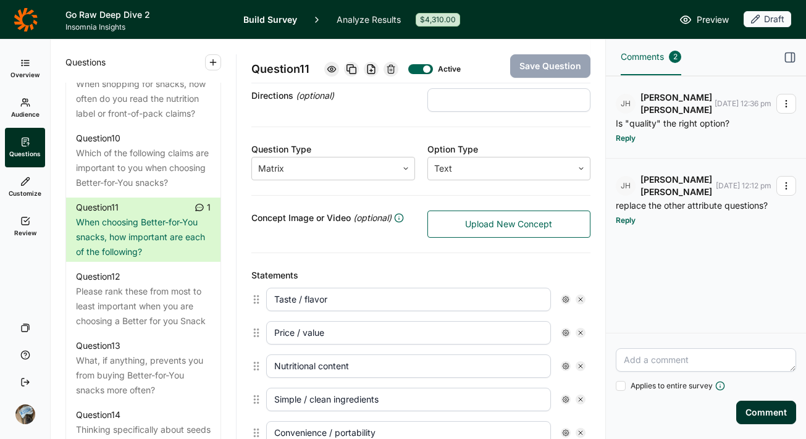
scroll to position [159, 0]
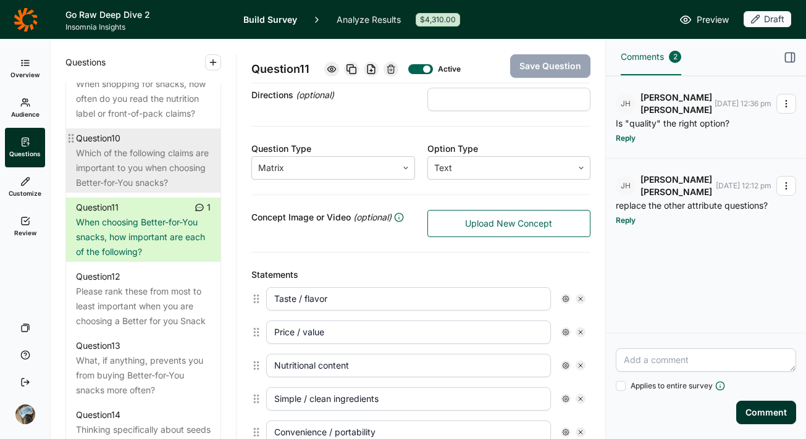
click at [132, 190] on div "Which of the following claims are important to you when choosing Better-for-You…" at bounding box center [143, 168] width 135 height 44
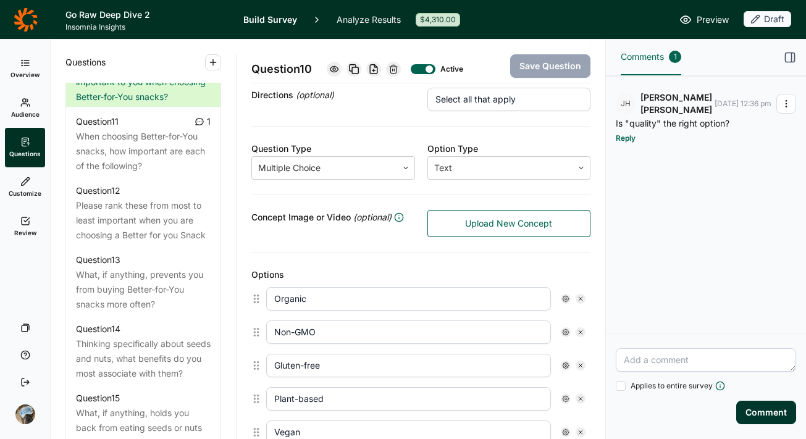
scroll to position [1173, 0]
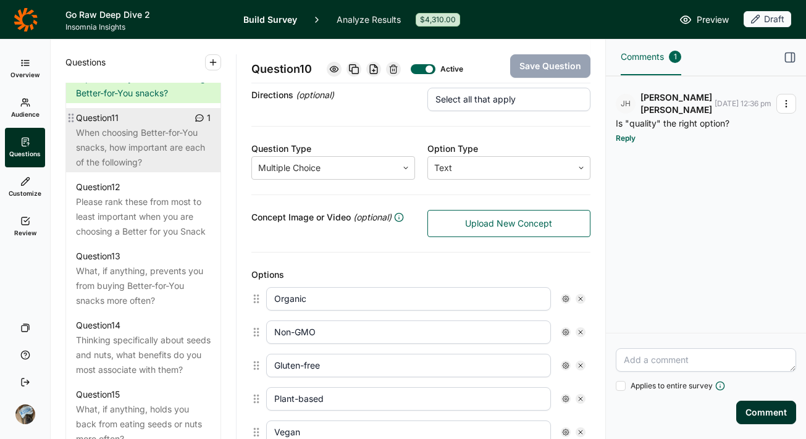
click at [130, 170] on div "When choosing Better-for-You snacks, how important are each of the following?" at bounding box center [143, 147] width 135 height 44
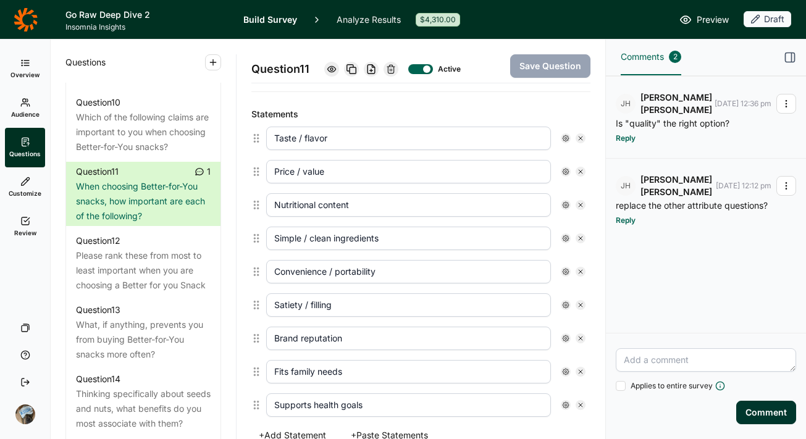
scroll to position [307, 0]
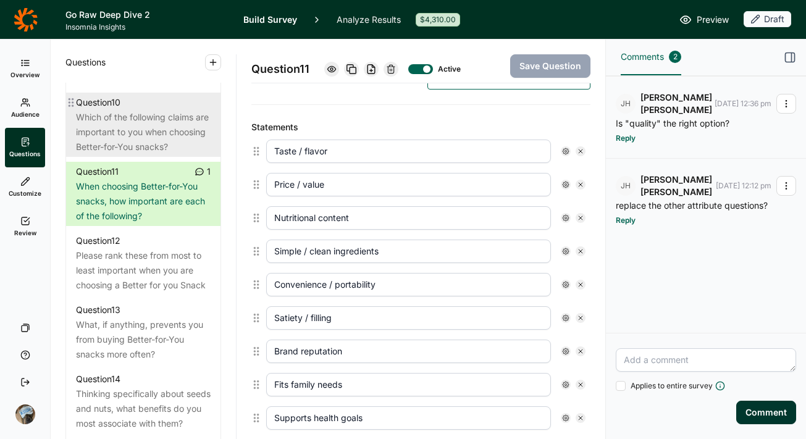
click at [111, 154] on div "Which of the following claims are important to you when choosing Better-for-You…" at bounding box center [143, 132] width 135 height 44
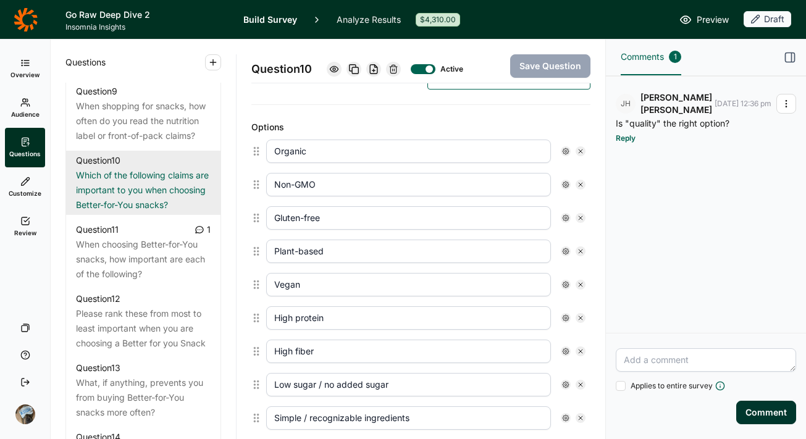
scroll to position [1071, 0]
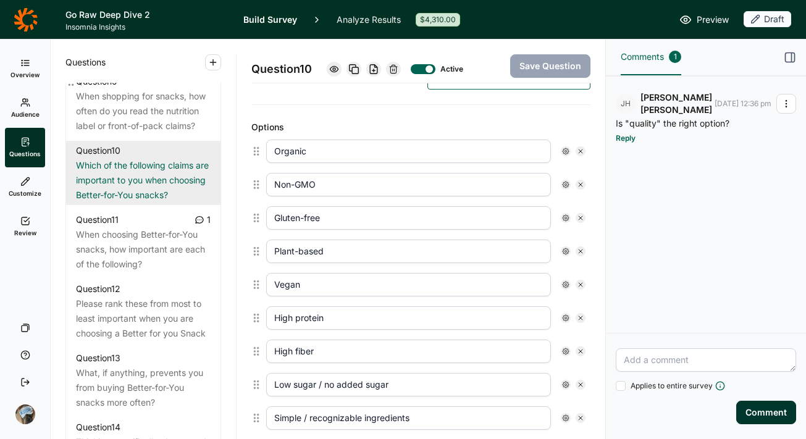
click at [129, 133] on div "When shopping for snacks, how often do you read the nutrition label or front-of…" at bounding box center [143, 111] width 135 height 44
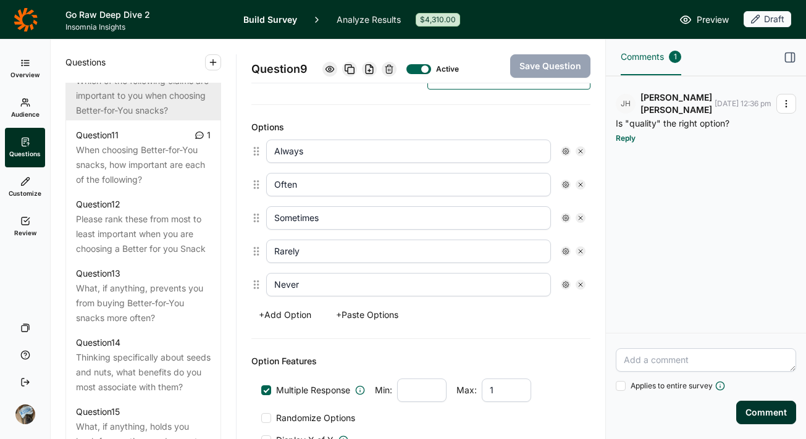
scroll to position [1160, 0]
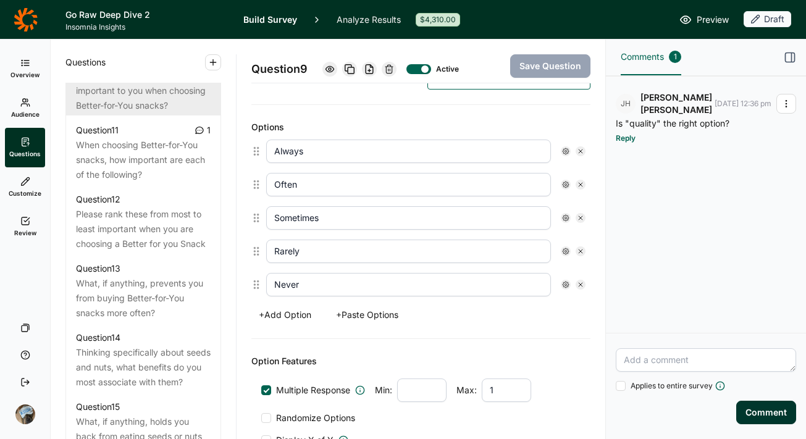
click at [120, 113] on div "Which of the following claims are important to you when choosing Better-for-You…" at bounding box center [143, 91] width 135 height 44
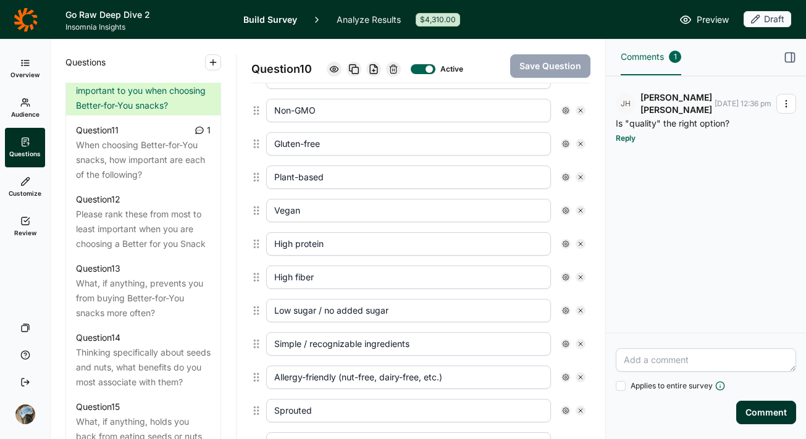
scroll to position [389, 0]
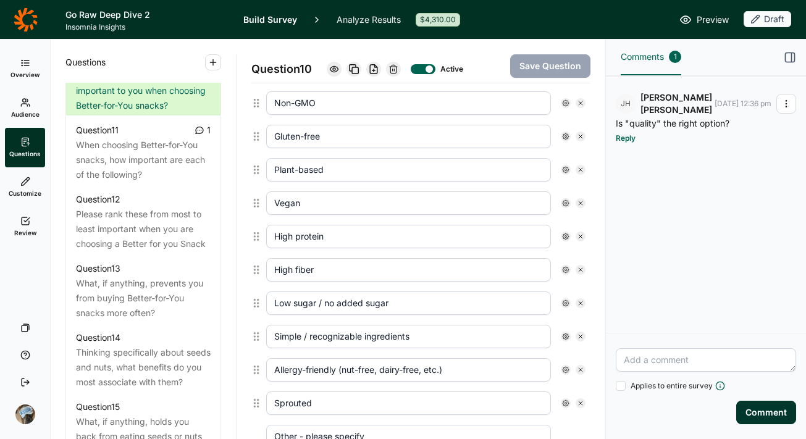
click at [310, 263] on input "High fiber" at bounding box center [408, 269] width 285 height 23
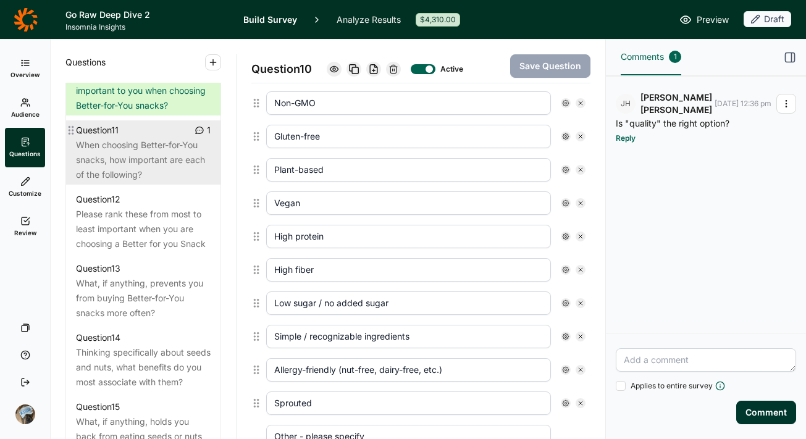
click at [135, 182] on div "When choosing Better-for-You snacks, how important are each of the following?" at bounding box center [143, 160] width 135 height 44
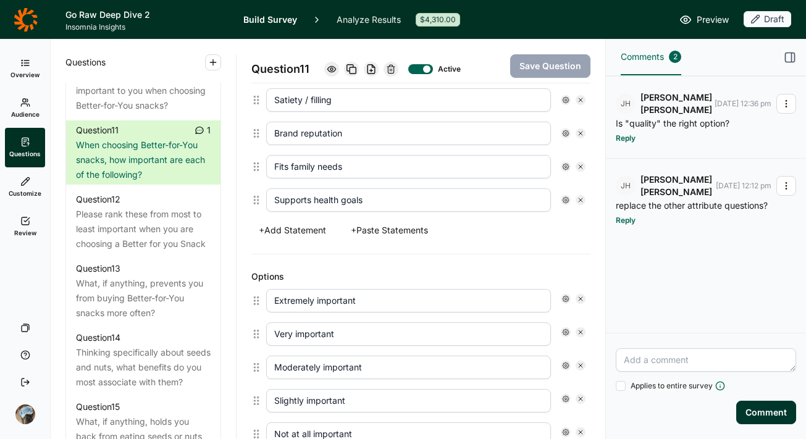
scroll to position [528, 0]
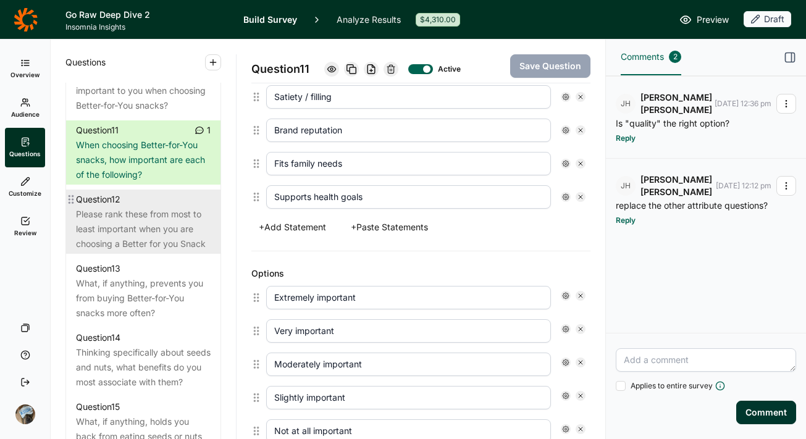
click at [124, 251] on div "Please rank these from most to least important when you are choosing a Better f…" at bounding box center [143, 229] width 135 height 44
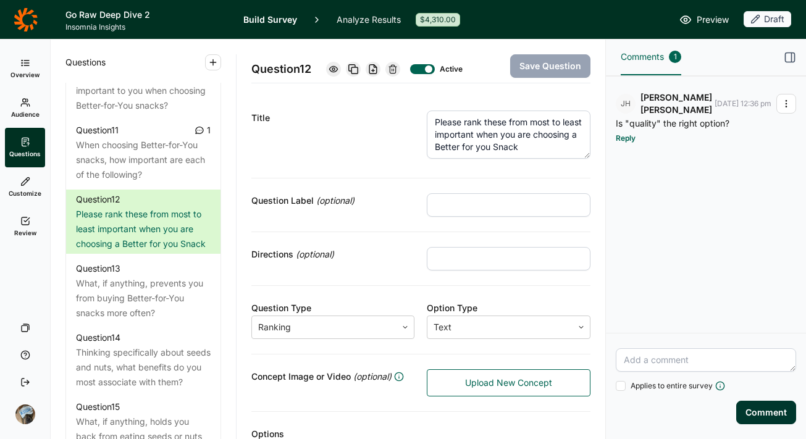
click at [499, 125] on textarea "Please rank these from most to least important when you are choosing a Better f…" at bounding box center [509, 135] width 164 height 48
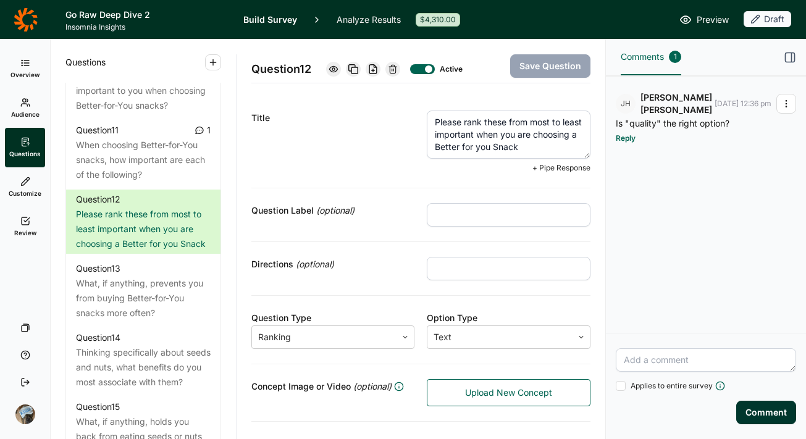
click at [490, 124] on textarea "Please rank these from most to least important when you are choosing a Better f…" at bounding box center [509, 135] width 164 height 48
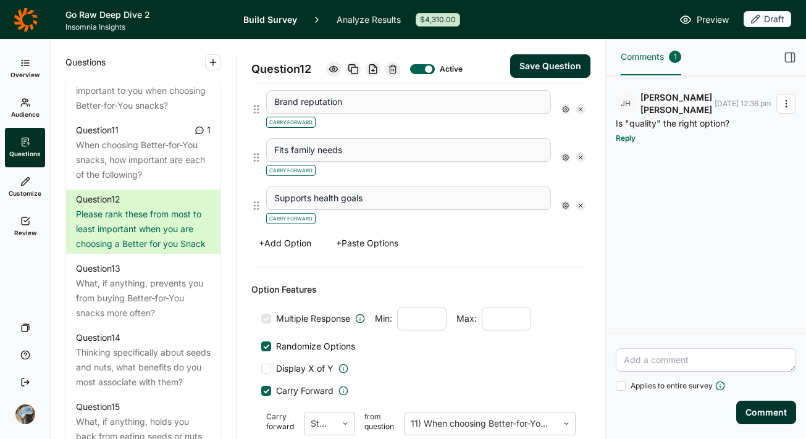
scroll to position [667, 0]
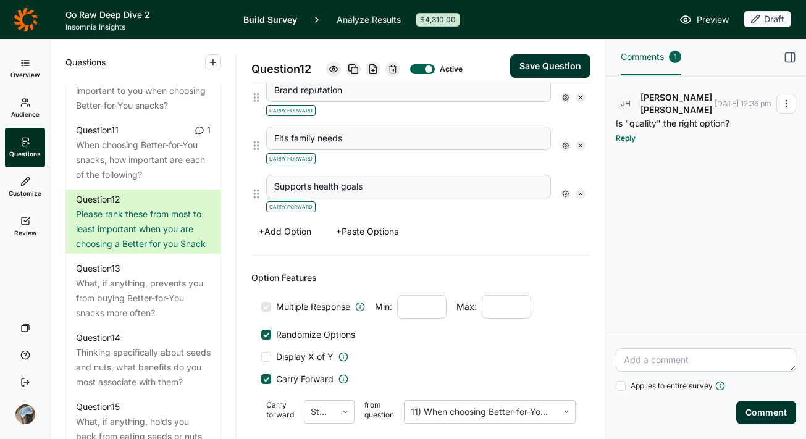
type textarea "Please rank your top three from most to least important when you are choosing a…"
click at [497, 307] on input "number" at bounding box center [506, 306] width 49 height 23
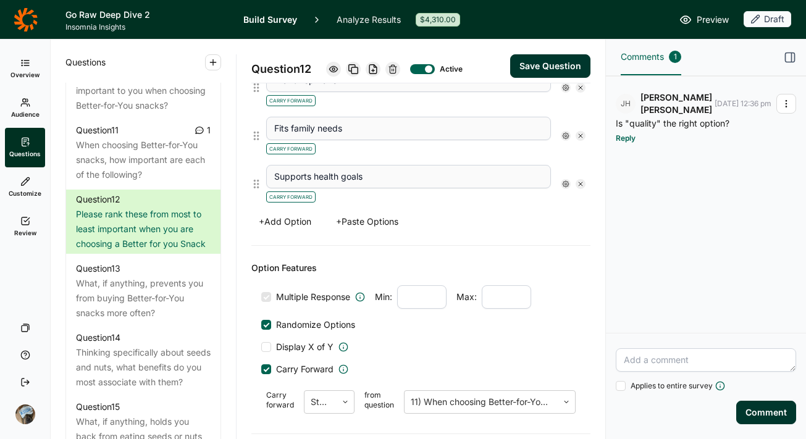
scroll to position [657, 0]
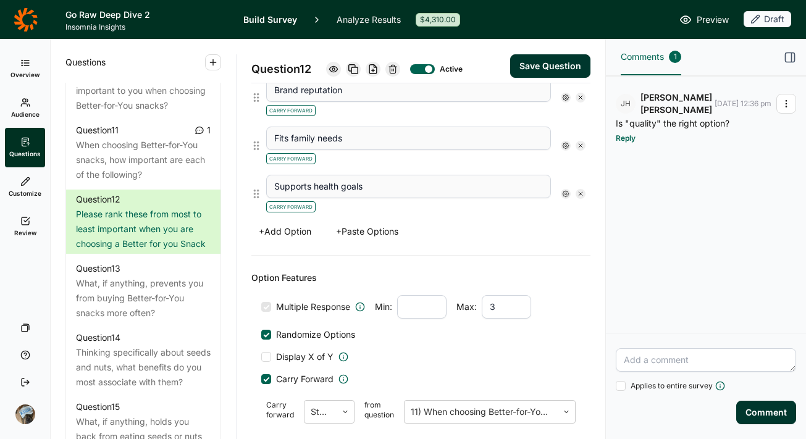
type input "3"
click at [494, 348] on div "Multiple Response Min: Max: 3 Randomize Options Display X of Y Carry Forward Ca…" at bounding box center [420, 361] width 319 height 133
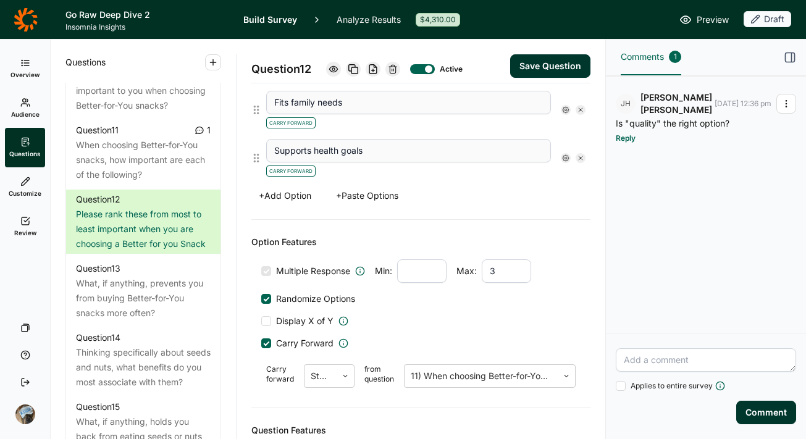
scroll to position [702, 0]
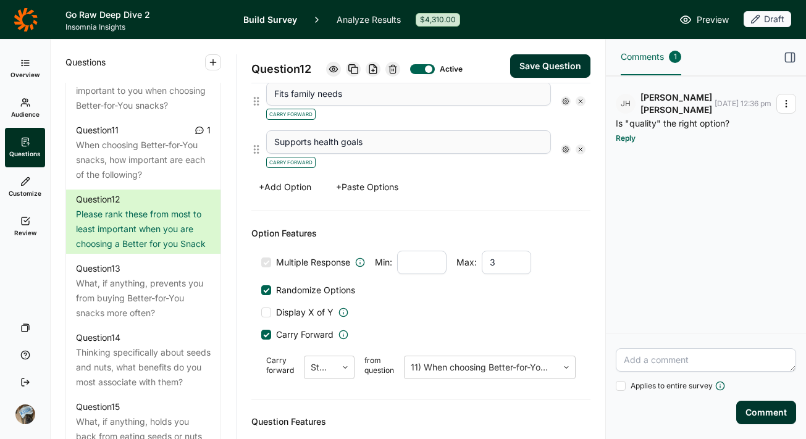
click at [532, 67] on button "Save Question" at bounding box center [550, 65] width 80 height 23
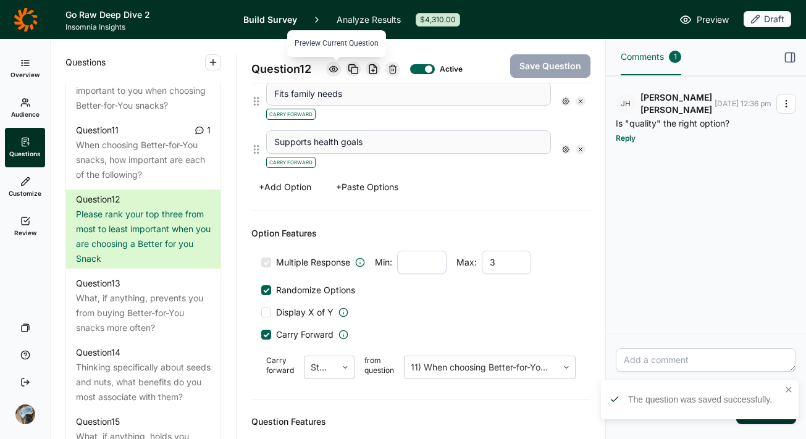
click at [335, 64] on icon at bounding box center [334, 69] width 10 height 10
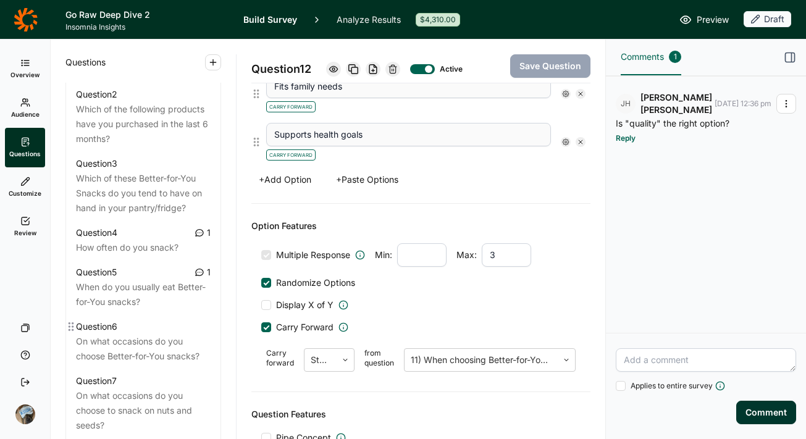
scroll to position [628, 0]
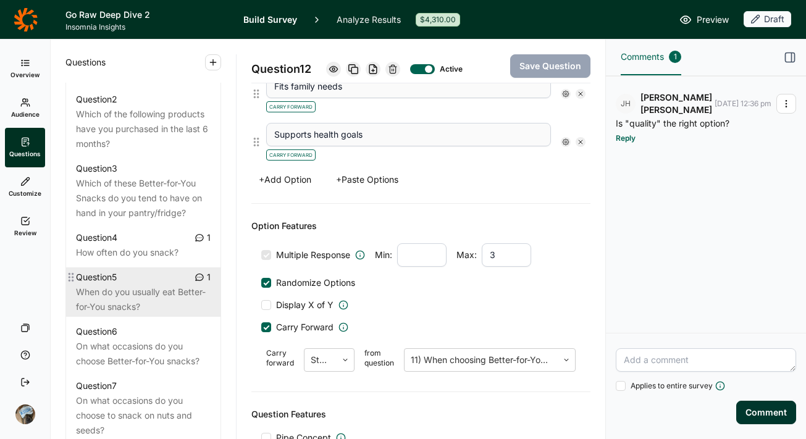
click at [137, 314] on div "When do you usually eat Better-for-You snacks?" at bounding box center [143, 300] width 135 height 30
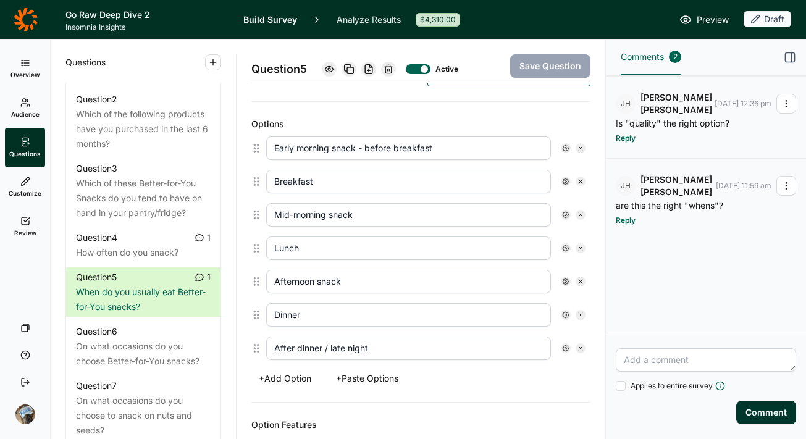
scroll to position [324, 0]
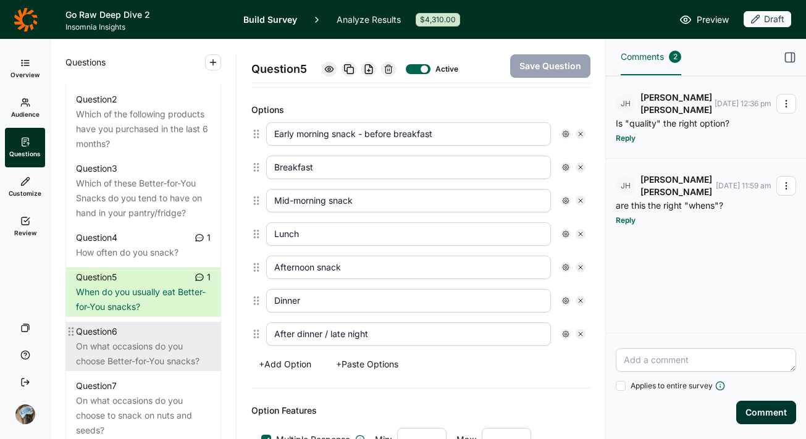
click at [124, 369] on div "On what occasions do you choose Better-for-You snacks?" at bounding box center [143, 354] width 135 height 30
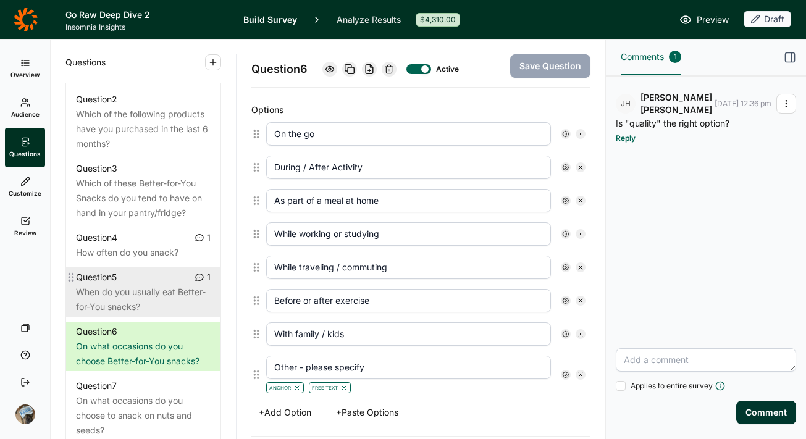
click at [140, 314] on div "When do you usually eat Better-for-You snacks?" at bounding box center [143, 300] width 135 height 30
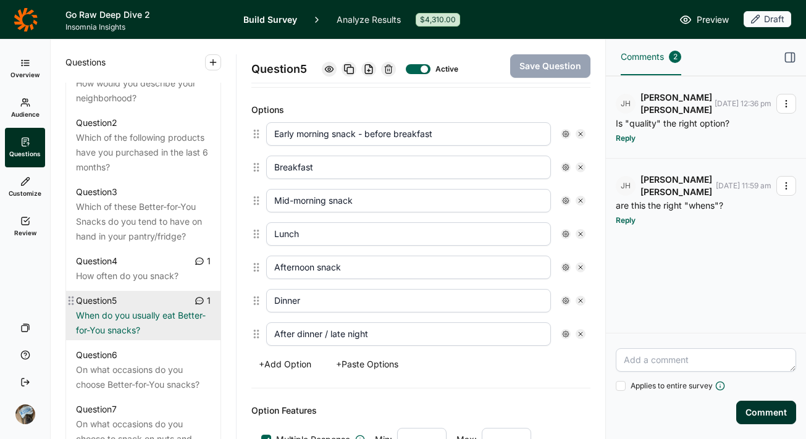
scroll to position [603, 0]
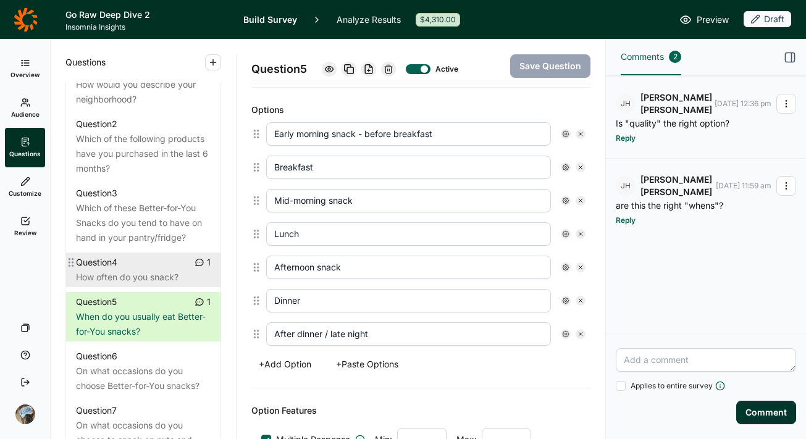
click at [132, 285] on div "How often do you snack?" at bounding box center [143, 277] width 135 height 15
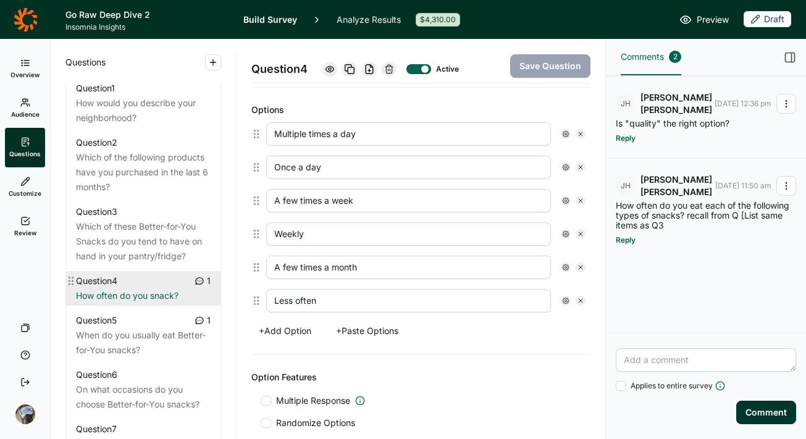
scroll to position [571, 0]
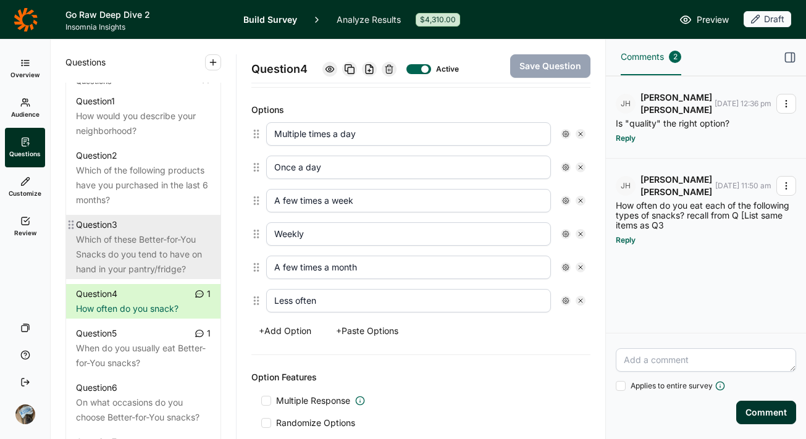
click at [130, 268] on div "Which of these Better-for-You Snacks do you tend to have on hand in your pantry…" at bounding box center [143, 254] width 135 height 44
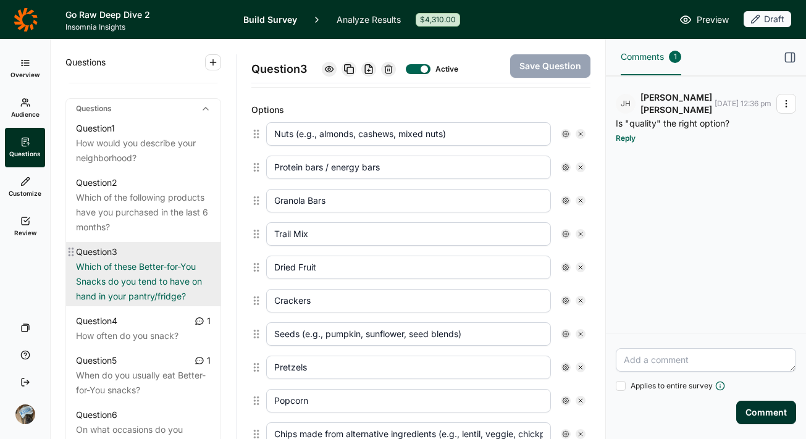
scroll to position [529, 0]
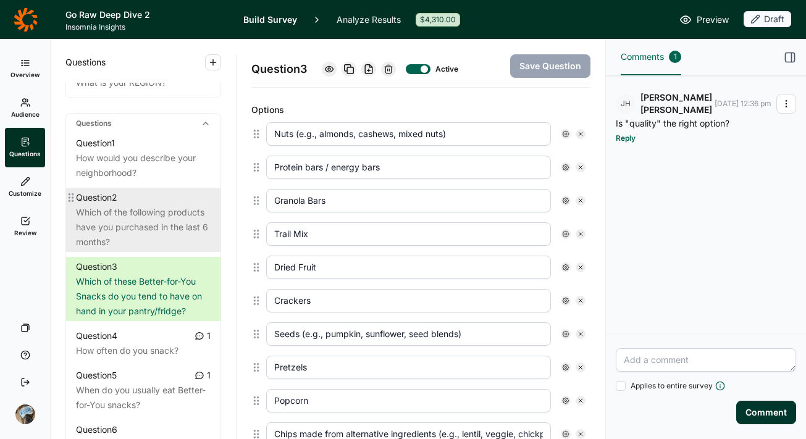
click at [127, 228] on div "Which of the following products have you purchased in the last 6 months?" at bounding box center [143, 227] width 135 height 44
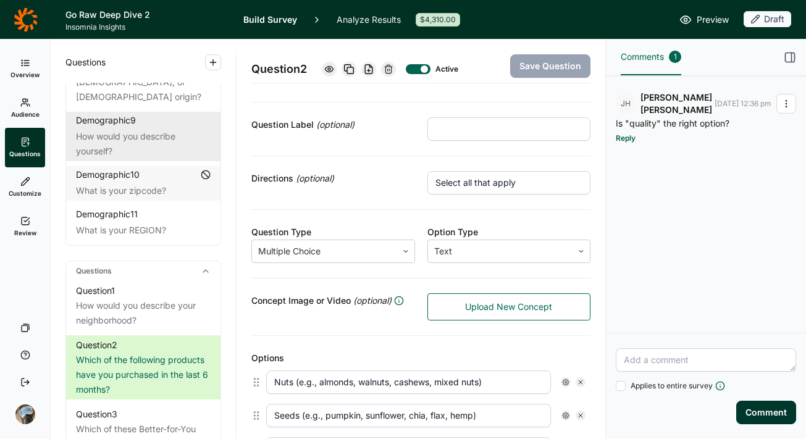
scroll to position [379, 0]
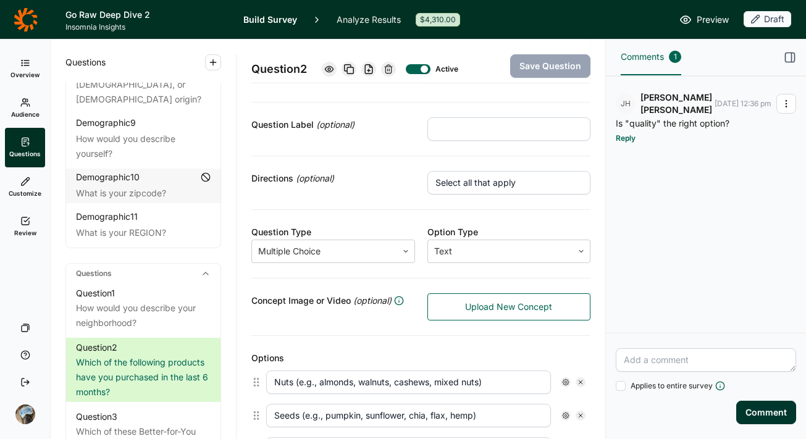
click at [21, 225] on icon at bounding box center [25, 221] width 10 height 10
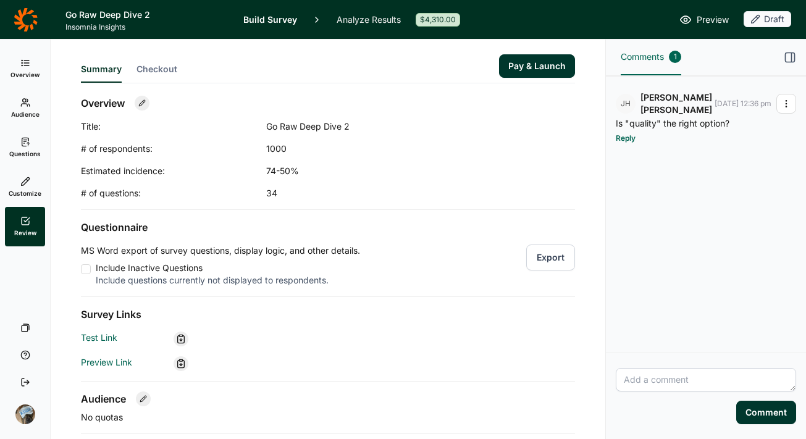
scroll to position [6, 0]
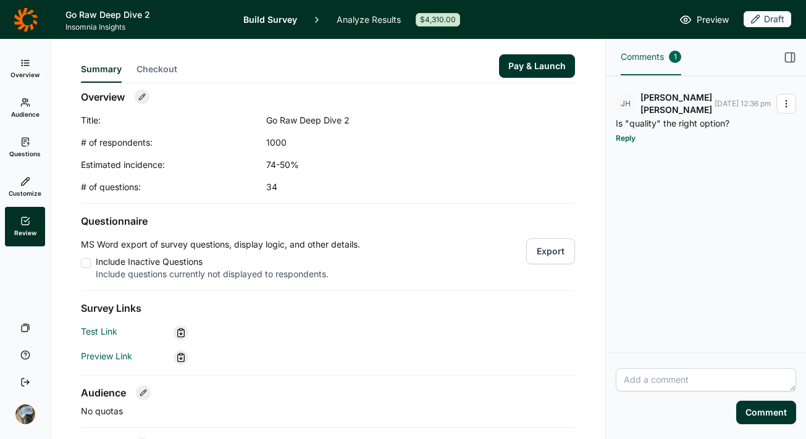
click at [468, 232] on div "Questionnaire MS Word export of survey questions, display logic, and other deta…" at bounding box center [328, 247] width 494 height 67
click at [542, 246] on button "Export" at bounding box center [550, 251] width 49 height 26
click at [19, 139] on link "Questions" at bounding box center [25, 148] width 40 height 40
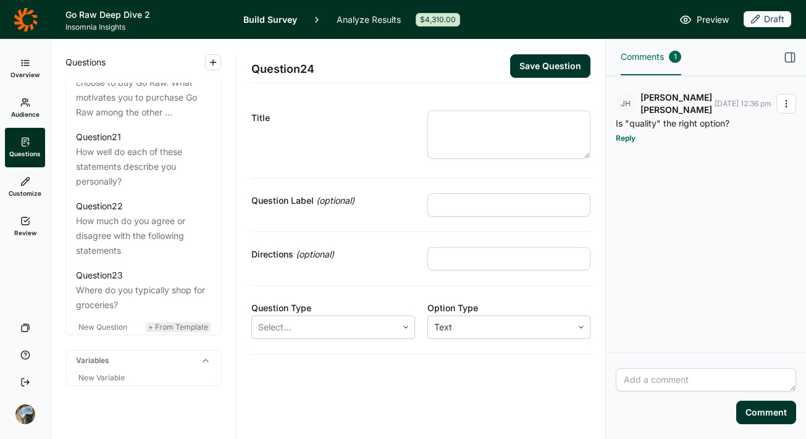
scroll to position [1990, 0]
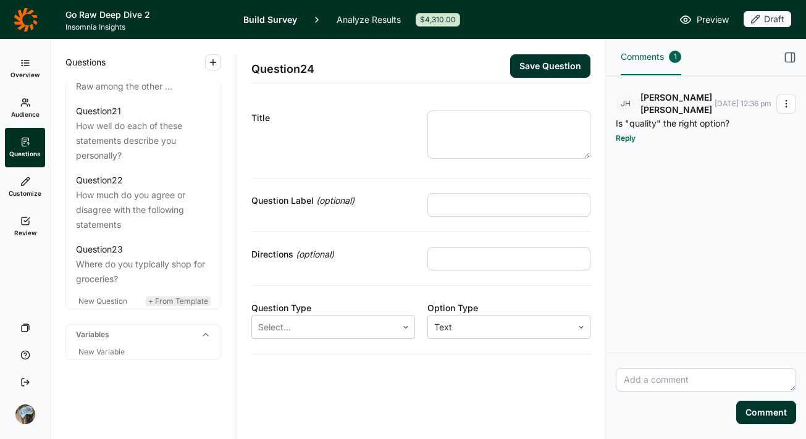
click at [173, 302] on span "+ From Template" at bounding box center [178, 301] width 60 height 9
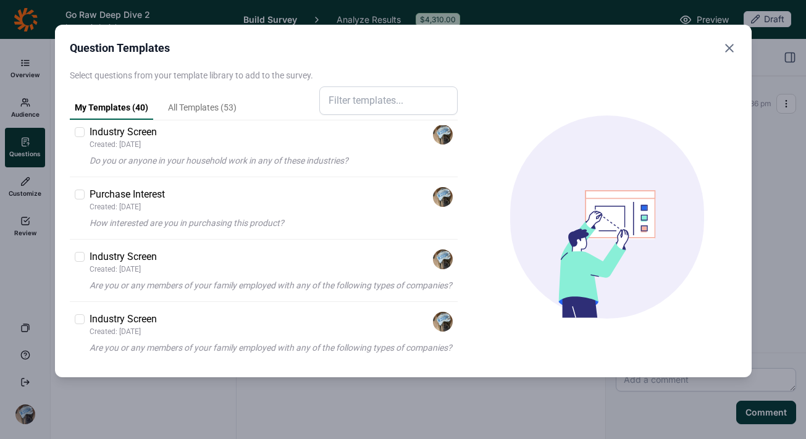
scroll to position [1671, 0]
click at [179, 200] on div "Purchase Interest Created: [DATE]" at bounding box center [272, 197] width 364 height 25
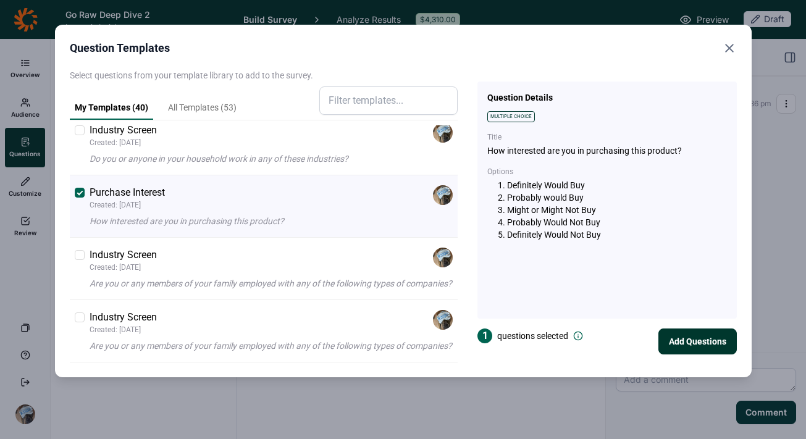
click at [686, 345] on button "Add Questions" at bounding box center [698, 342] width 78 height 26
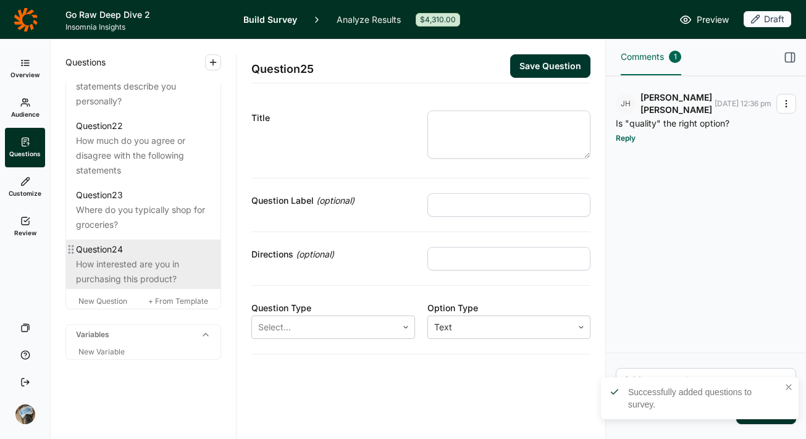
click at [117, 287] on div "How interested are you in purchasing this product?" at bounding box center [143, 272] width 135 height 30
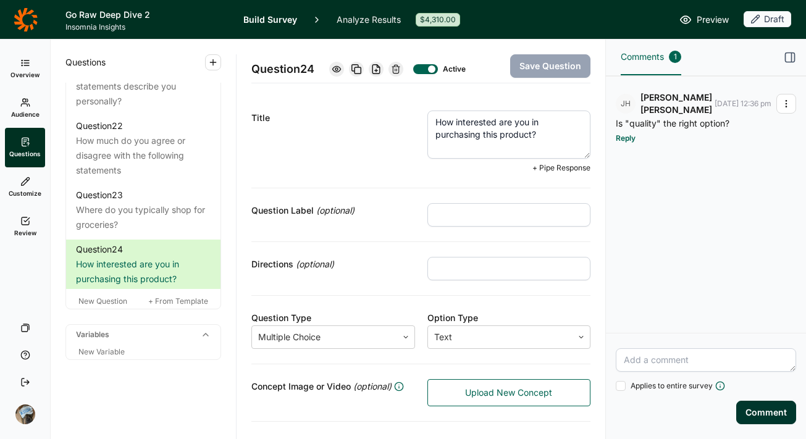
drag, startPoint x: 495, startPoint y: 138, endPoint x: 481, endPoint y: 139, distance: 13.6
click at [478, 138] on textarea "How interested are you in purchasing this product?" at bounding box center [510, 135] width 164 height 48
click at [563, 133] on textarea "How interested are you in purchasing one of these product?" at bounding box center [510, 135] width 164 height 48
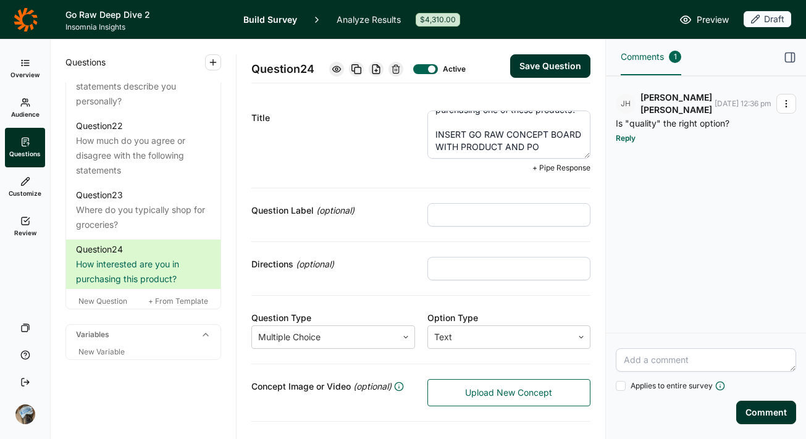
scroll to position [43, 0]
type textarea "How interested are you in purchasing one of these products? INSERT GO RAW CONCE…"
click at [528, 57] on button "Save Question" at bounding box center [550, 65] width 80 height 23
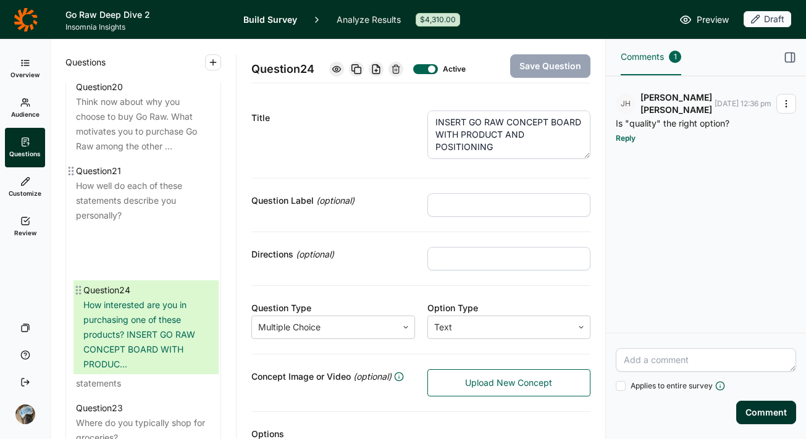
scroll to position [1841, 0]
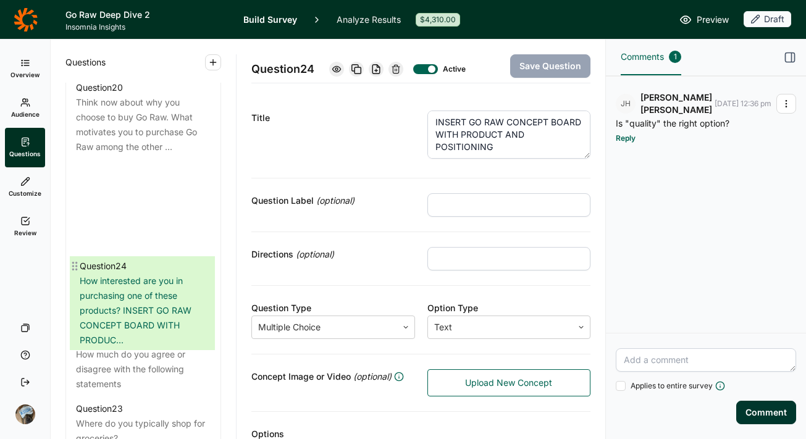
drag, startPoint x: 71, startPoint y: 302, endPoint x: 75, endPoint y: 261, distance: 41.0
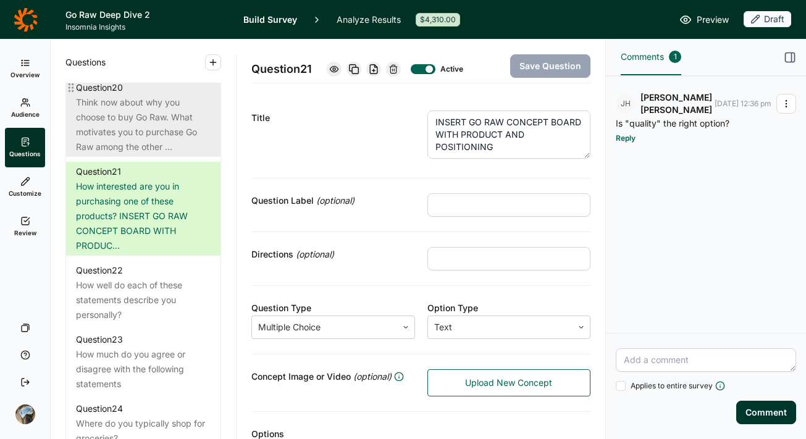
click at [132, 154] on div "Think now about why you choose to buy Go Raw. What motivates you to purchase Go…" at bounding box center [143, 124] width 135 height 59
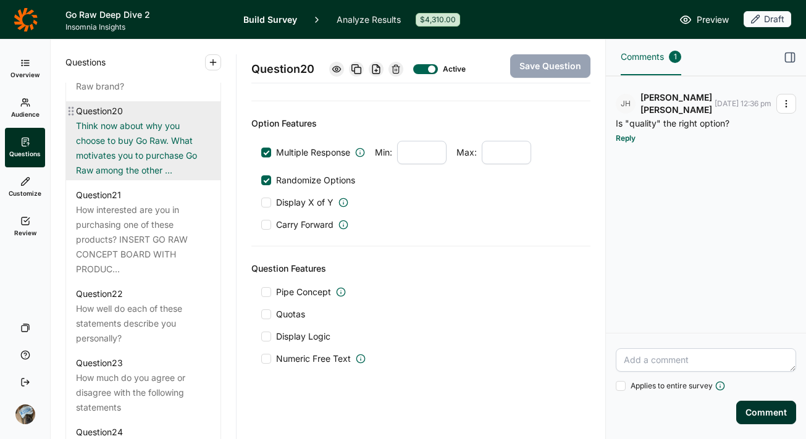
scroll to position [1776, 0]
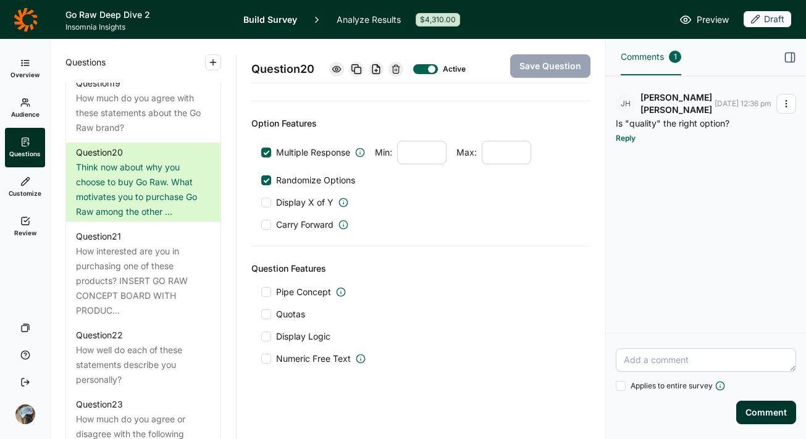
click at [268, 337] on div at bounding box center [266, 337] width 10 height 10
click at [261, 337] on input "Display Logic" at bounding box center [261, 337] width 0 height 0
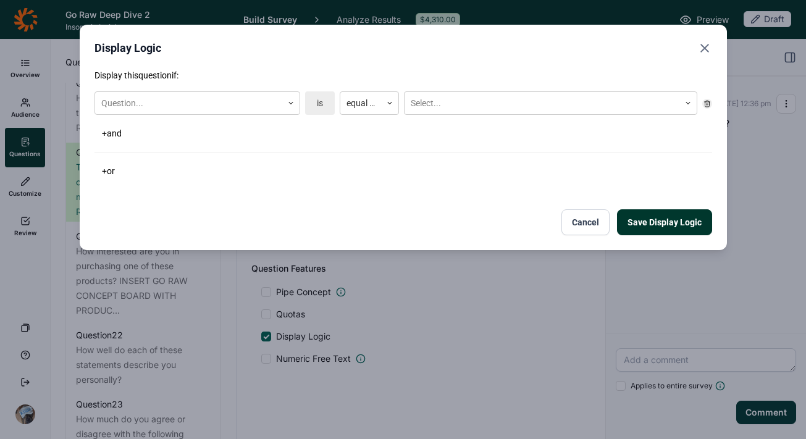
click at [258, 88] on div "Question... is equal to Select..." at bounding box center [404, 102] width 618 height 33
click at [248, 104] on div at bounding box center [188, 103] width 175 height 15
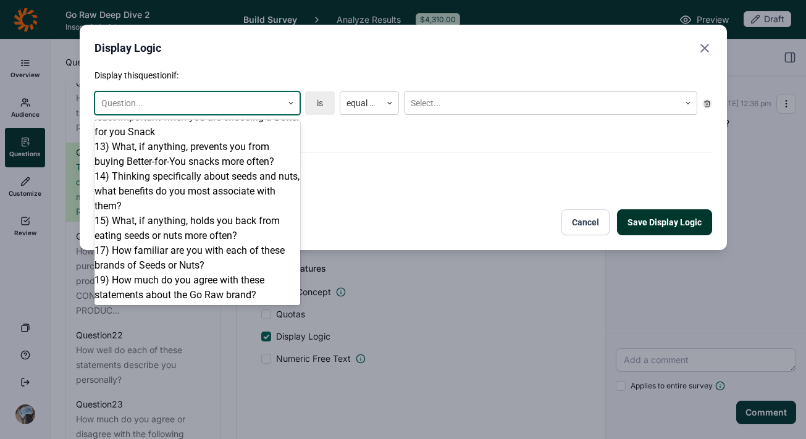
scroll to position [858, 0]
click at [235, 243] on div "17) How familiar are you with each of these brands of Seeds or Nuts?" at bounding box center [198, 258] width 206 height 30
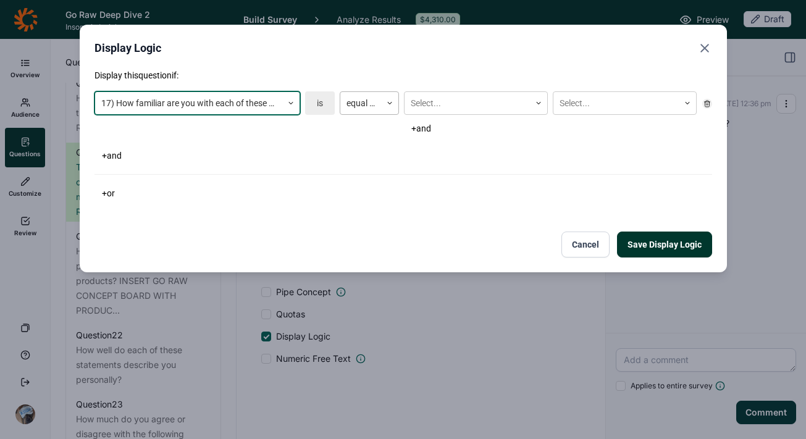
click at [369, 99] on div at bounding box center [361, 103] width 28 height 15
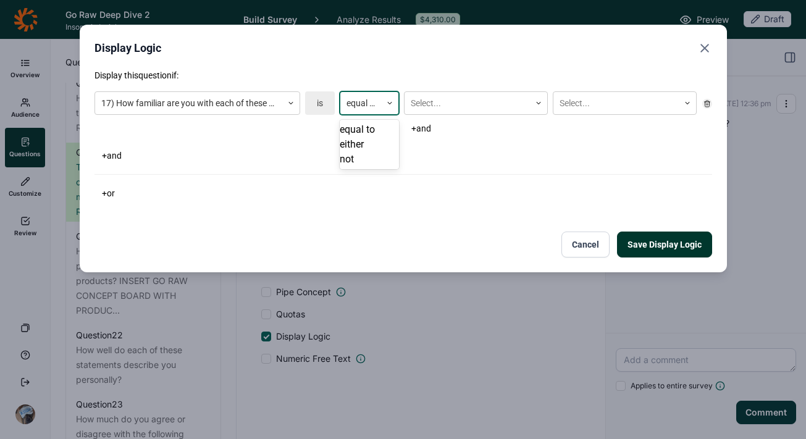
click at [366, 152] on div "either" at bounding box center [369, 144] width 59 height 15
click at [460, 99] on div at bounding box center [467, 103] width 113 height 15
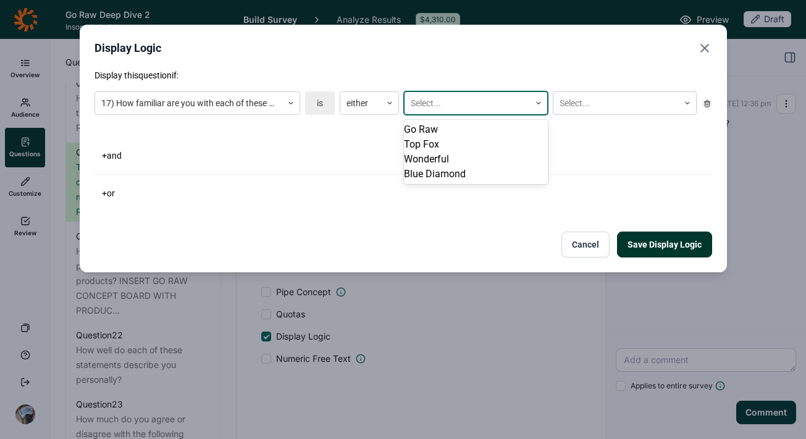
click at [461, 135] on div "Go Raw" at bounding box center [476, 129] width 144 height 15
click at [580, 109] on div at bounding box center [616, 103] width 113 height 15
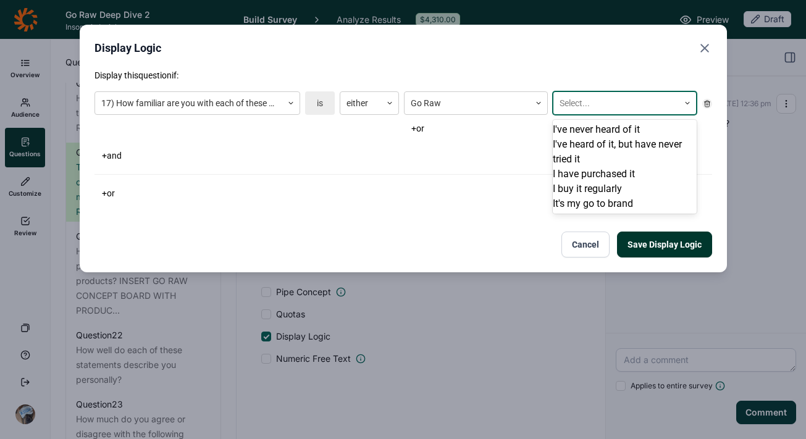
click at [623, 182] on div "I have purchased it" at bounding box center [625, 174] width 144 height 15
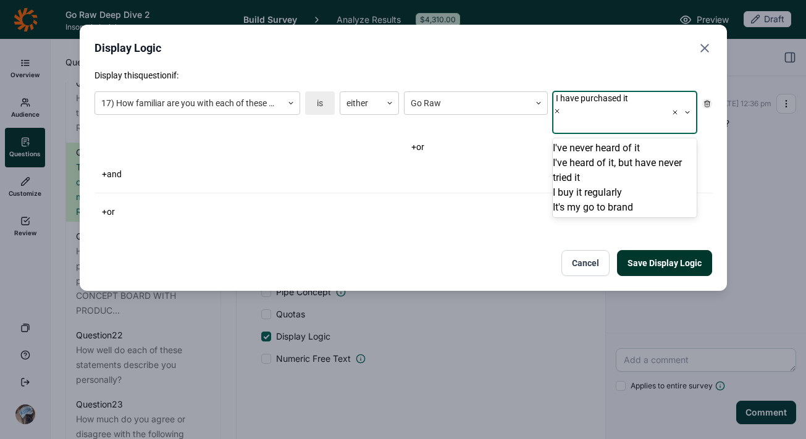
click at [623, 196] on div "I buy it regularly" at bounding box center [625, 192] width 144 height 15
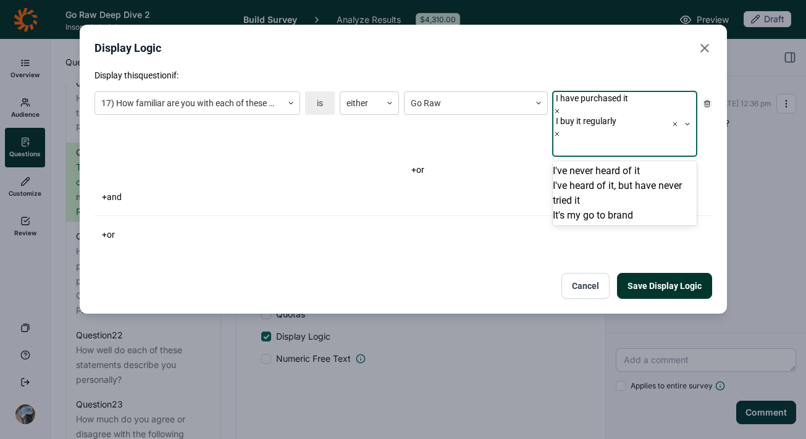
click at [623, 213] on div "It's my go to brand" at bounding box center [625, 215] width 144 height 15
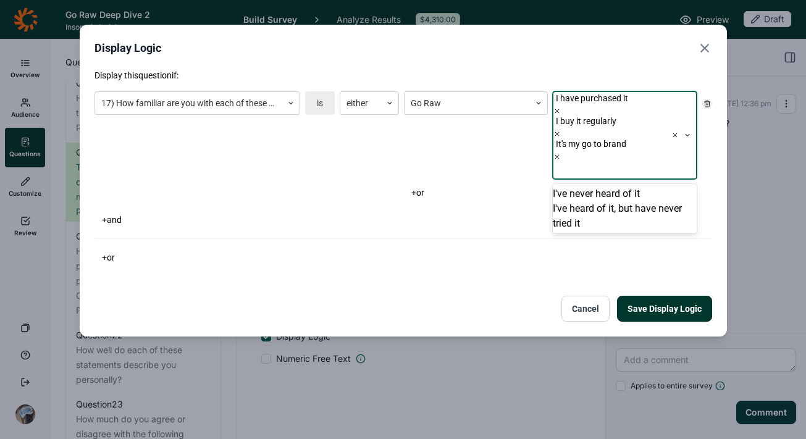
click at [668, 296] on button "Save Display Logic" at bounding box center [664, 309] width 95 height 26
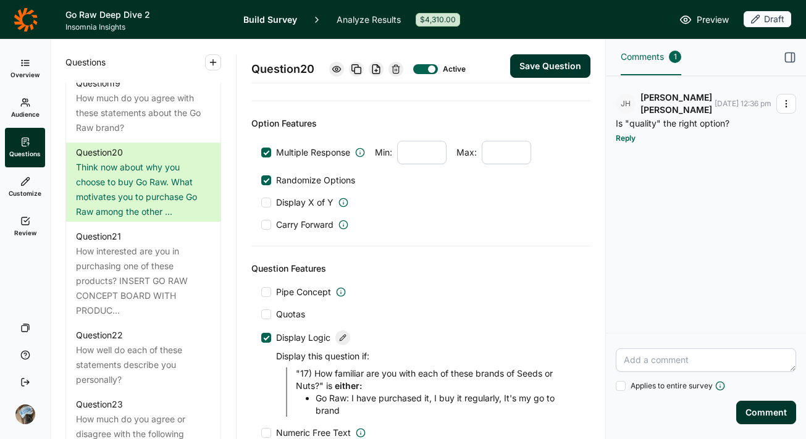
click at [521, 59] on button "Save Question" at bounding box center [550, 65] width 80 height 23
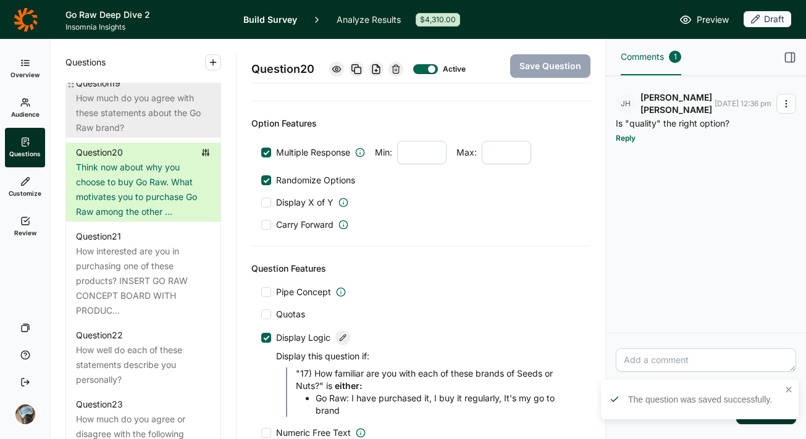
click at [140, 135] on div "How much do you agree with these statements about the Go Raw brand?" at bounding box center [143, 113] width 135 height 44
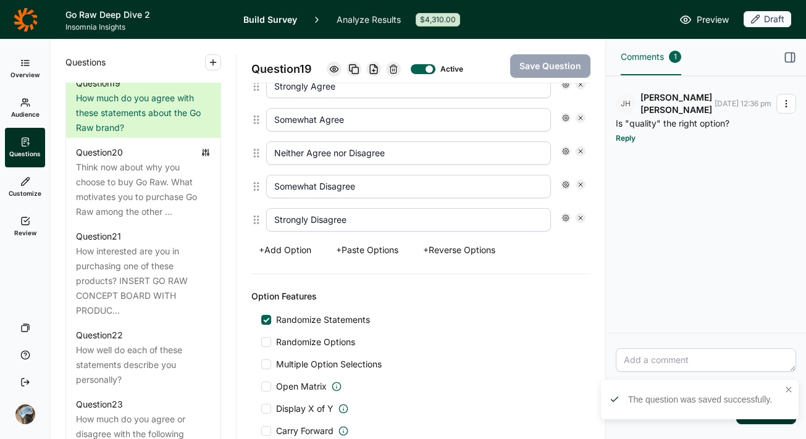
scroll to position [978, 0]
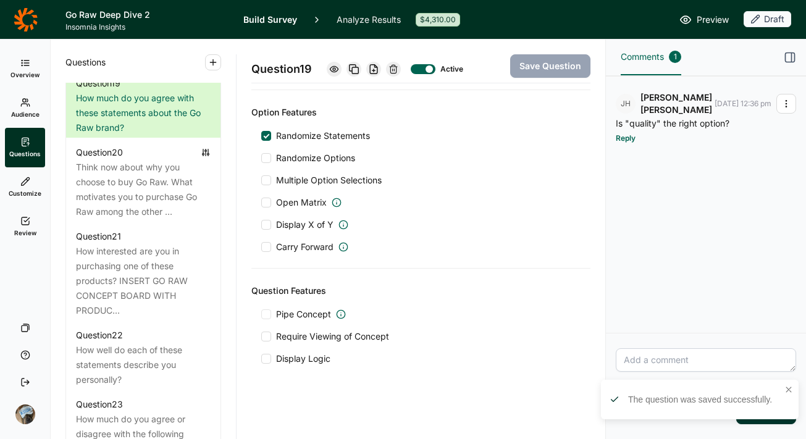
click at [311, 356] on span "Display Logic" at bounding box center [303, 359] width 54 height 12
click at [261, 359] on input "Display Logic" at bounding box center [261, 359] width 0 height 0
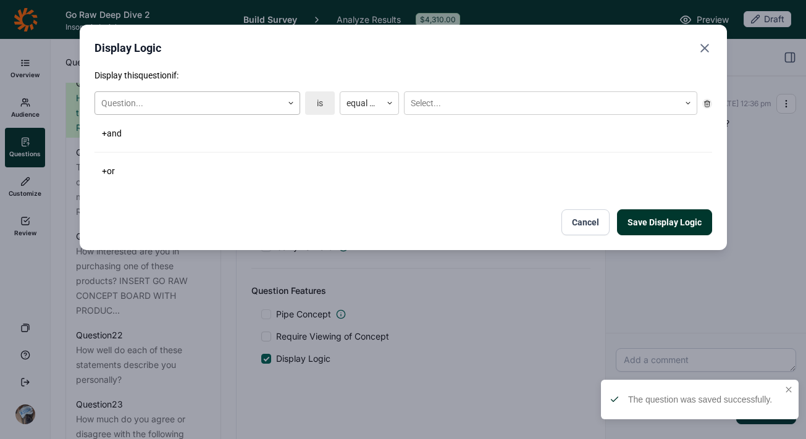
click at [244, 109] on div at bounding box center [188, 103] width 175 height 15
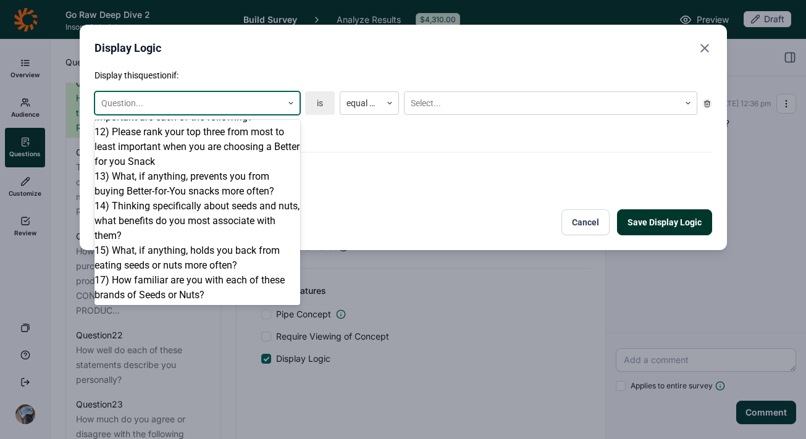
scroll to position [818, 0]
click at [222, 280] on div "17) How familiar are you with each of these brands of Seeds or Nuts?" at bounding box center [198, 288] width 206 height 30
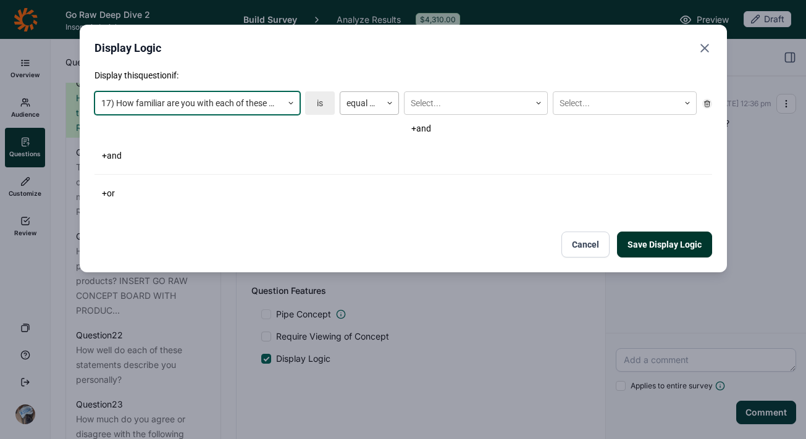
click at [381, 99] on div at bounding box center [389, 103] width 17 height 22
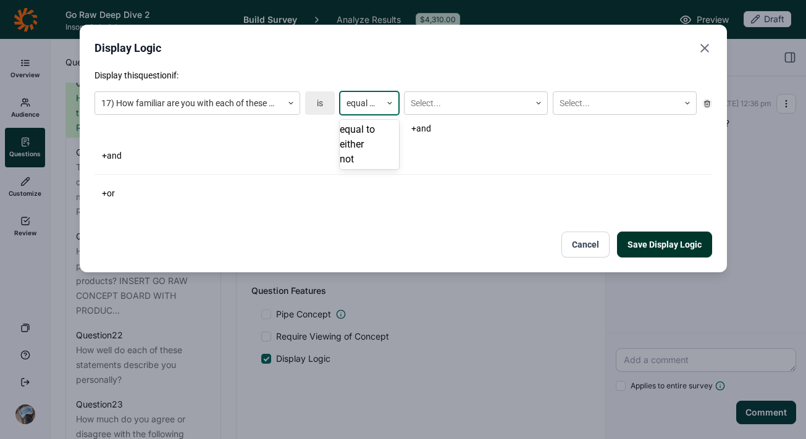
click at [371, 167] on div "not" at bounding box center [369, 159] width 59 height 15
click at [460, 96] on div at bounding box center [467, 103] width 113 height 15
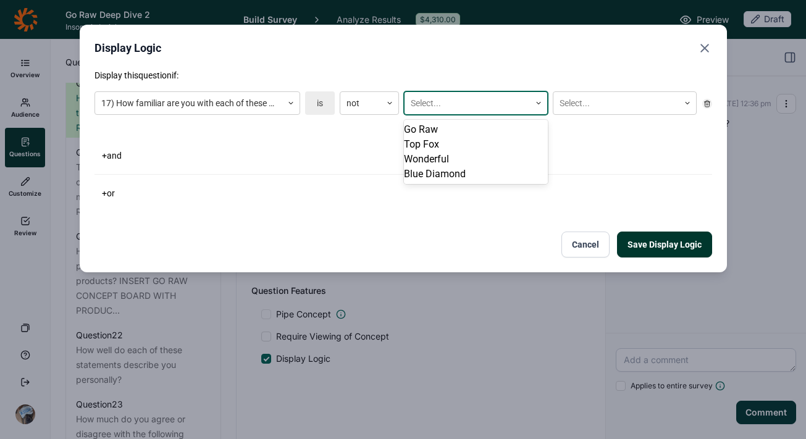
click at [463, 137] on div "Go Raw" at bounding box center [476, 129] width 144 height 15
click at [548, 102] on div "option Go Raw, selected. Go Raw Select..." at bounding box center [550, 102] width 293 height 23
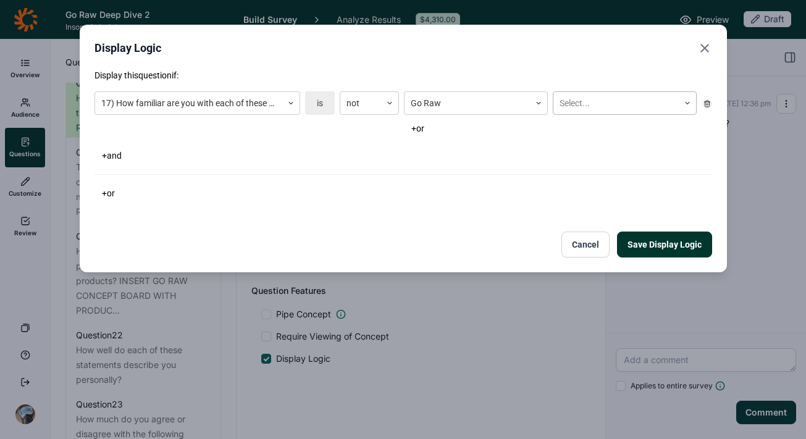
click at [570, 106] on div at bounding box center [616, 103] width 113 height 15
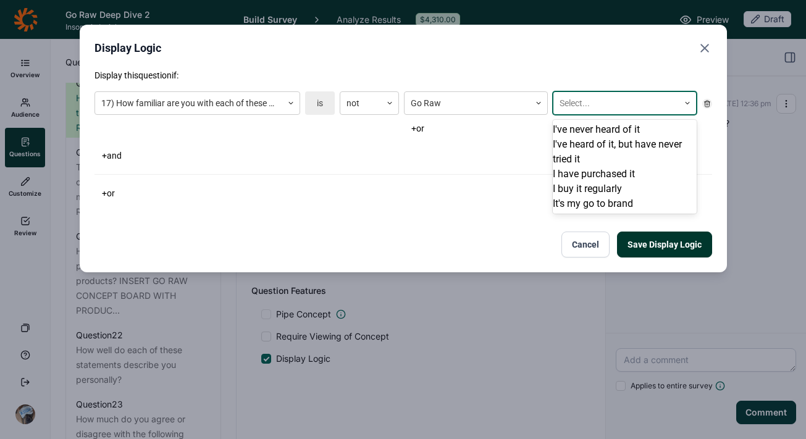
click at [587, 133] on div "I've never heard of it" at bounding box center [625, 129] width 144 height 15
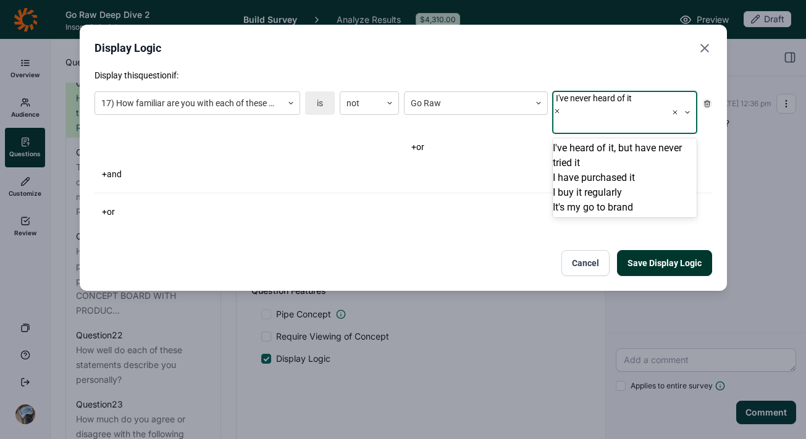
click at [492, 166] on div "Display this question if: 17) How familiar are you with each of these brands of…" at bounding box center [404, 144] width 618 height 151
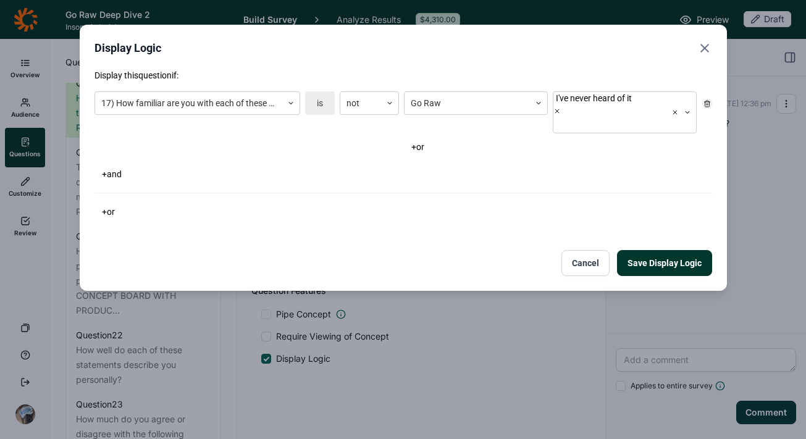
click at [681, 250] on button "Save Display Logic" at bounding box center [664, 263] width 95 height 26
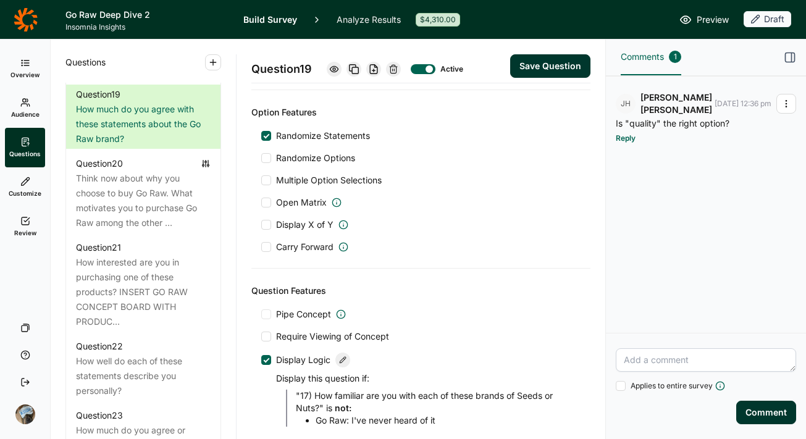
scroll to position [1761, 0]
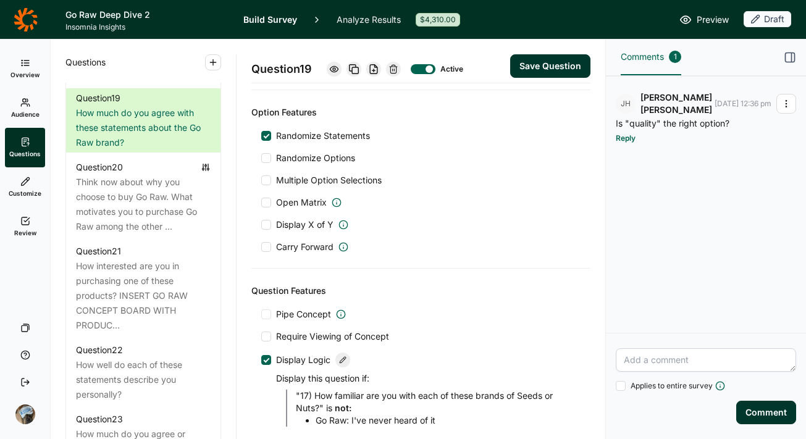
click at [546, 64] on button "Save Question" at bounding box center [550, 65] width 80 height 23
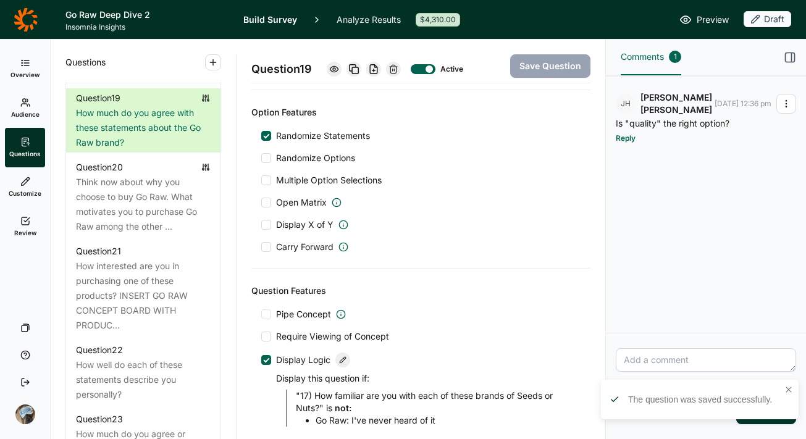
click at [127, 81] on div "What are the first 3 words or phrases that come to mind when you think of Go Ra…" at bounding box center [143, 58] width 135 height 44
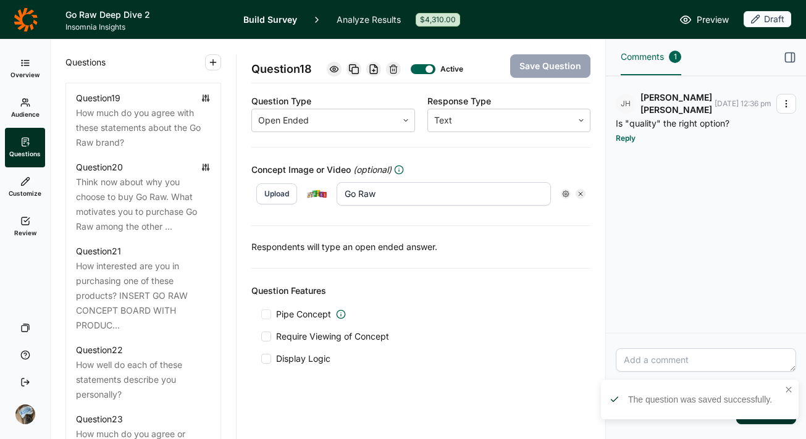
scroll to position [207, 0]
click at [286, 359] on span "Display Logic" at bounding box center [303, 359] width 54 height 12
click at [261, 359] on input "Display Logic" at bounding box center [261, 359] width 0 height 0
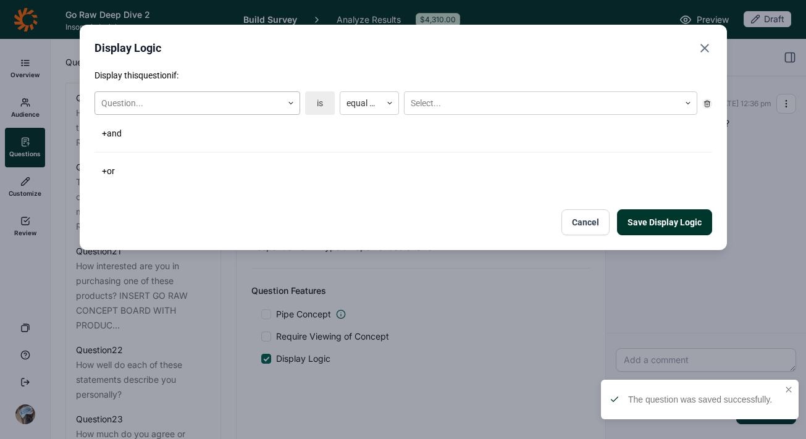
click at [188, 107] on div at bounding box center [188, 103] width 175 height 15
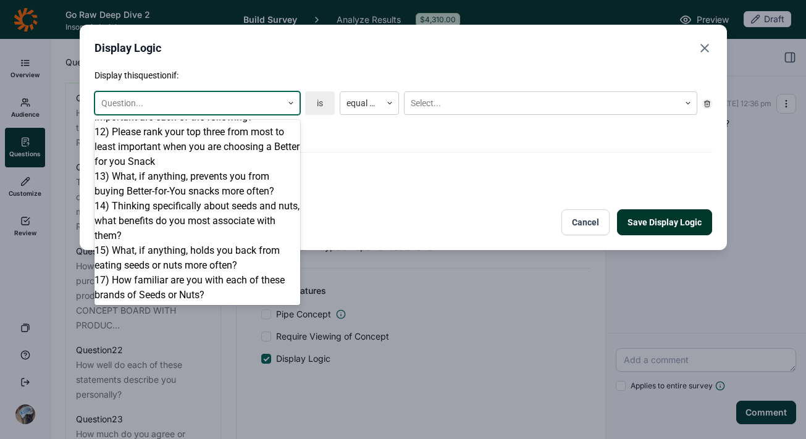
scroll to position [818, 0]
click at [214, 282] on div "17) How familiar are you with each of these brands of Seeds or Nuts?" at bounding box center [198, 288] width 206 height 30
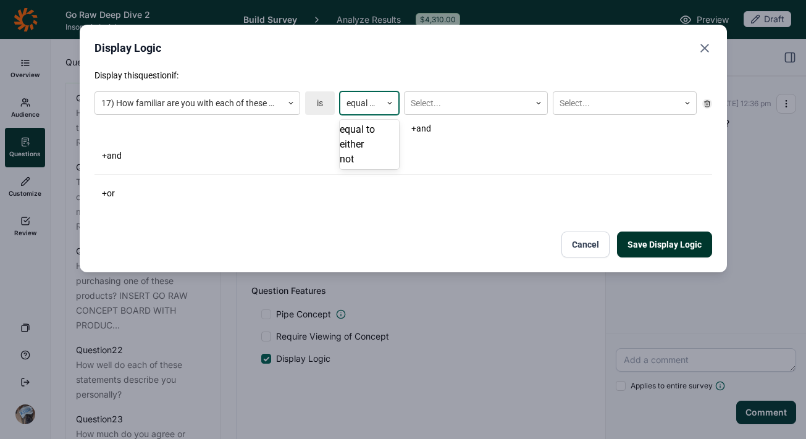
click at [374, 105] on div at bounding box center [361, 103] width 28 height 15
click at [361, 167] on div "not" at bounding box center [369, 159] width 59 height 15
click at [447, 100] on div at bounding box center [467, 103] width 113 height 15
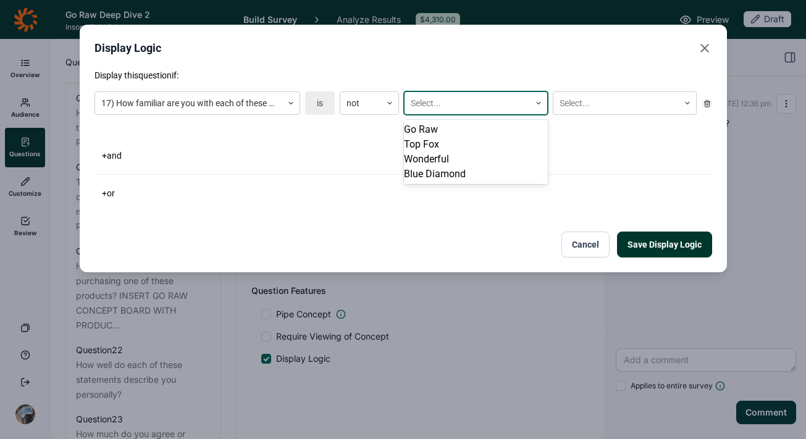
click at [449, 136] on div "Go Raw" at bounding box center [476, 129] width 144 height 15
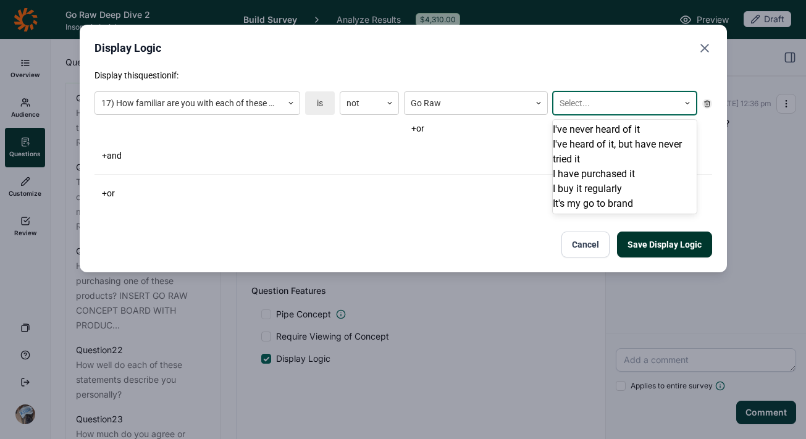
click at [584, 102] on div at bounding box center [616, 103] width 113 height 15
click at [591, 134] on div "I've never heard of it" at bounding box center [625, 129] width 144 height 15
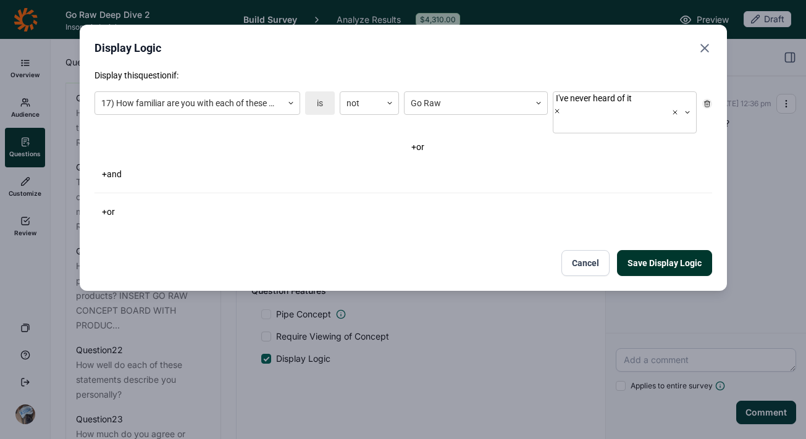
click at [458, 215] on div "Display this question if: 17) How familiar are you with each of these brands of…" at bounding box center [404, 172] width 618 height 207
click at [677, 250] on button "Save Display Logic" at bounding box center [664, 263] width 95 height 26
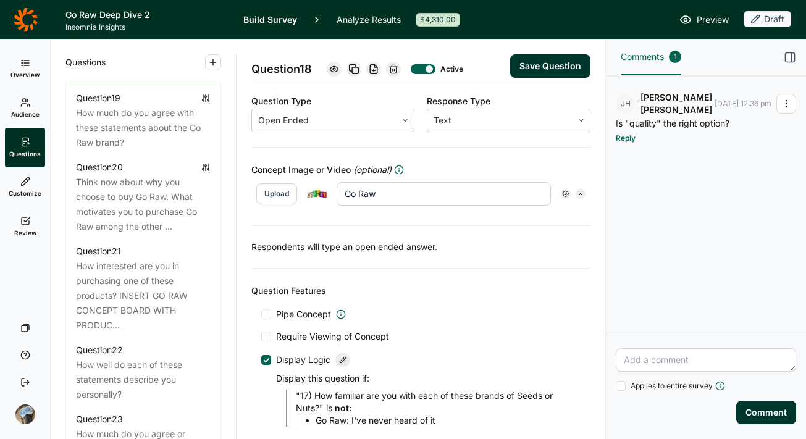
click at [529, 62] on button "Save Question" at bounding box center [550, 65] width 80 height 23
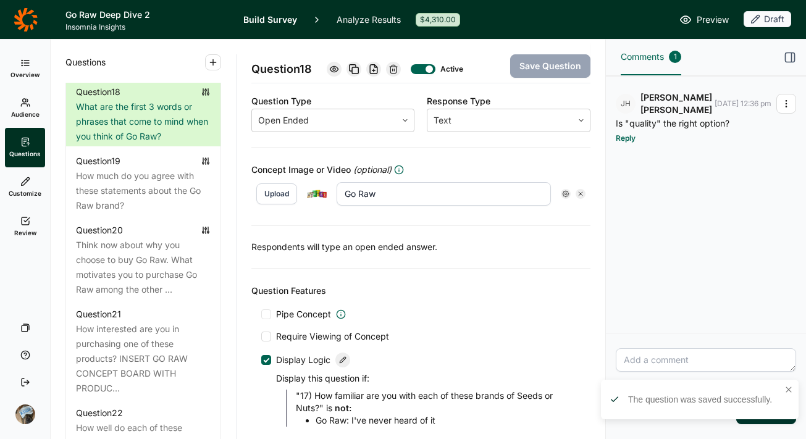
scroll to position [1689, 0]
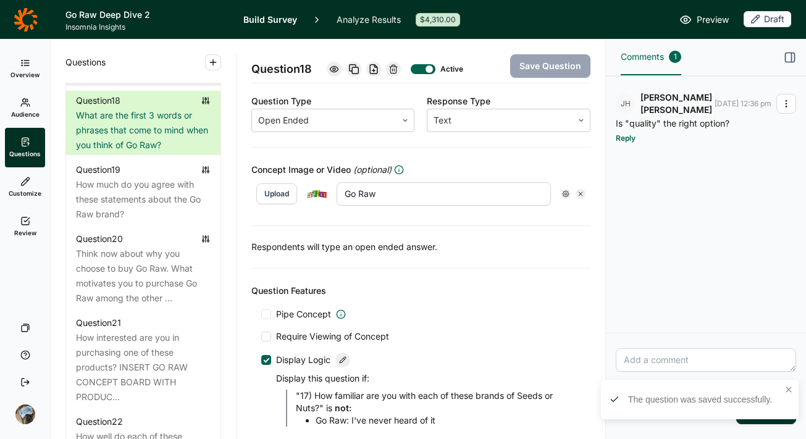
click at [129, 83] on div "How familiar are you with each of these brands of Seeds or Nuts?" at bounding box center [143, 69] width 135 height 30
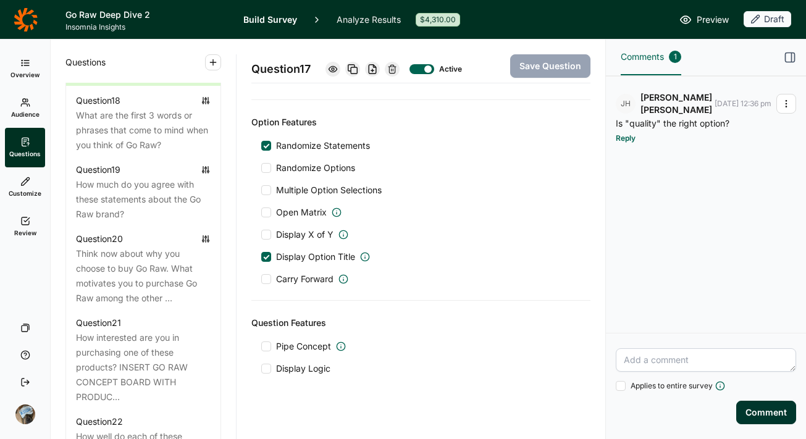
scroll to position [757, 0]
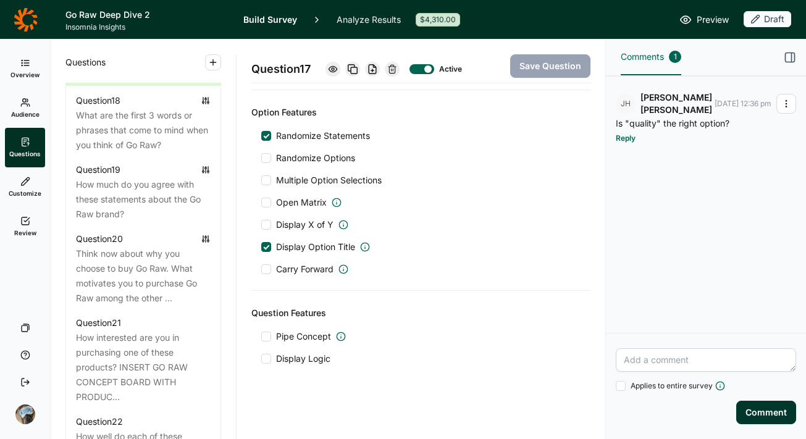
click at [275, 358] on span "Display Logic" at bounding box center [300, 359] width 59 height 12
click at [261, 359] on input "Display Logic" at bounding box center [261, 359] width 0 height 0
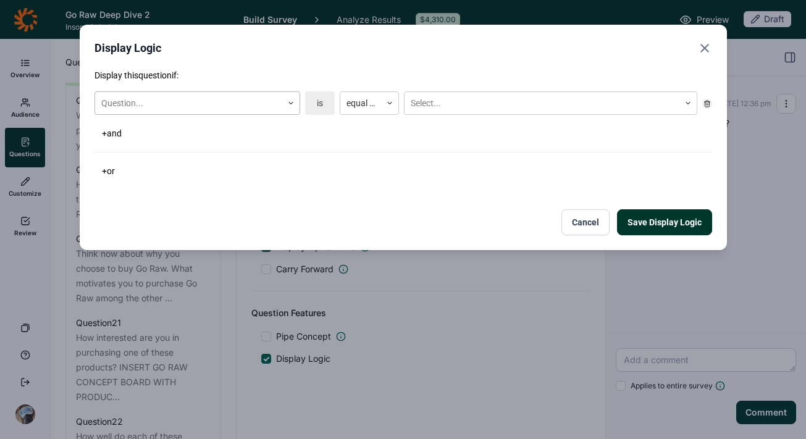
click at [235, 98] on div at bounding box center [188, 103] width 175 height 15
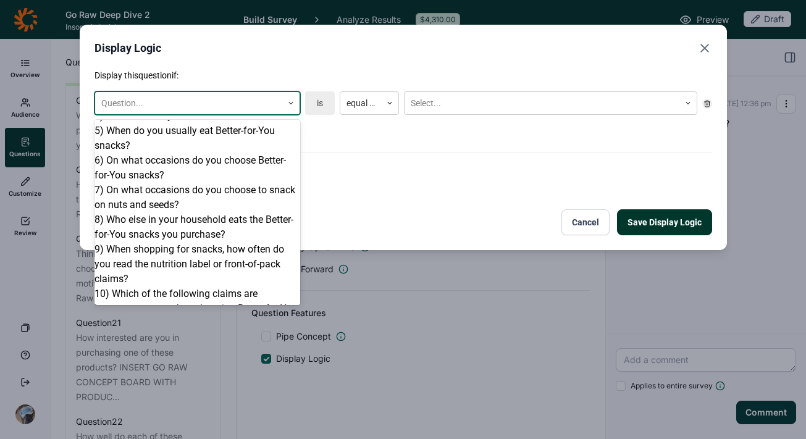
scroll to position [304, 0]
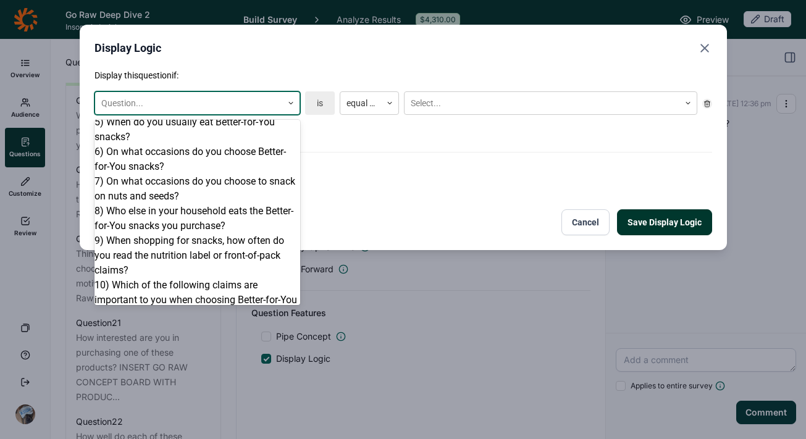
click at [213, 70] on div "2) Which of the following products have you purchased in the last 6 months?" at bounding box center [198, 56] width 206 height 30
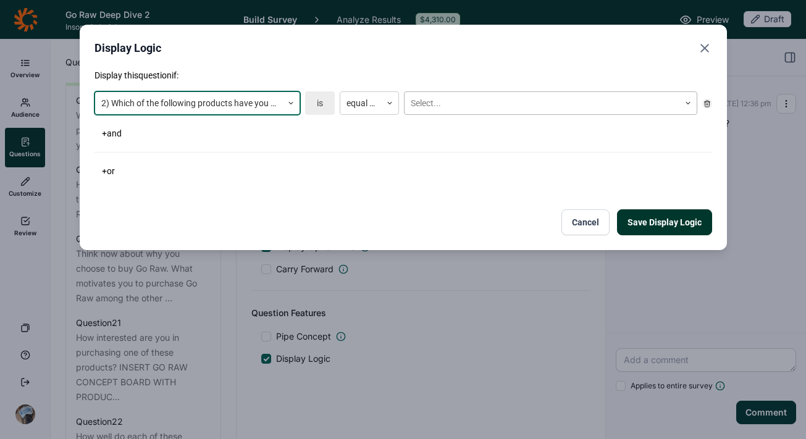
click at [478, 114] on div "Select..." at bounding box center [550, 102] width 293 height 23
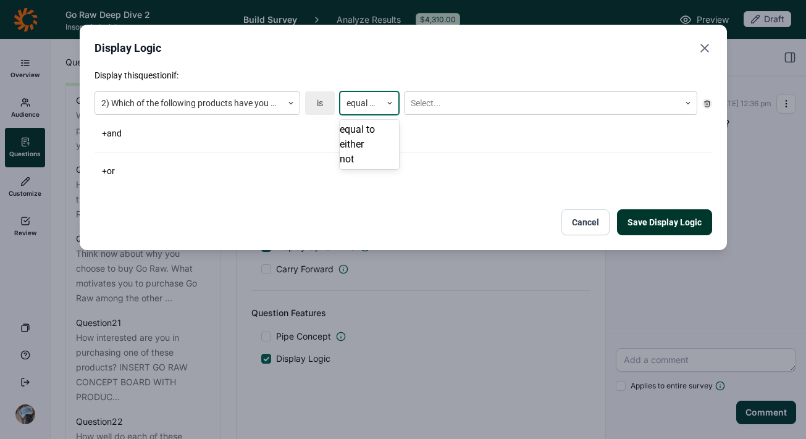
drag, startPoint x: 348, startPoint y: 99, endPoint x: 359, endPoint y: 103, distance: 11.5
click at [349, 100] on div at bounding box center [361, 103] width 28 height 15
click at [366, 152] on div "either" at bounding box center [369, 144] width 59 height 15
click at [444, 109] on div at bounding box center [542, 103] width 263 height 15
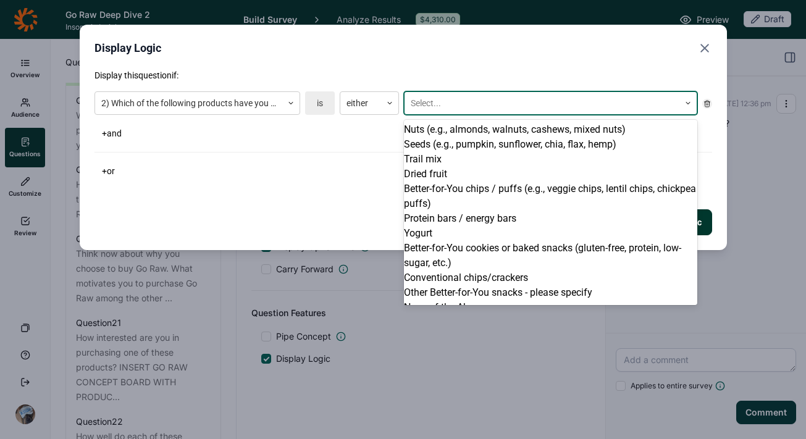
click at [452, 152] on div "Seeds (e.g., pumpkin, sunflower, chia, flax, hemp)" at bounding box center [550, 144] width 293 height 15
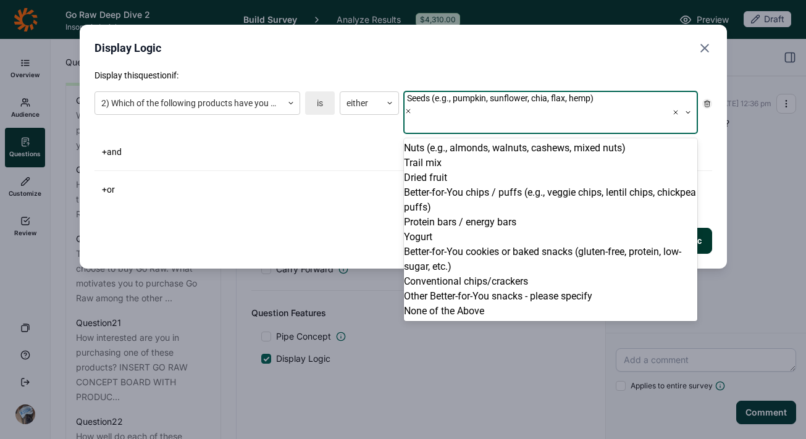
click at [457, 141] on div "Nuts (e.g., almonds, walnuts, cashews, mixed nuts)" at bounding box center [550, 148] width 293 height 15
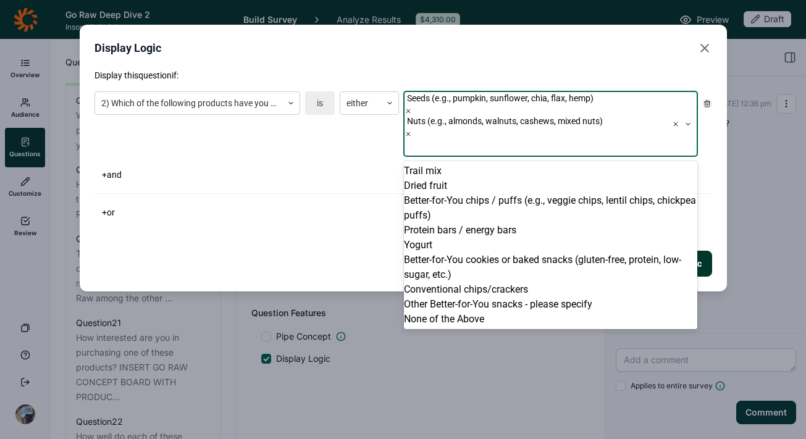
click at [280, 204] on div "+ or" at bounding box center [404, 212] width 618 height 17
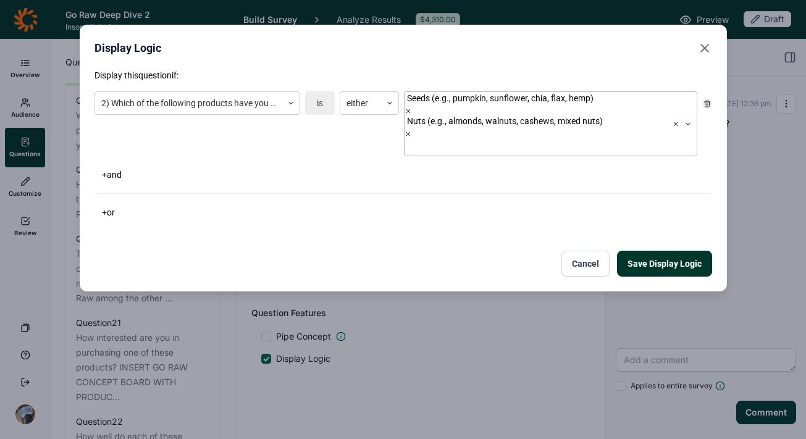
click at [408, 139] on div at bounding box center [407, 146] width 2 height 15
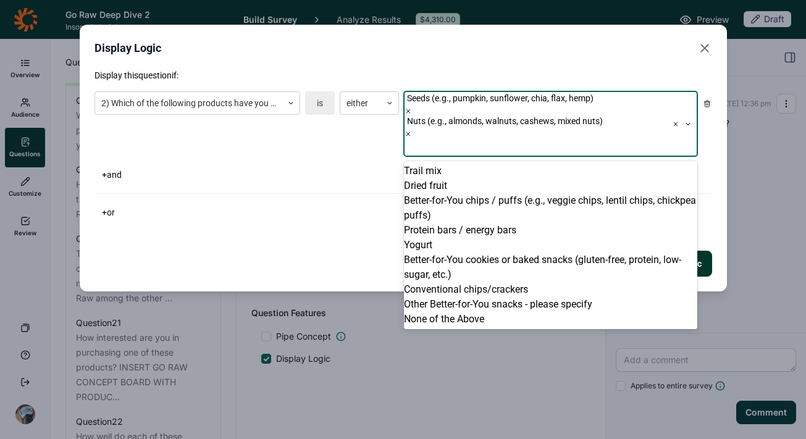
scroll to position [2, 0]
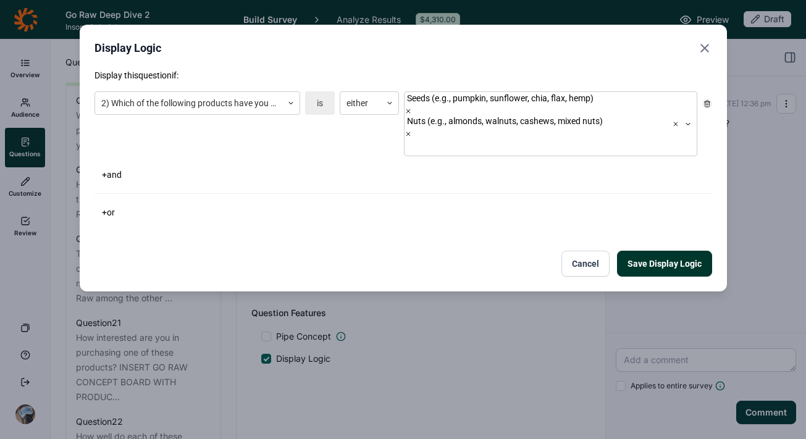
click at [281, 170] on div "Display this question if: 2) Which of the following products have you purchased…" at bounding box center [404, 145] width 618 height 152
click at [565, 251] on button "Cancel" at bounding box center [586, 264] width 48 height 26
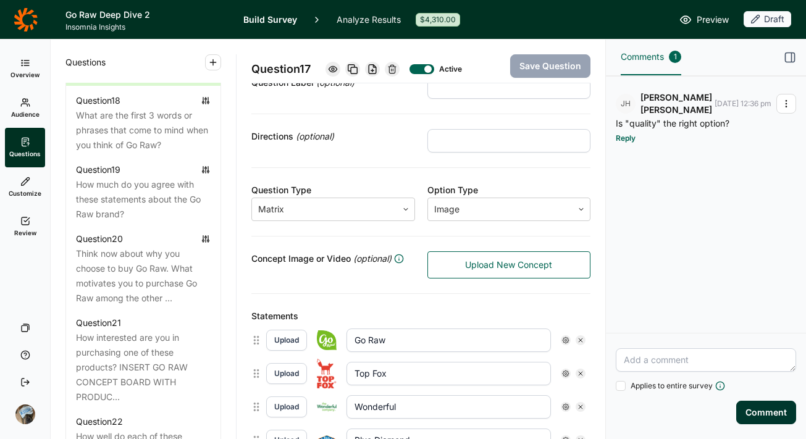
scroll to position [85, 0]
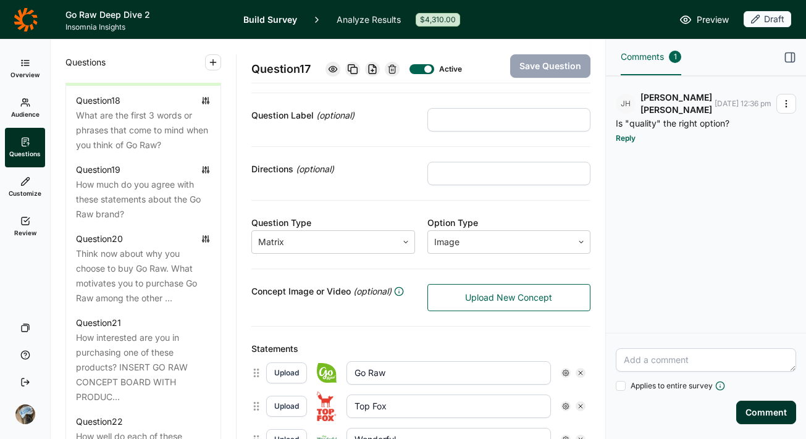
click at [27, 226] on icon at bounding box center [25, 221] width 10 height 10
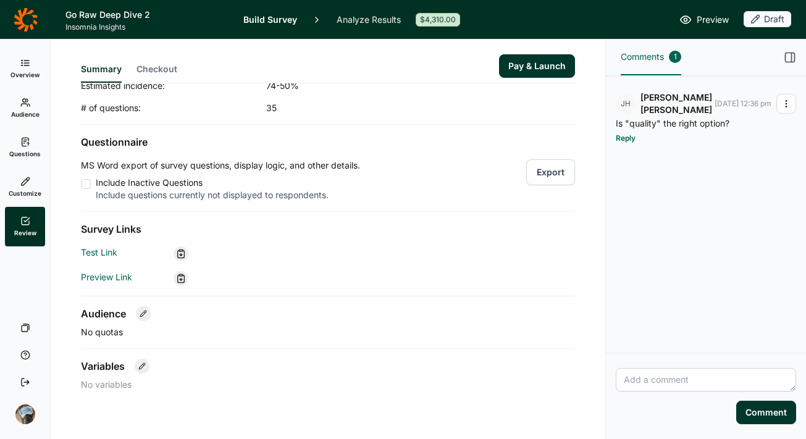
click at [551, 172] on button "Export" at bounding box center [550, 172] width 49 height 26
